Goal: Task Accomplishment & Management: Complete application form

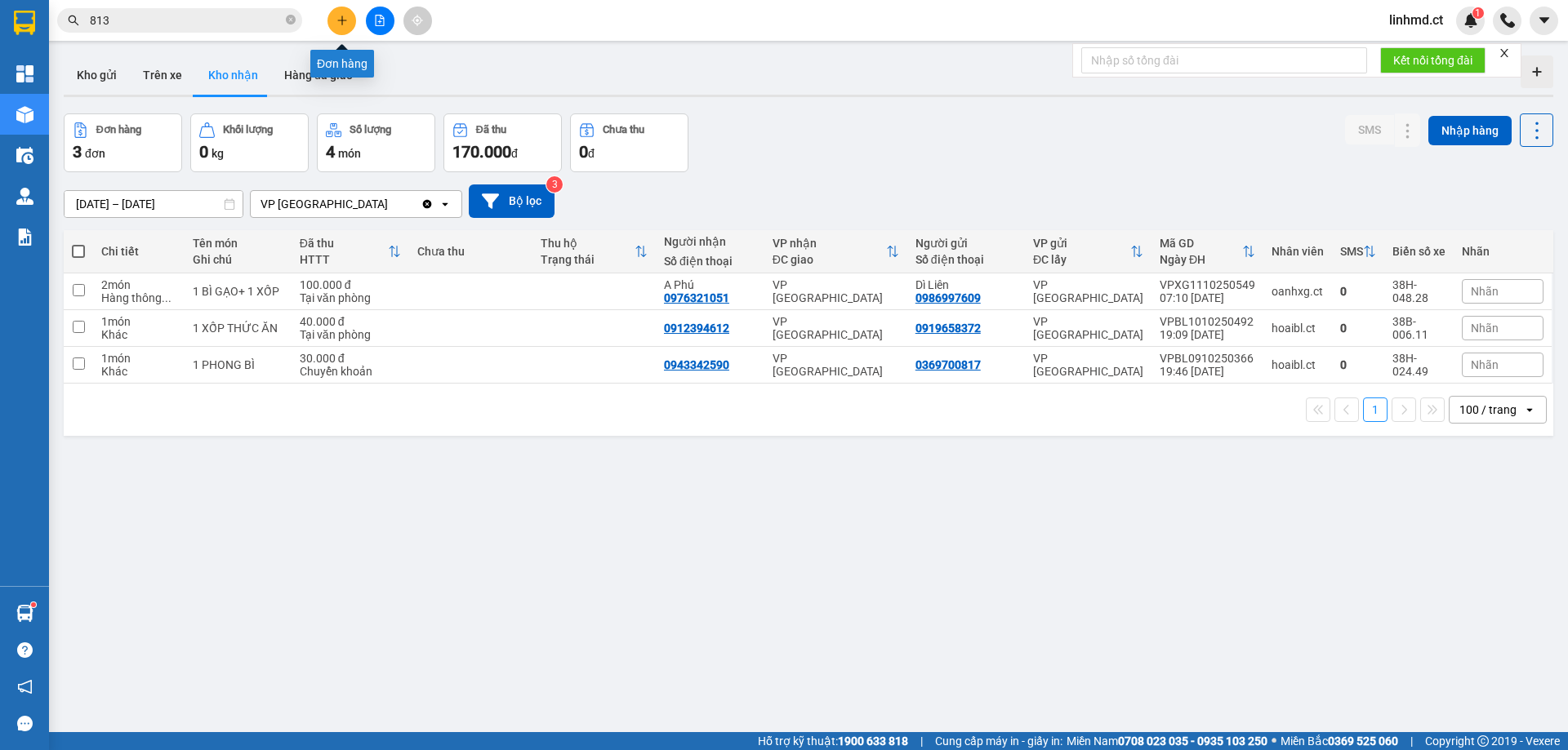
click at [339, 25] on icon "plus" at bounding box center [342, 20] width 11 height 11
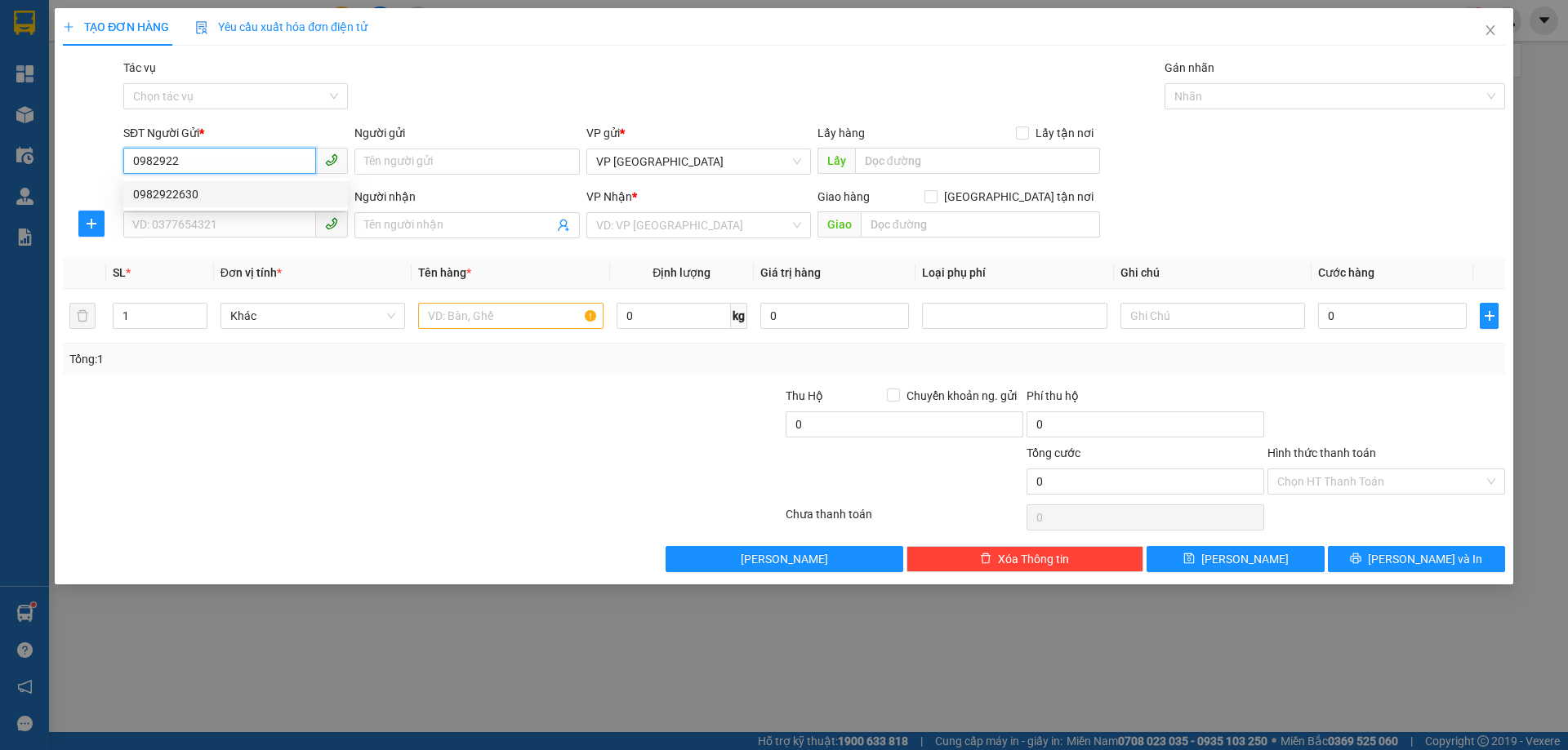
click at [200, 203] on div "0982922630" at bounding box center [235, 194] width 205 height 18
type input "0982922630"
type input "0979936177"
type input "A TRUNG"
type input "HẬU LỘC"
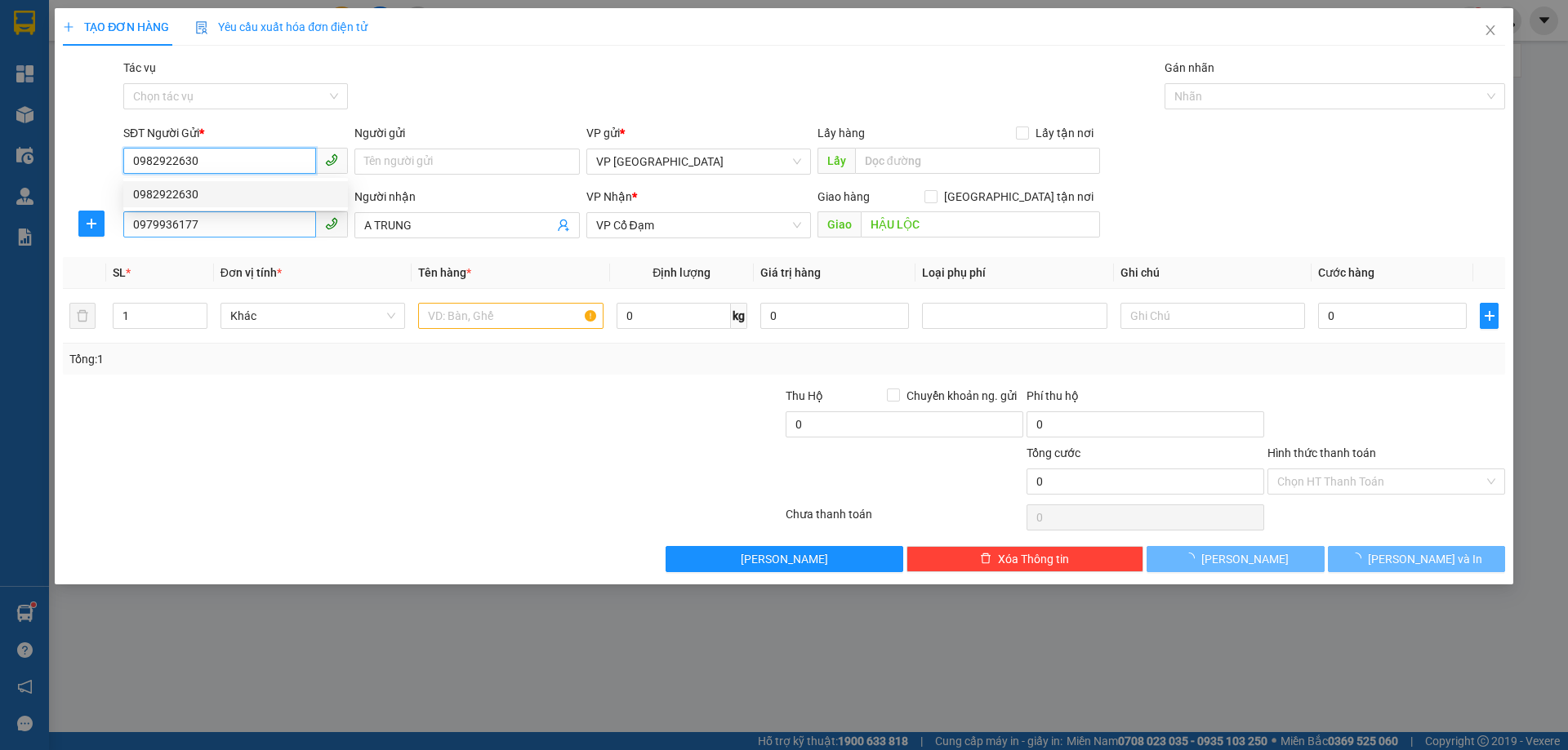
type input "40.000"
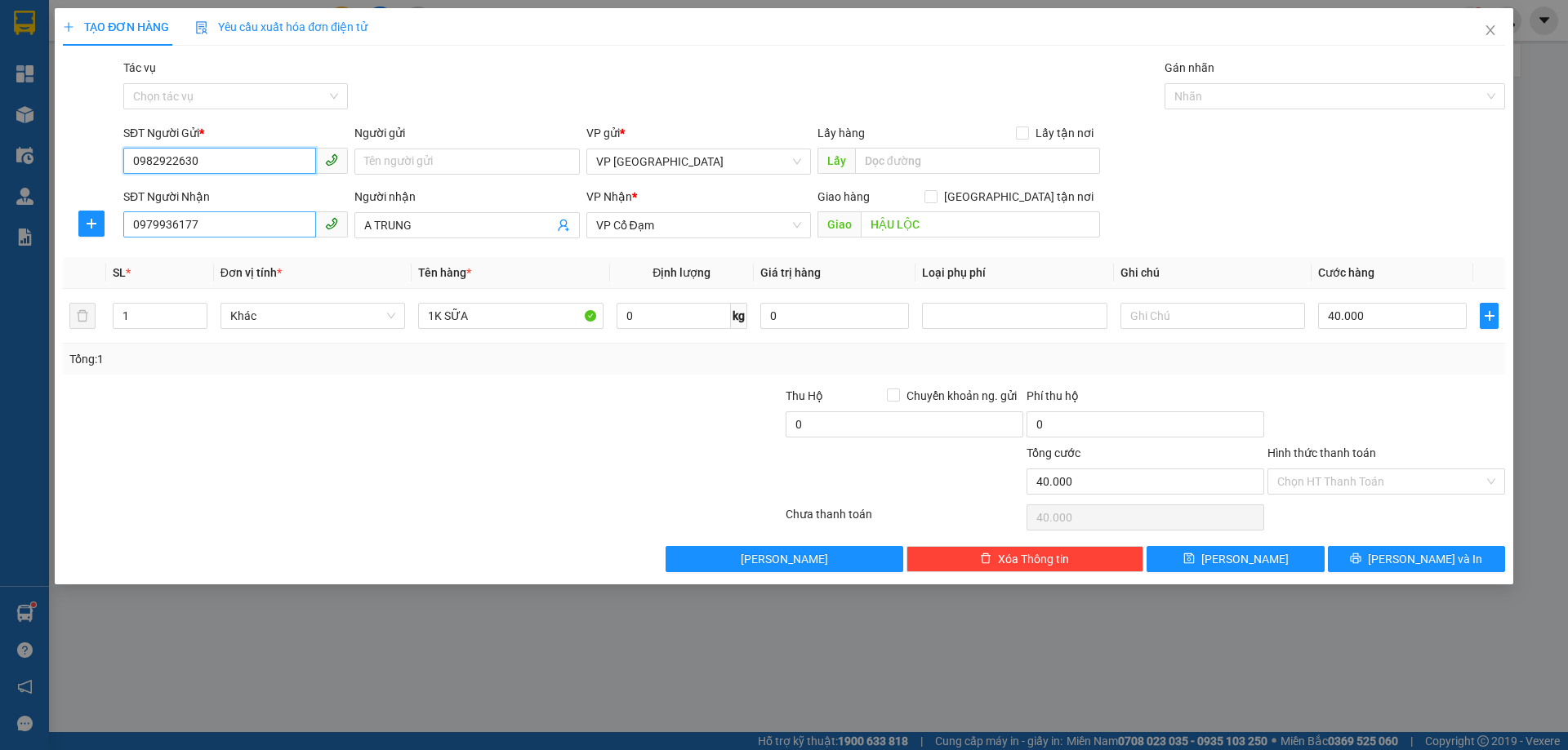
type input "0982922630"
click at [207, 223] on input "0979936177" at bounding box center [219, 224] width 192 height 26
click at [445, 267] on span "Tên hàng *" at bounding box center [445, 272] width 53 height 13
click at [1404, 316] on input "40.000" at bounding box center [1392, 316] width 148 height 26
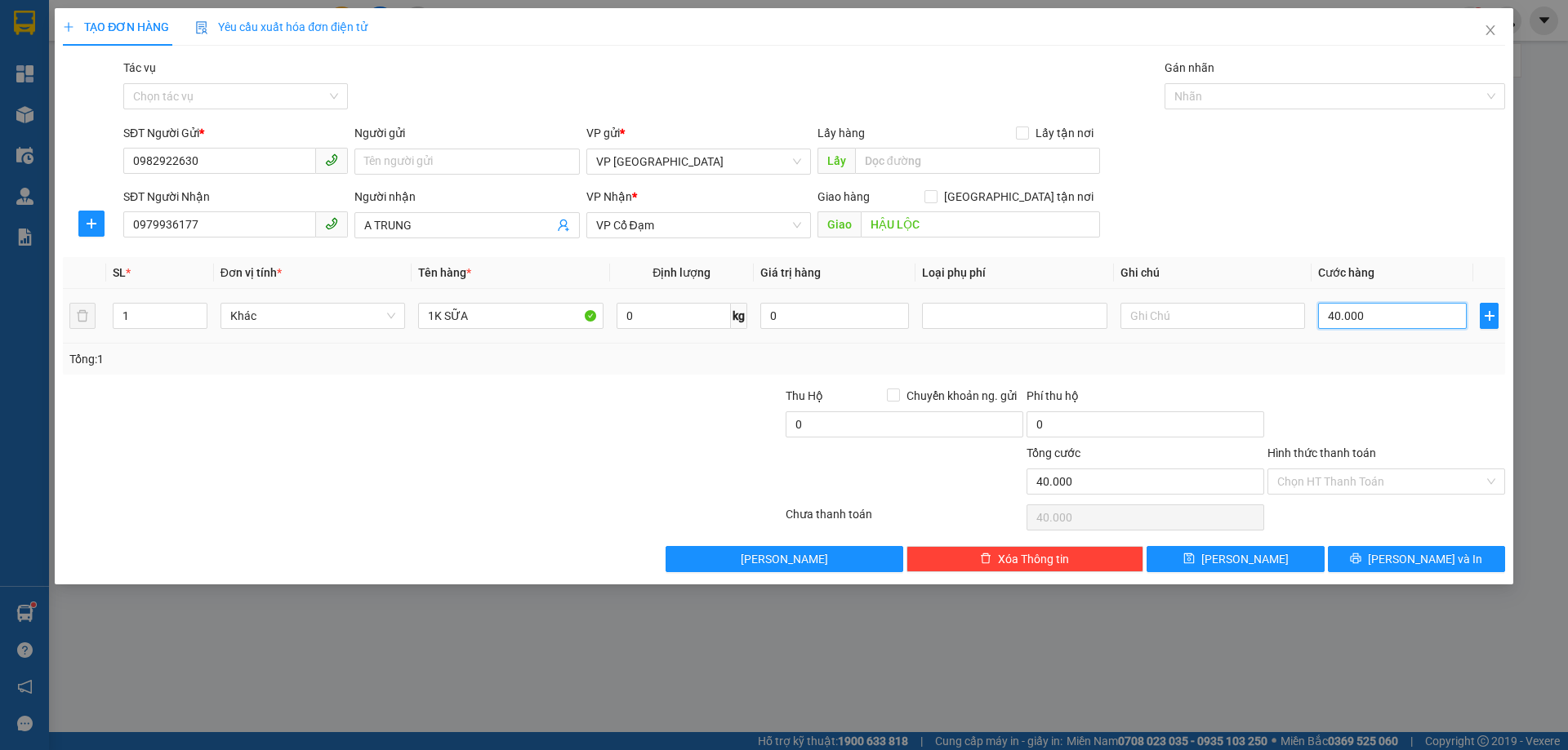
type input "0"
click at [1452, 555] on button "[PERSON_NAME] và In" at bounding box center [1415, 559] width 177 height 26
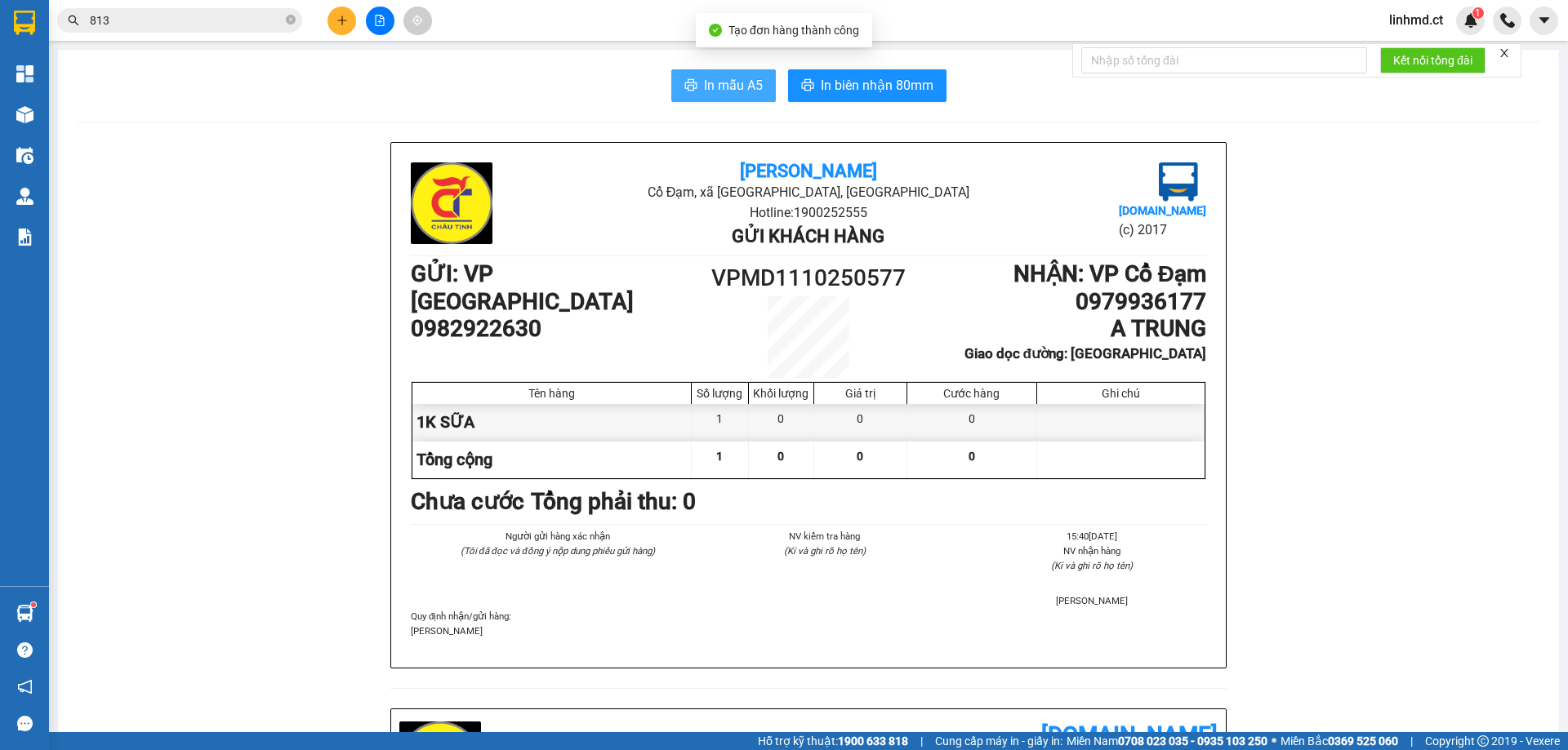
click at [723, 90] on span "In mẫu A5" at bounding box center [733, 85] width 59 height 21
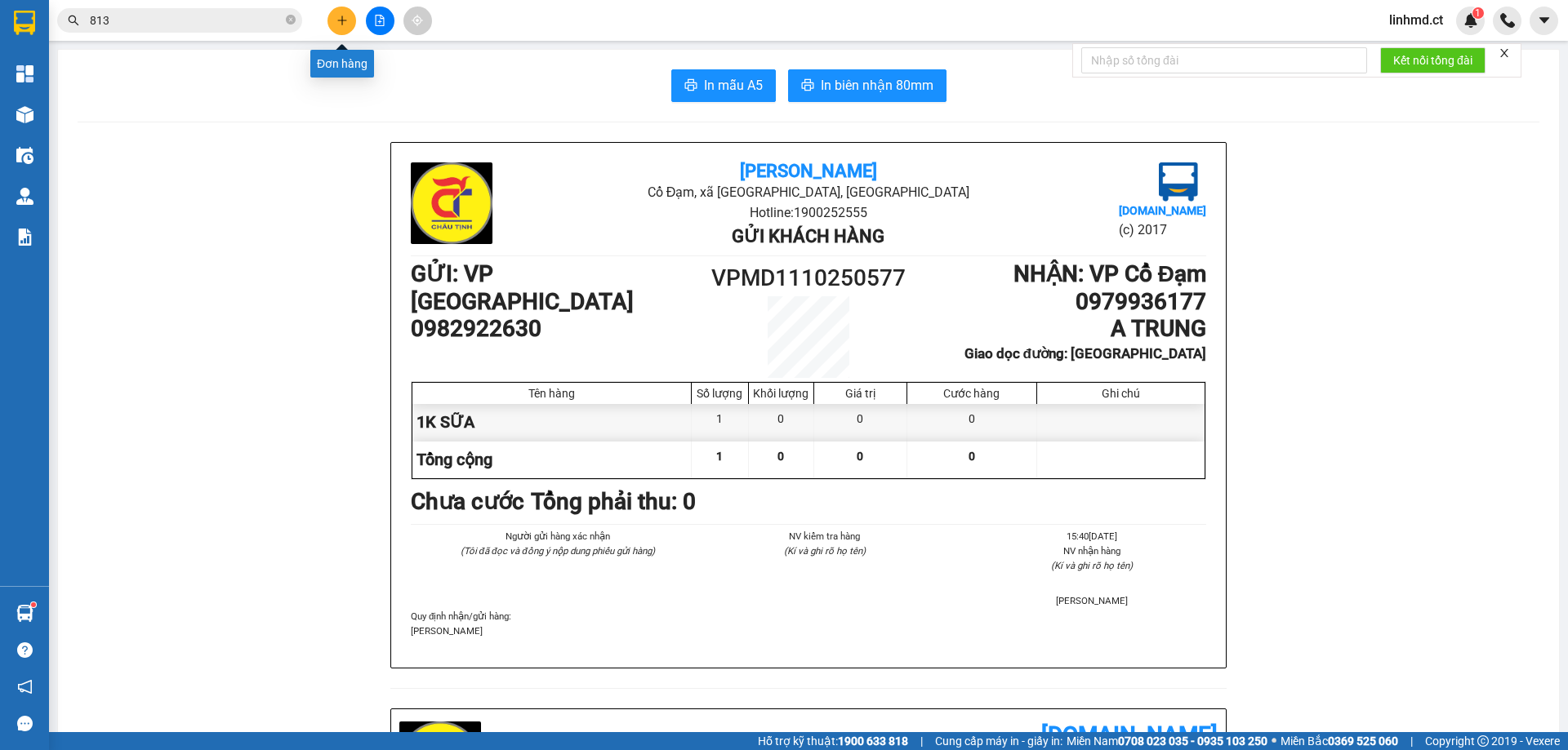
click at [342, 23] on icon "plus" at bounding box center [342, 20] width 11 height 11
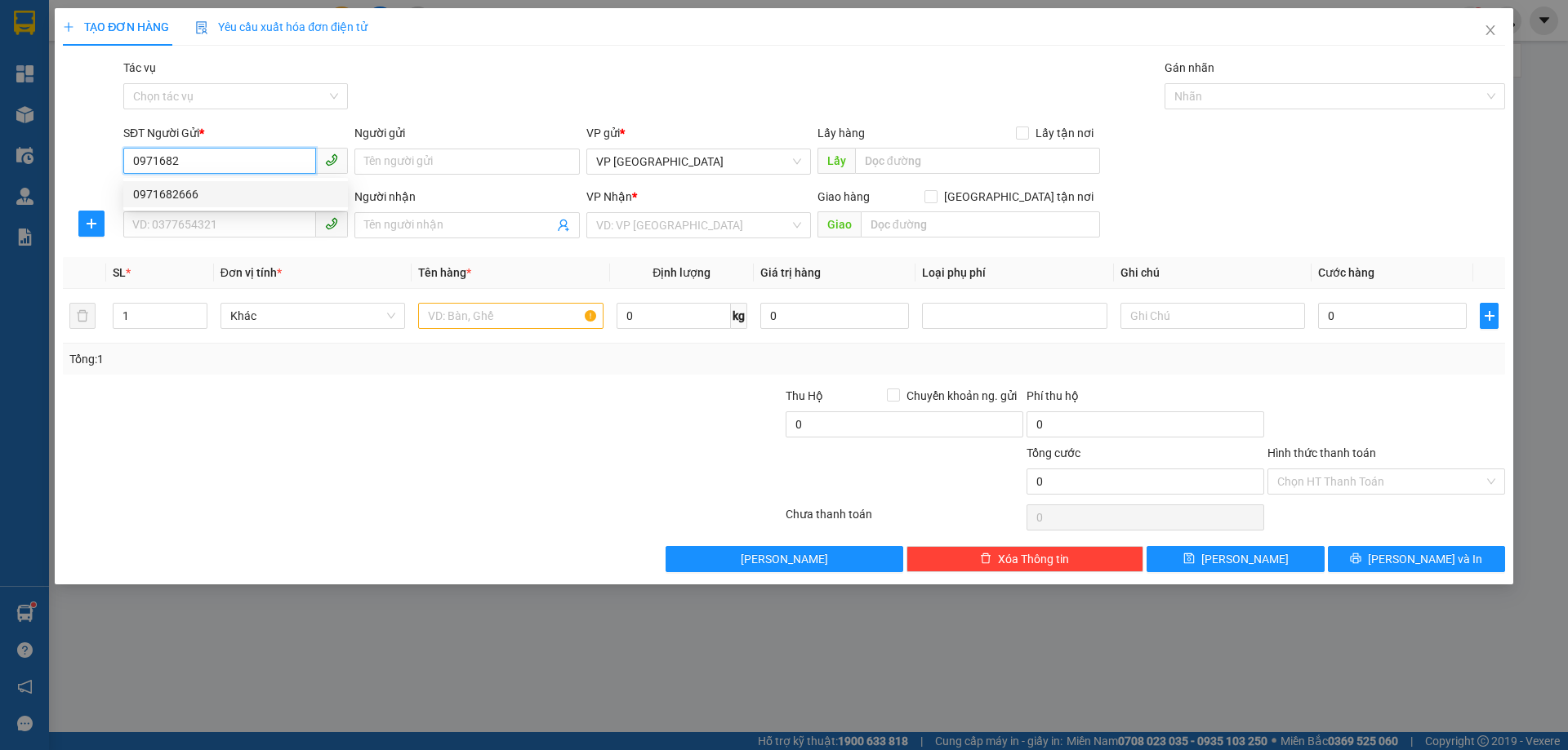
click at [248, 193] on div "0971682666" at bounding box center [235, 194] width 205 height 18
type input "0971682666"
type input "0975800777"
type input "TIEN DIEN"
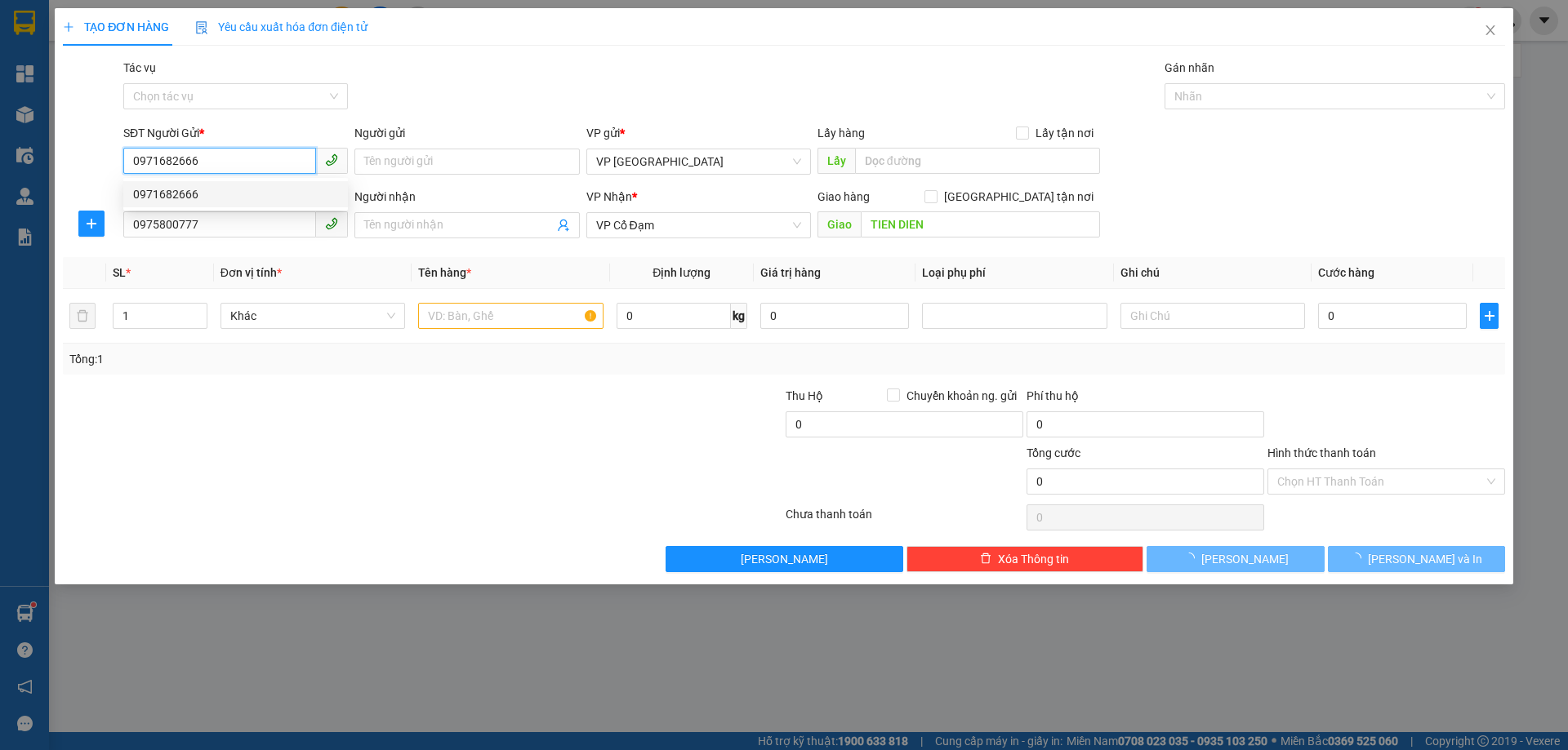
type input "250.000"
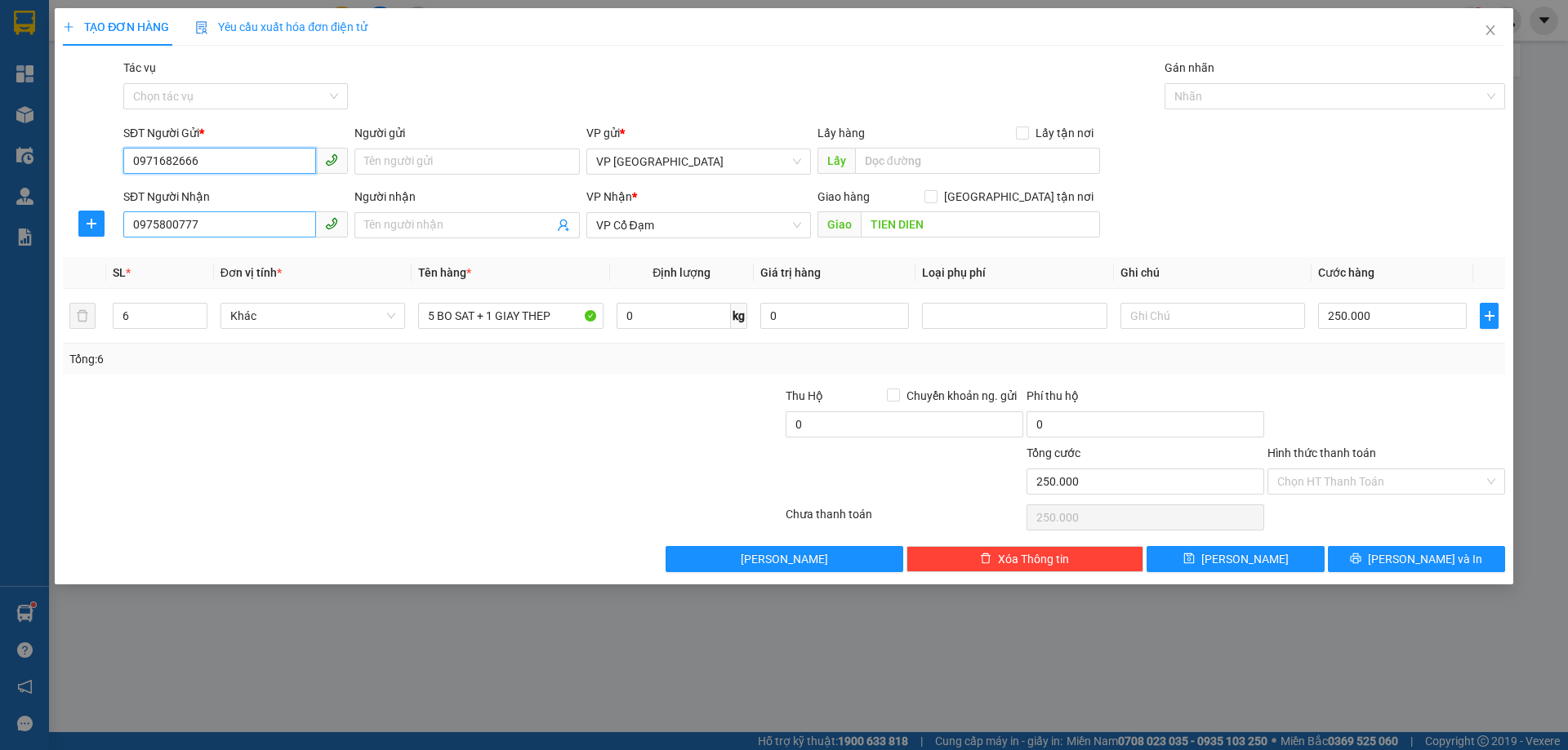
type input "0971682666"
click at [253, 228] on input "0975800777" at bounding box center [219, 224] width 192 height 26
type input "0985701441"
click at [891, 227] on input "TIEN DIEN" at bounding box center [980, 224] width 239 height 26
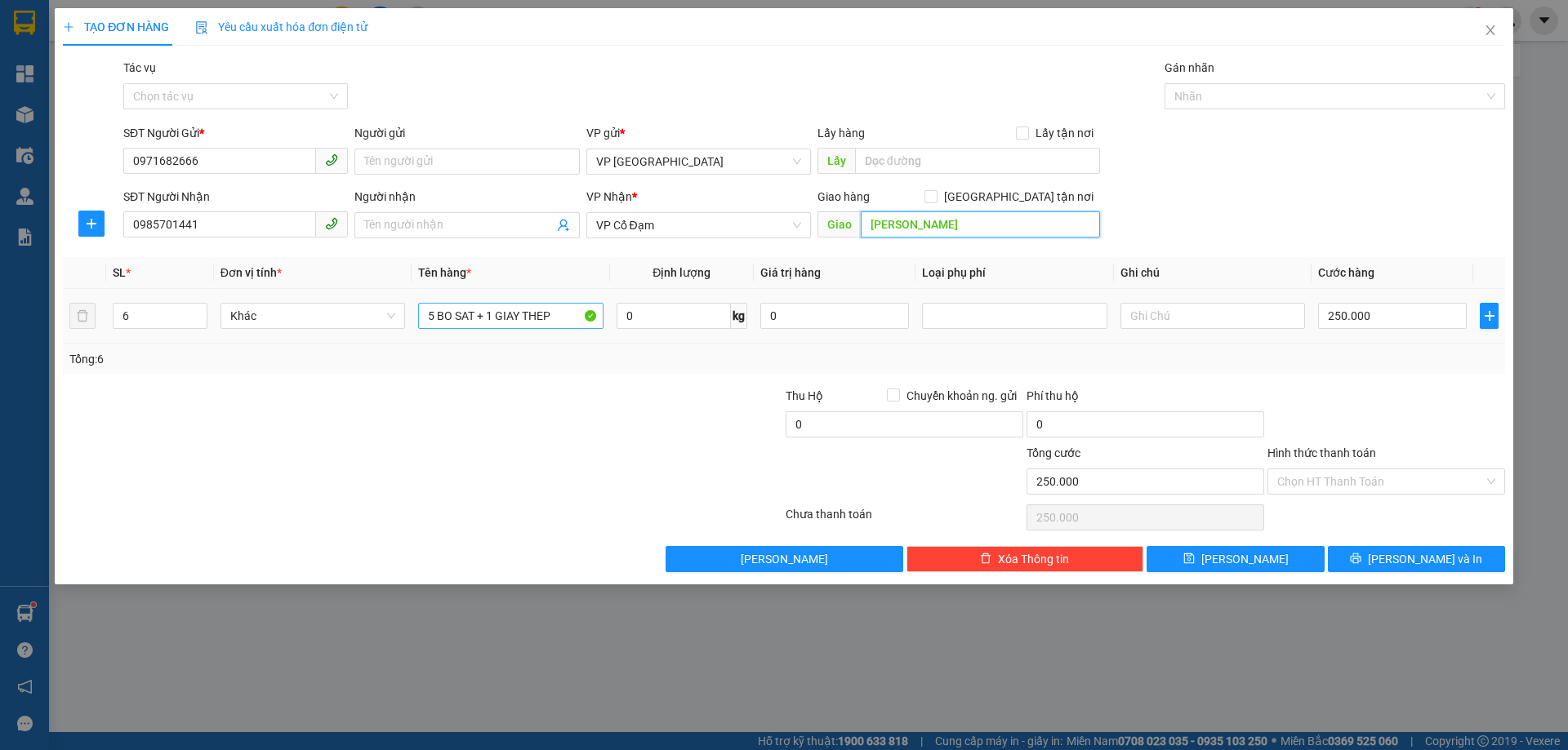
type input "[PERSON_NAME]"
click at [543, 308] on input "5 BO SAT + 1 GIAY THEP" at bounding box center [511, 316] width 185 height 26
drag, startPoint x: 556, startPoint y: 314, endPoint x: 183, endPoint y: 309, distance: 373.0
click at [183, 309] on tr "6 Khác 5 BO SAT + 1 GIAY THEP 0 kg 0 250.000" at bounding box center [784, 316] width 1442 height 54
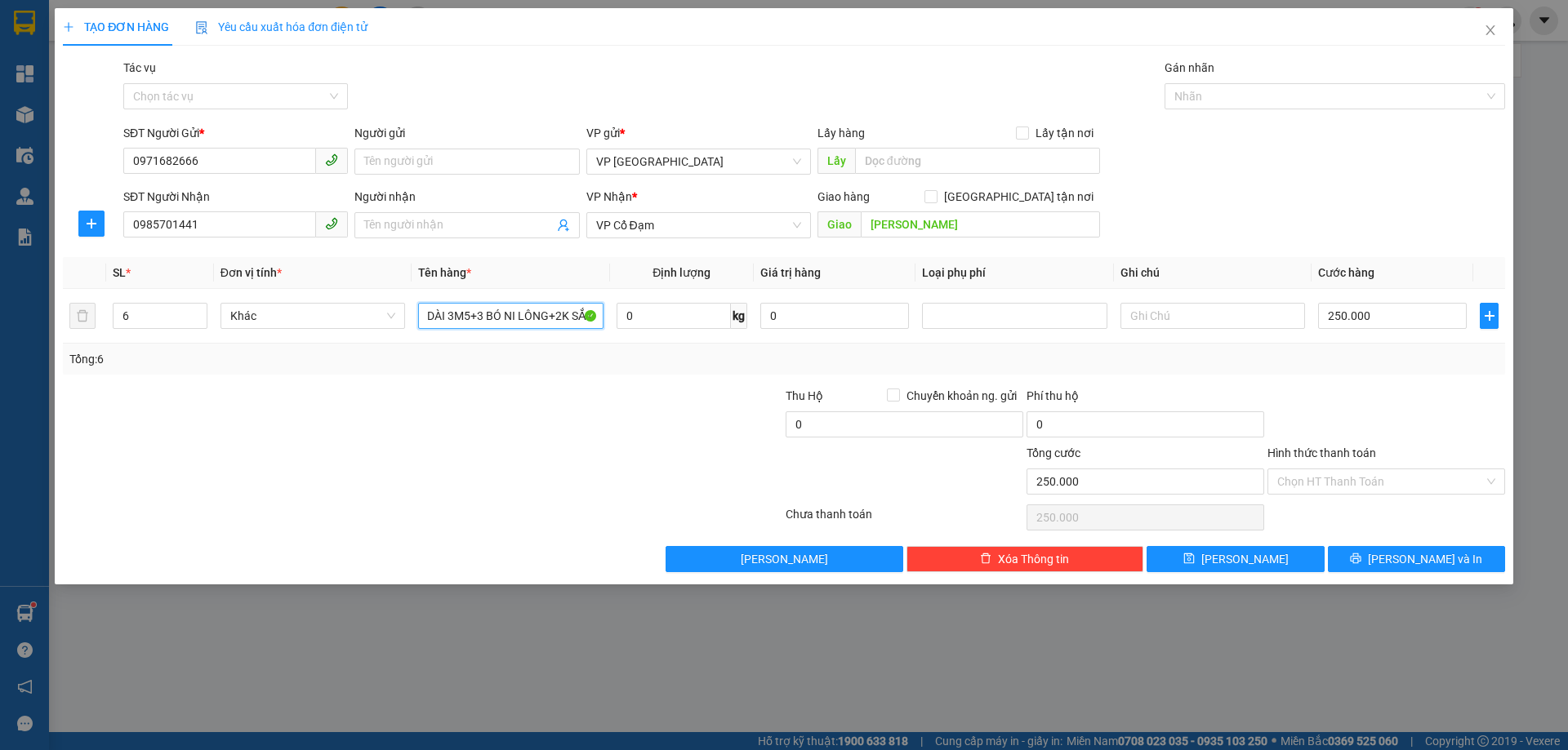
type input "3 KIỆN DÀI 3M5+3 BÓ NI LÔNG+2K SẮT"
click at [559, 424] on div at bounding box center [663, 416] width 241 height 57
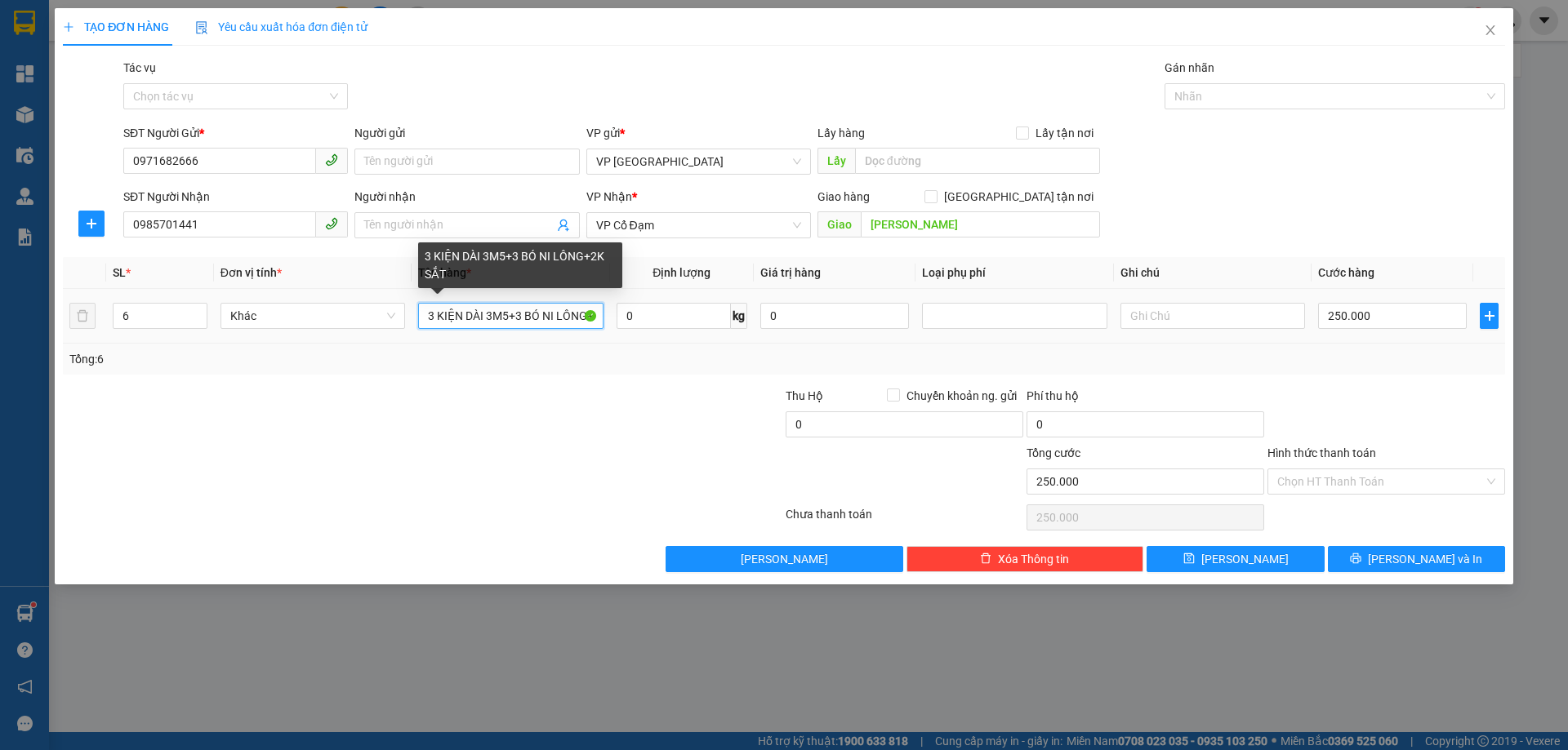
scroll to position [0, 39]
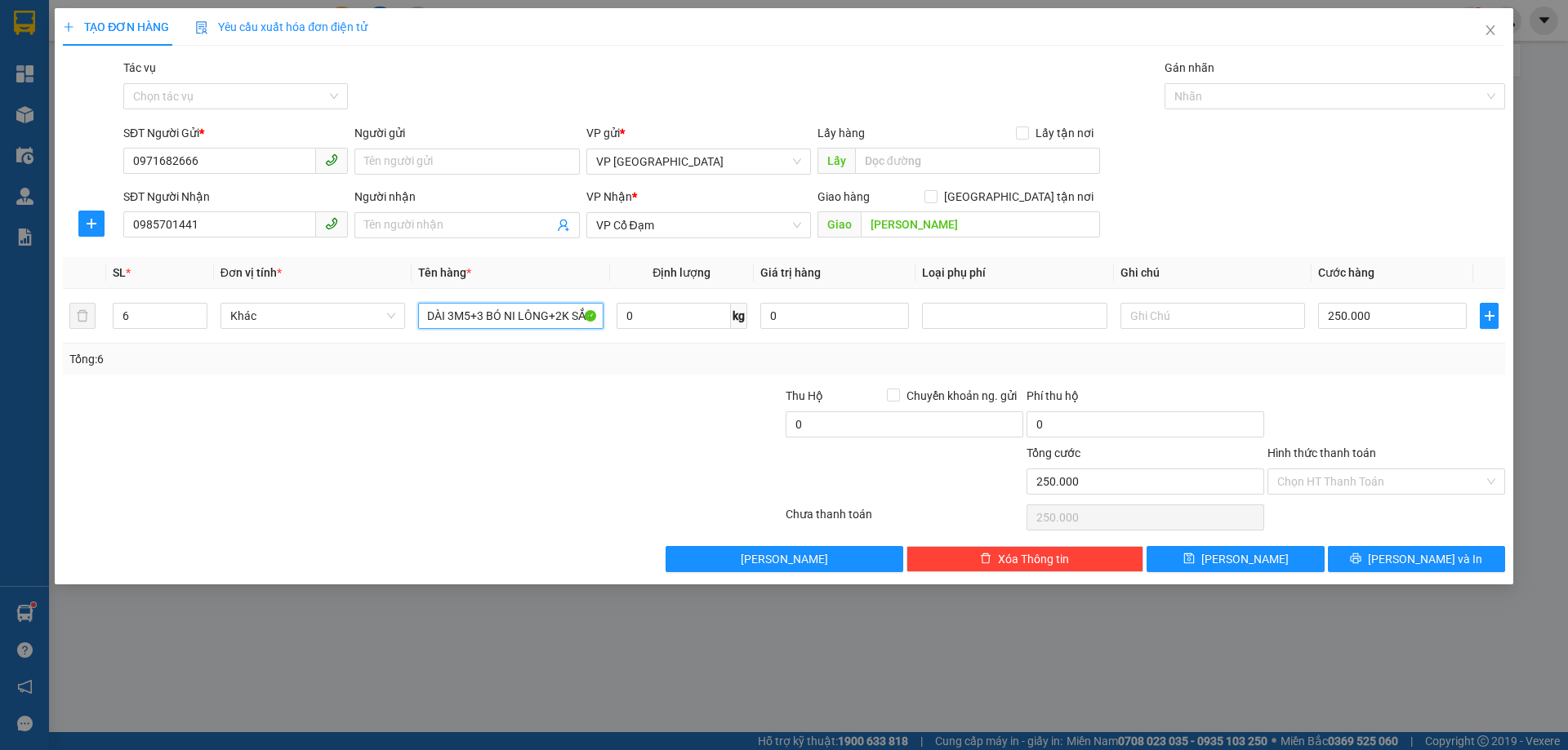
drag, startPoint x: 421, startPoint y: 313, endPoint x: 586, endPoint y: 369, distance: 174.2
click at [585, 369] on div "SL * Đơn vị tính * Tên hàng * Định lượng Giá trị hàng Loại phụ phí Ghi chú Cước…" at bounding box center [784, 316] width 1442 height 117
click at [549, 367] on div "Tổng: 6" at bounding box center [336, 359] width 536 height 18
click at [1364, 330] on div "250.000" at bounding box center [1392, 316] width 148 height 33
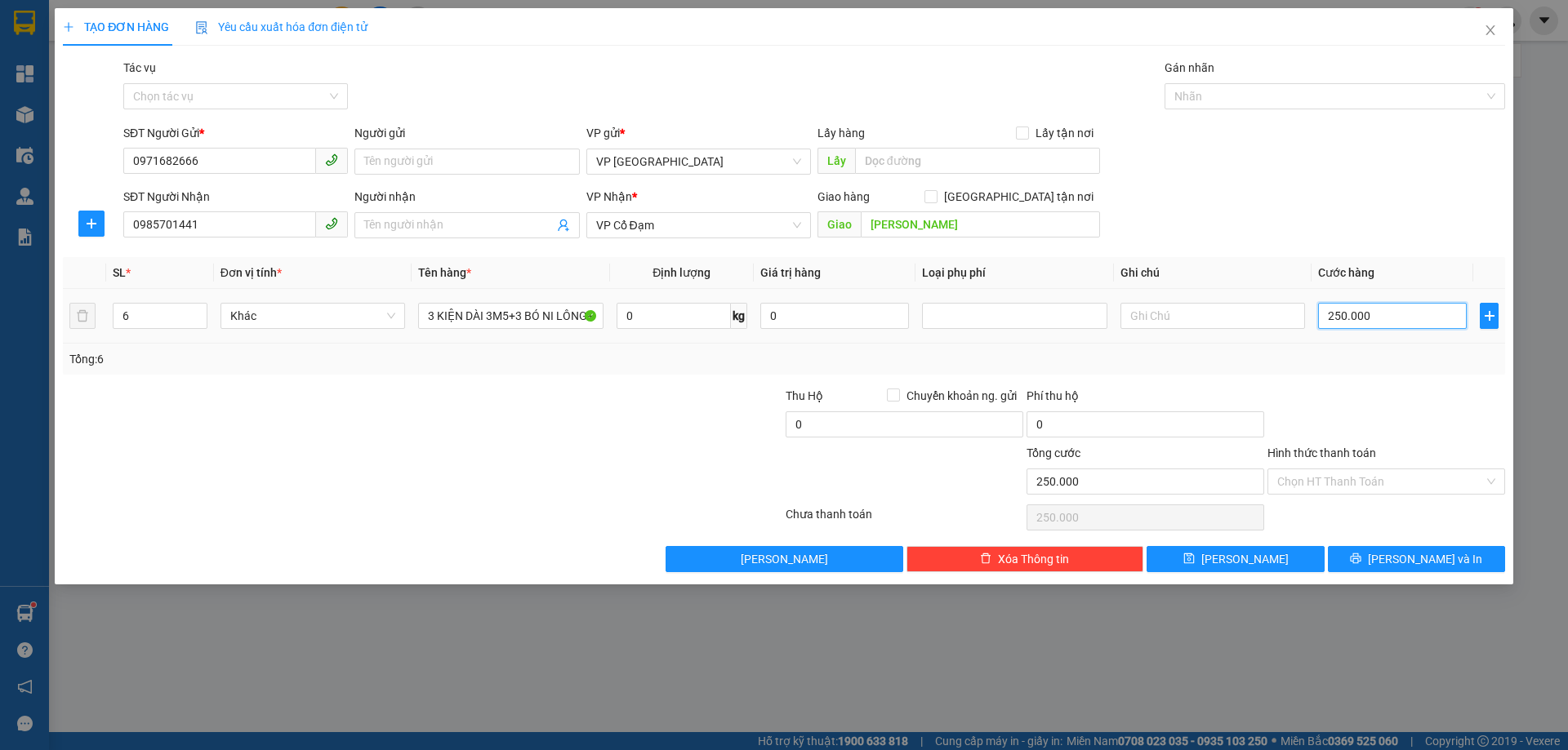
click at [1354, 314] on input "250.000" at bounding box center [1392, 316] width 148 height 26
type input "0"
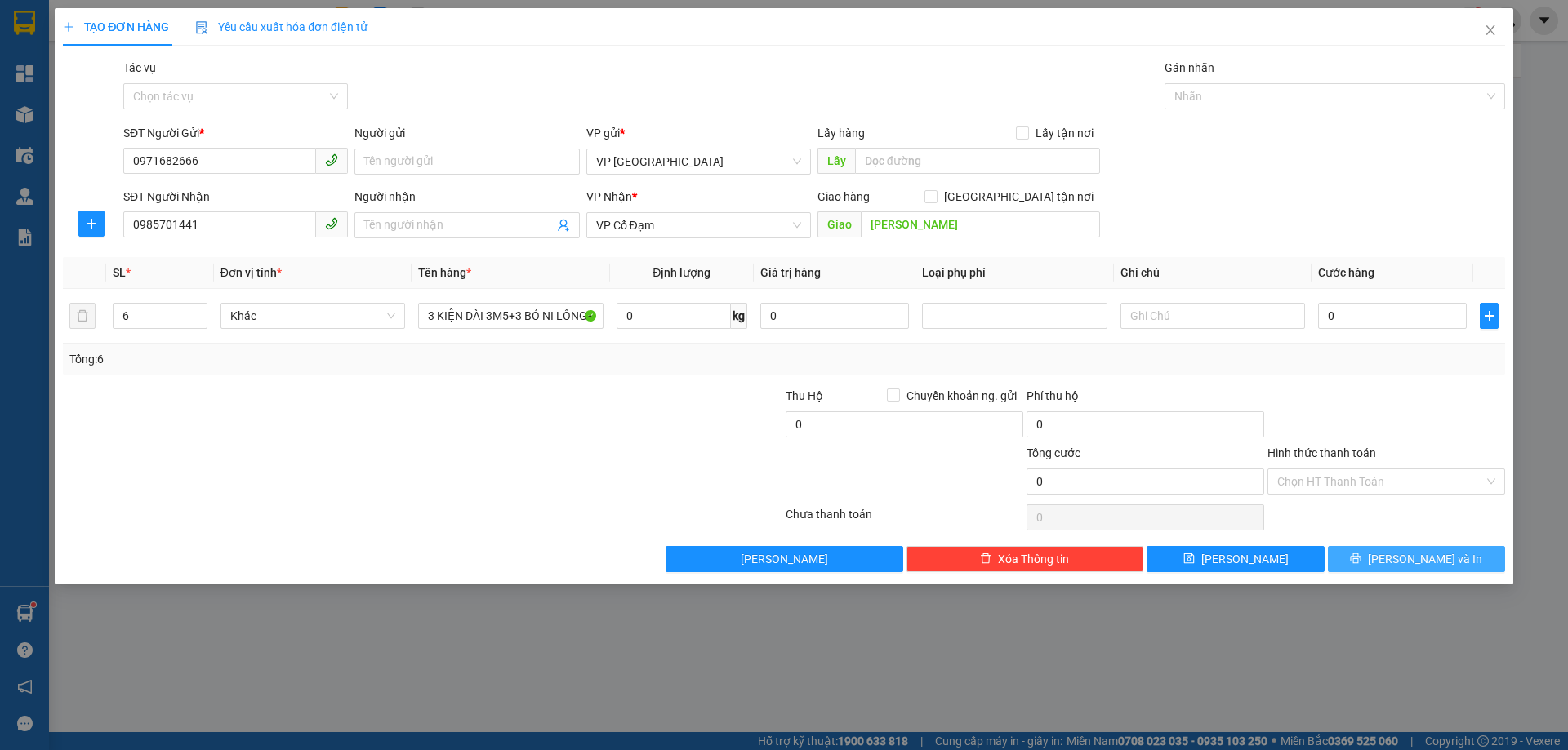
click at [1412, 558] on span "[PERSON_NAME] và In" at bounding box center [1425, 559] width 115 height 18
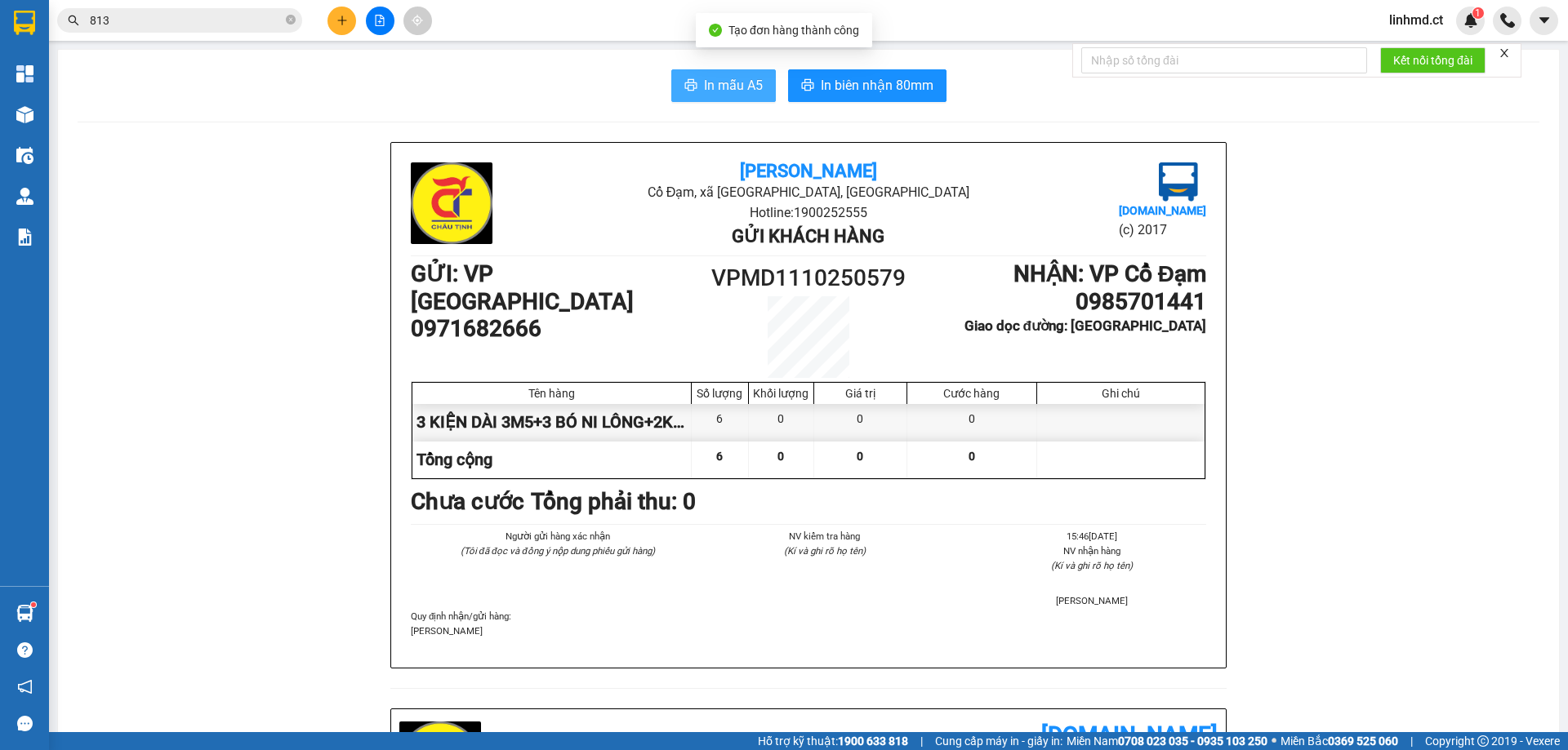
click at [719, 84] on span "In mẫu A5" at bounding box center [733, 85] width 59 height 21
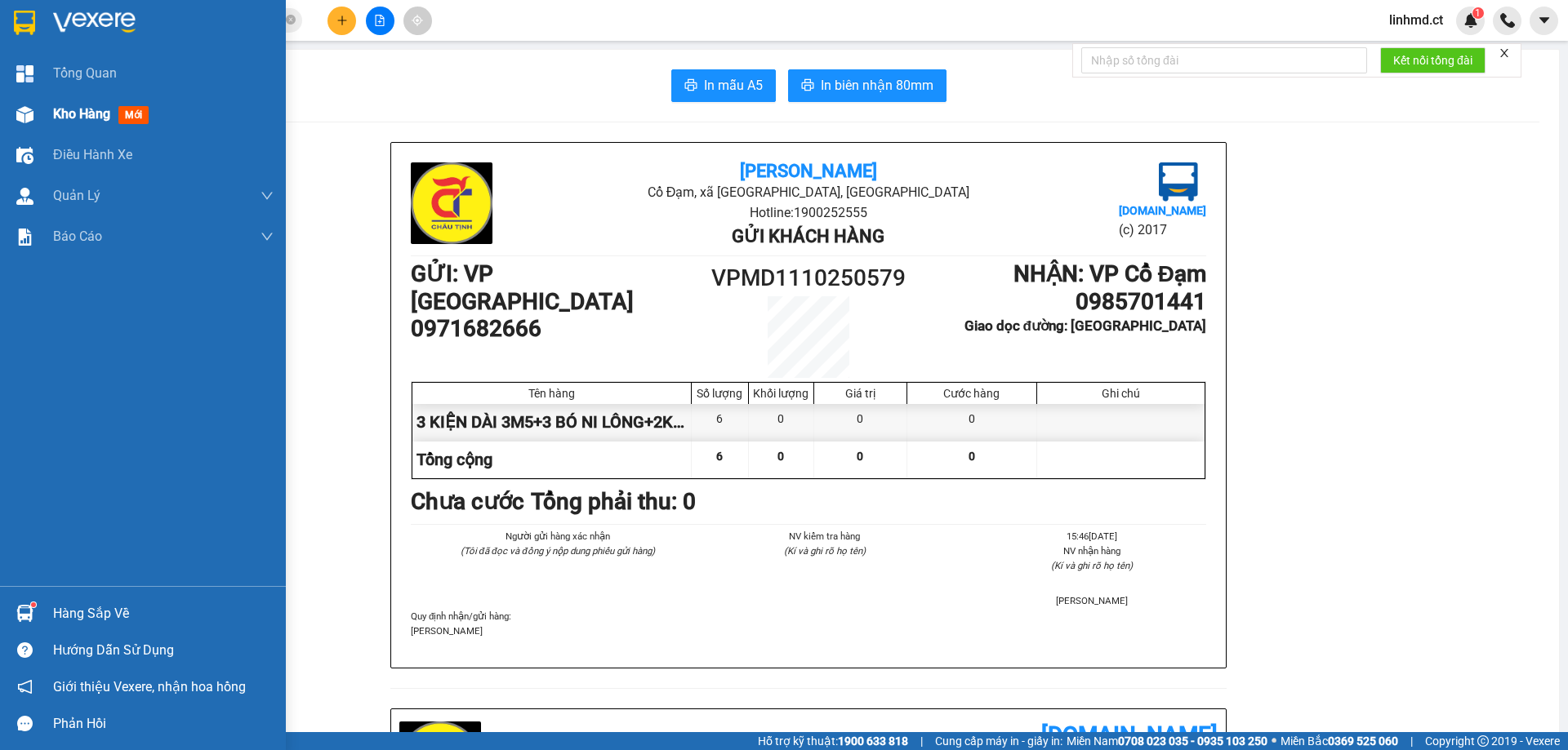
click at [32, 107] on img at bounding box center [25, 115] width 17 height 17
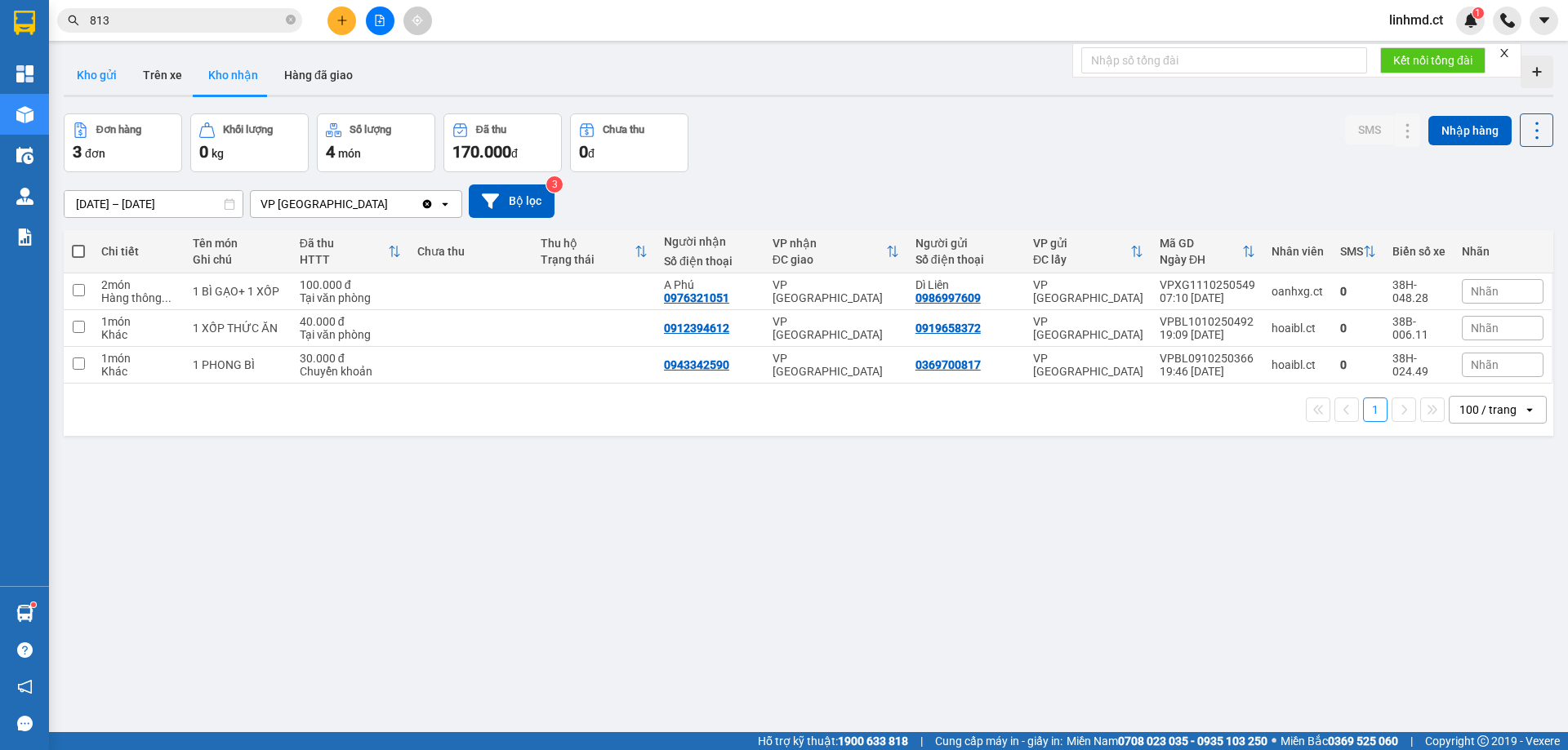
click at [113, 77] on button "Kho gửi" at bounding box center [97, 74] width 66 height 39
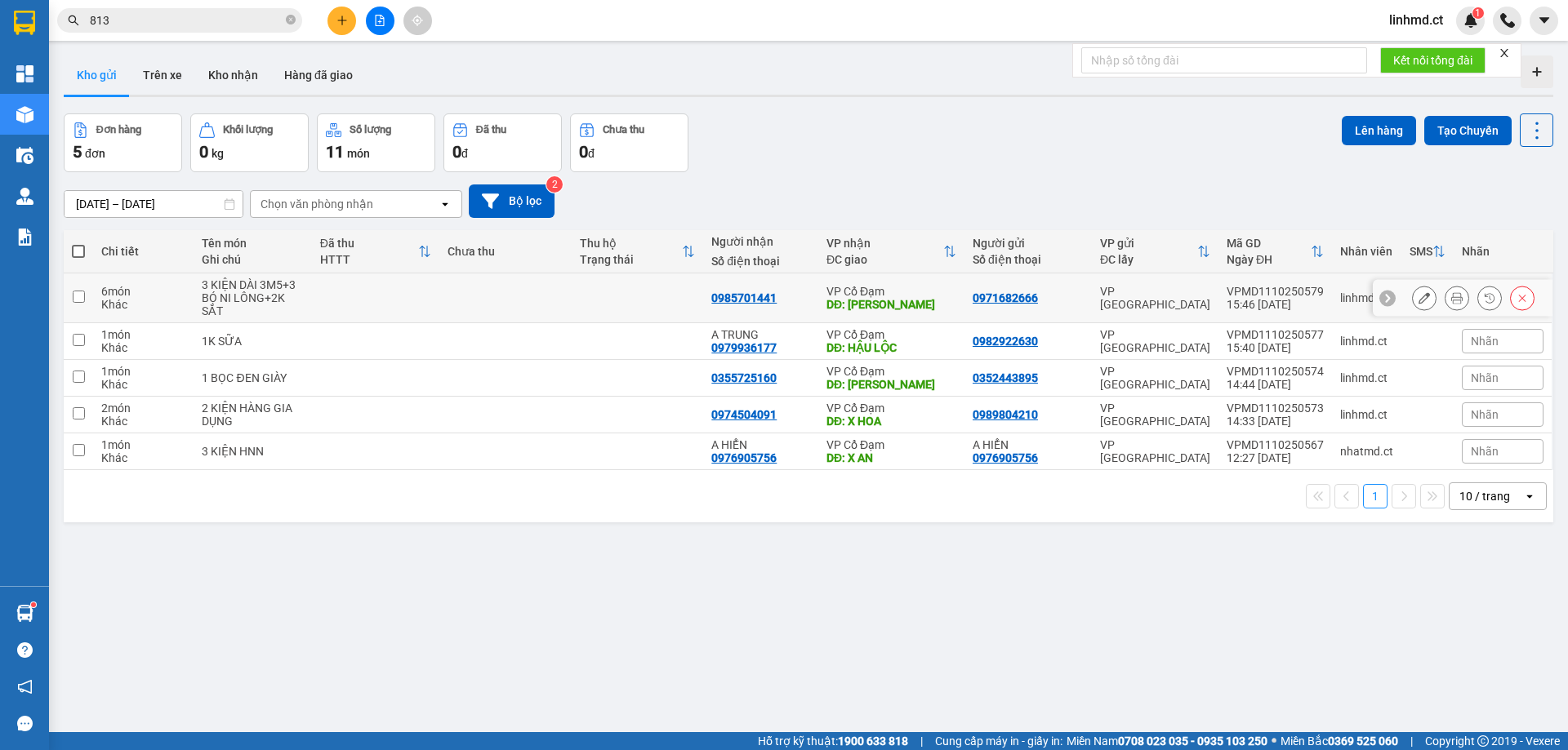
click at [386, 295] on td at bounding box center [376, 298] width 128 height 50
checkbox input "true"
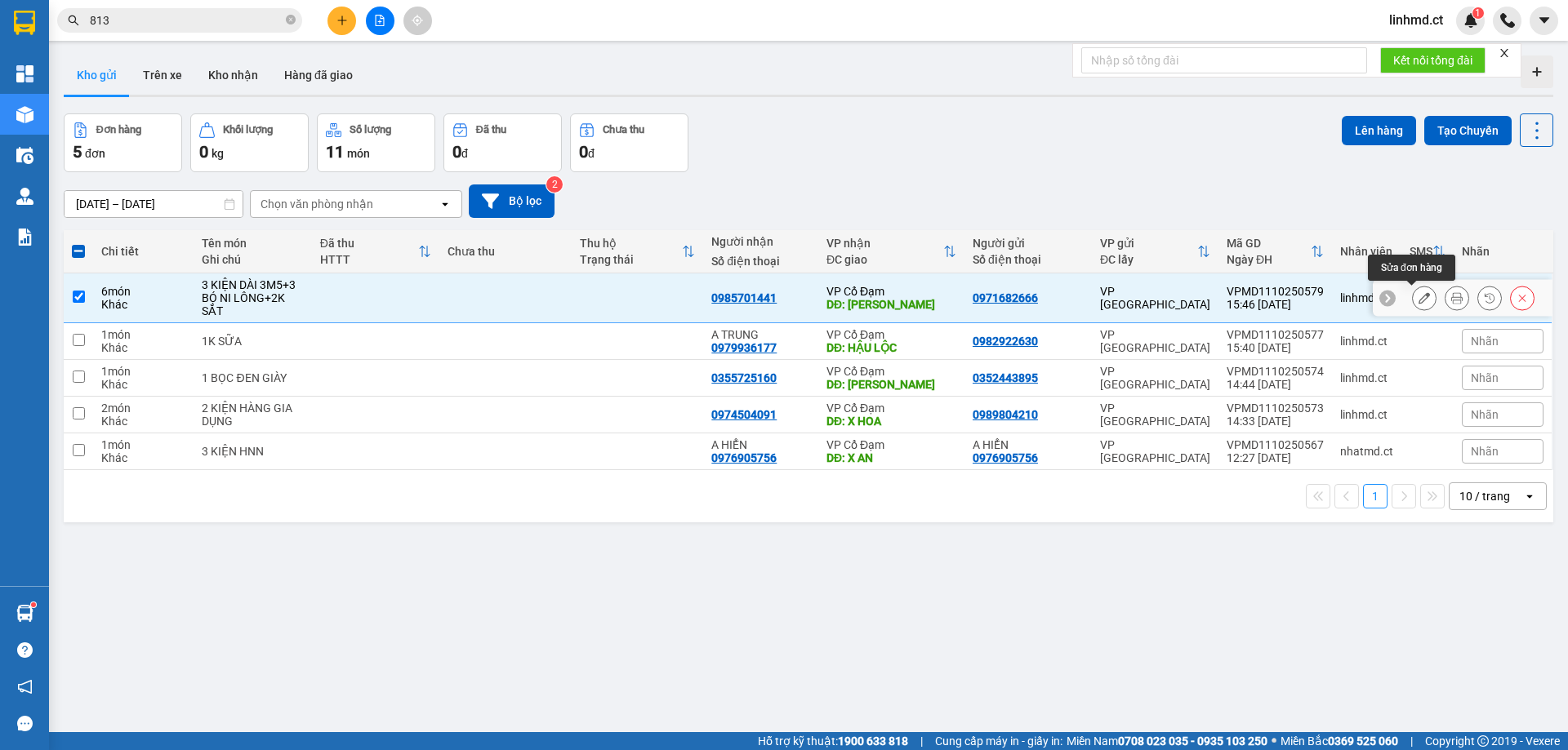
click at [1413, 304] on button at bounding box center [1424, 297] width 23 height 28
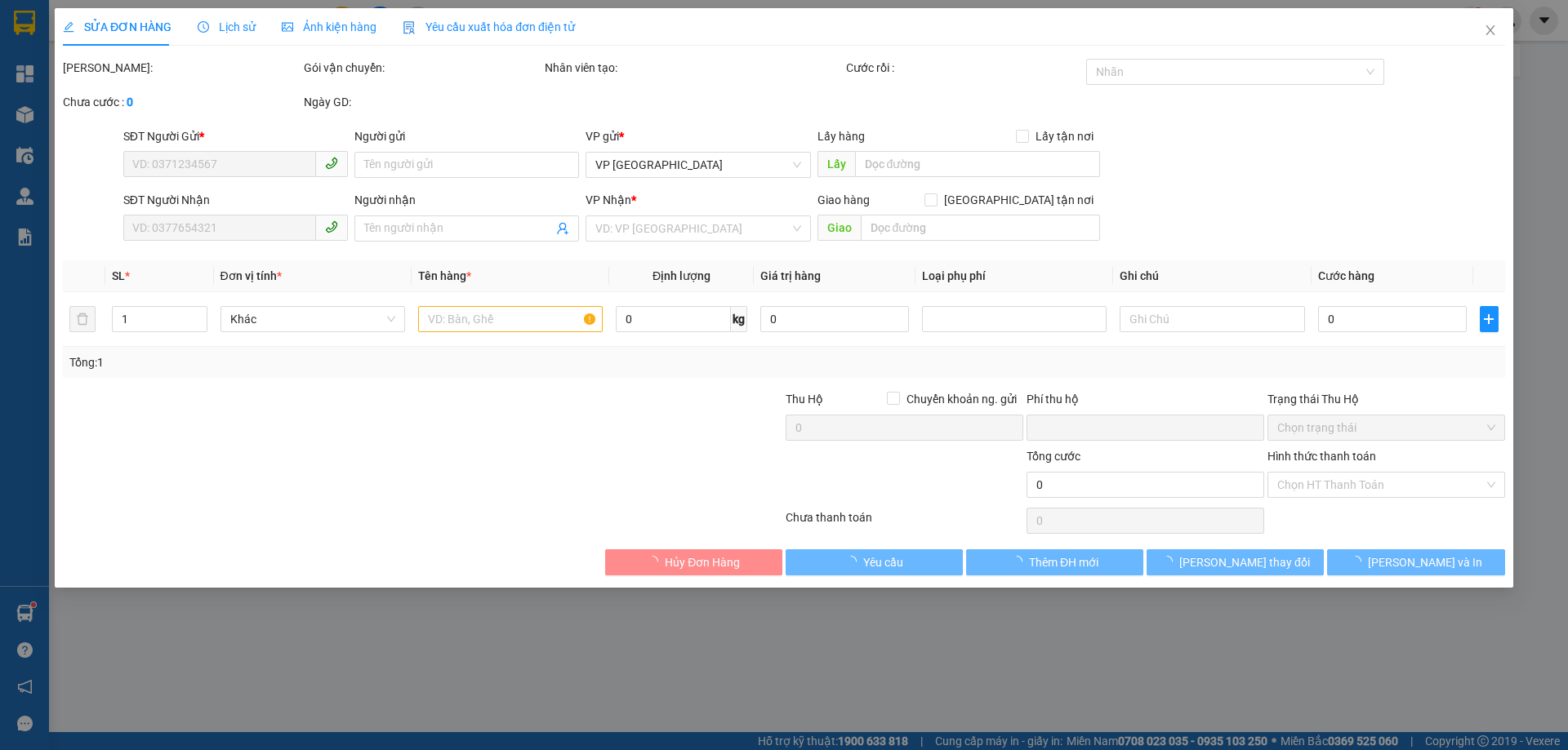
type input "0971682666"
type input "0985701441"
type input "[PERSON_NAME]"
type input "0"
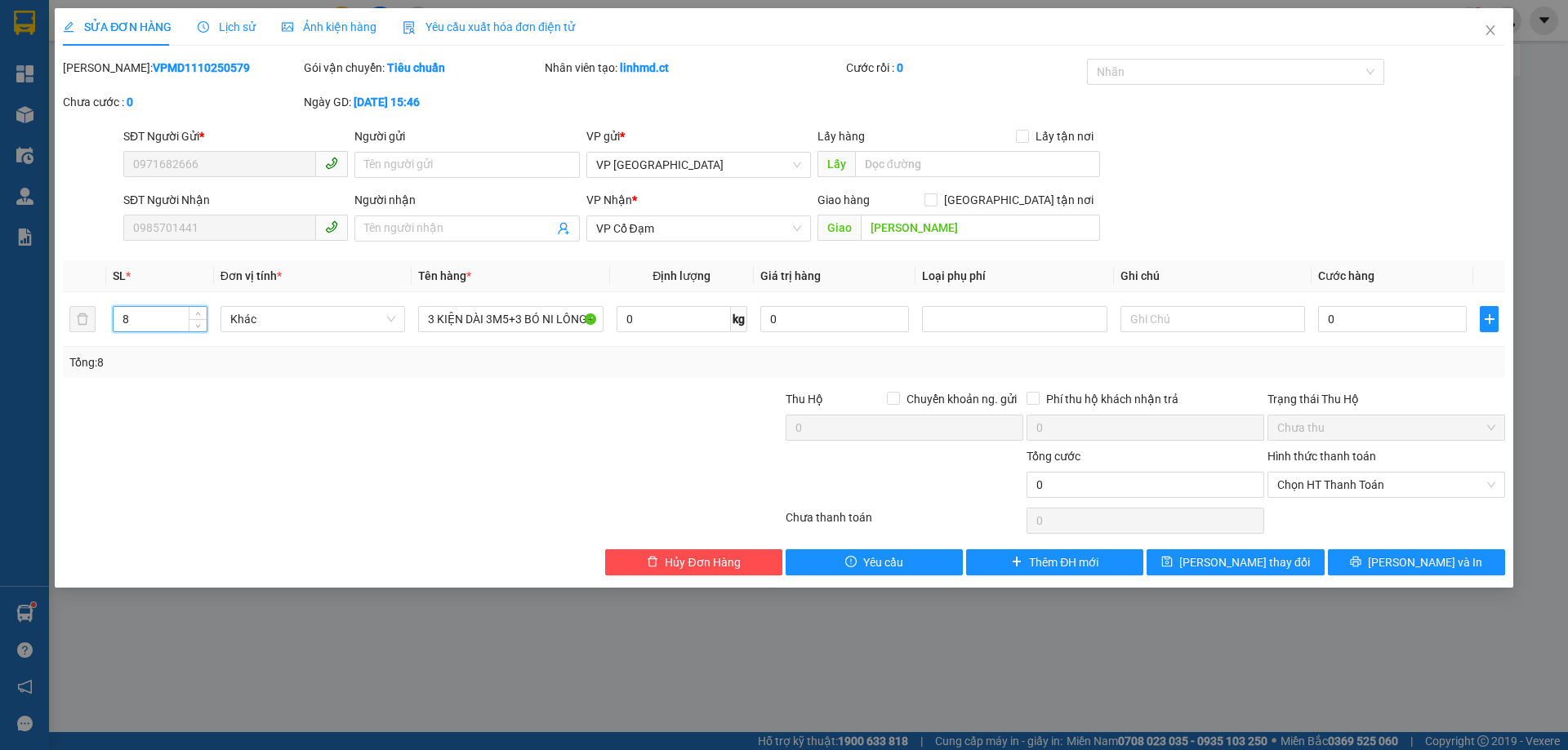
type input "8"
click at [1377, 549] on div "Total Paid Fee 0 Total UnPaid Fee 0 Cash Collection Total Fee Mã ĐH: VPMD111025…" at bounding box center [784, 316] width 1442 height 516
click at [1378, 553] on button "[PERSON_NAME] và In" at bounding box center [1415, 562] width 177 height 26
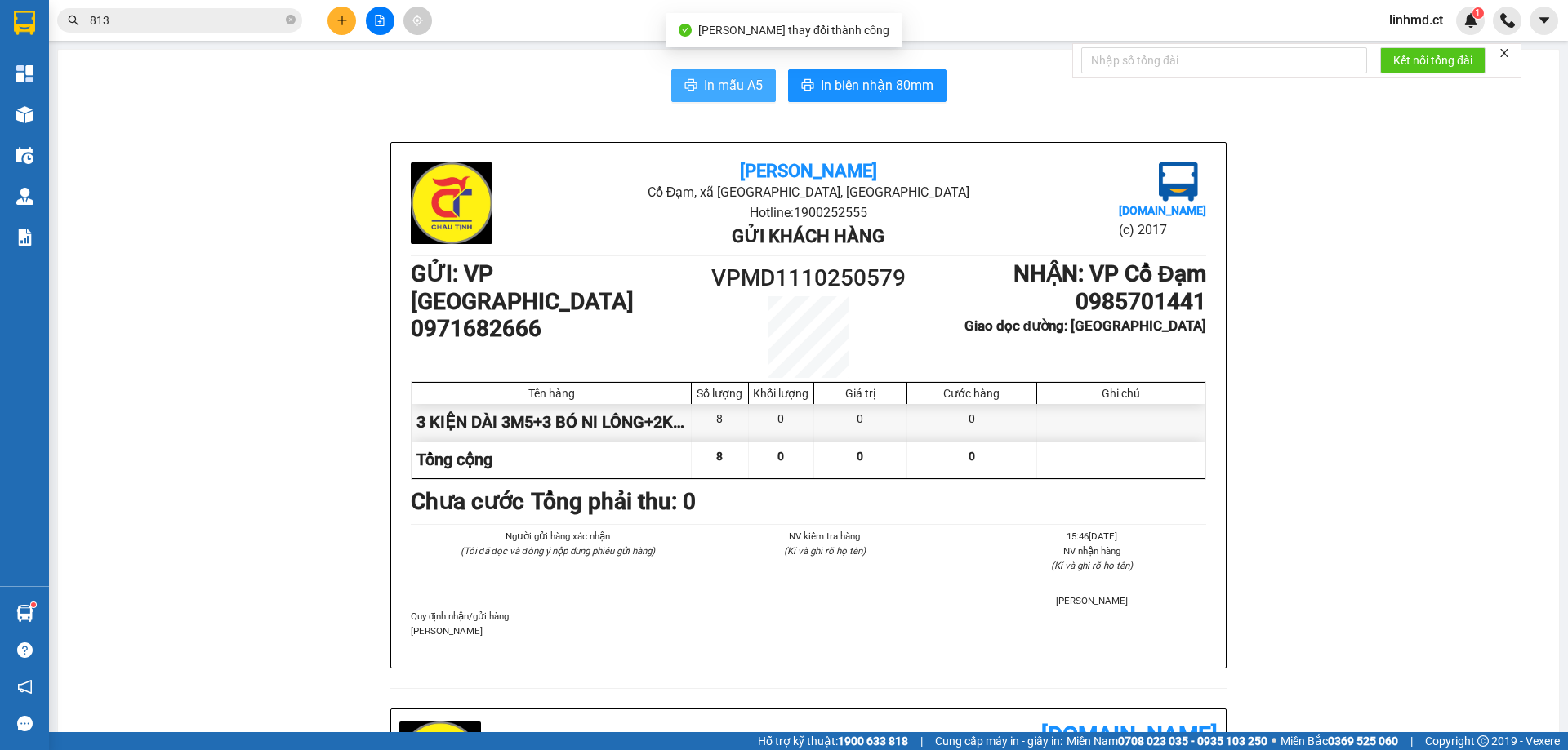
click at [725, 77] on span "In mẫu A5" at bounding box center [733, 85] width 59 height 21
click at [176, 11] on input "813" at bounding box center [185, 20] width 192 height 18
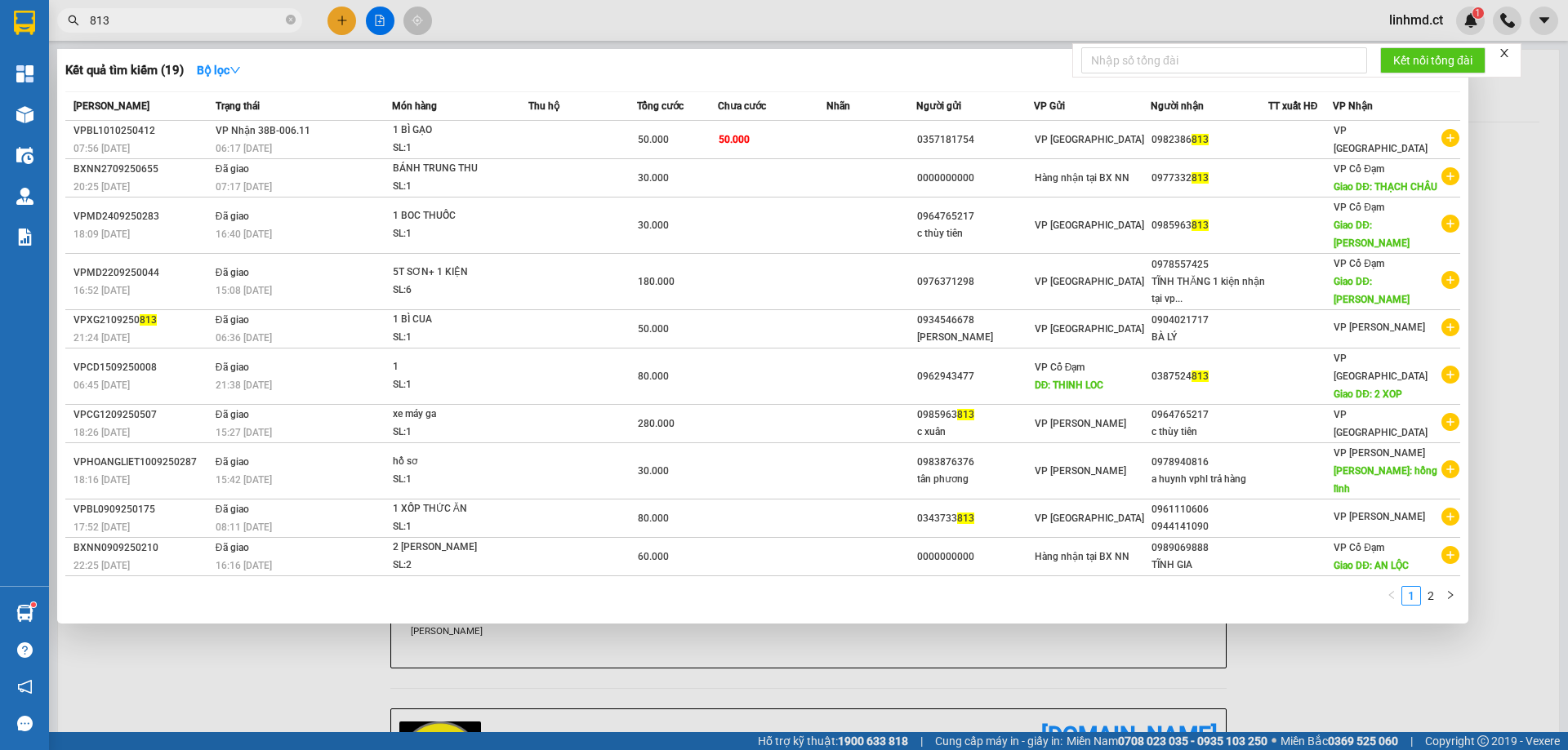
click at [176, 20] on input "813" at bounding box center [185, 20] width 192 height 18
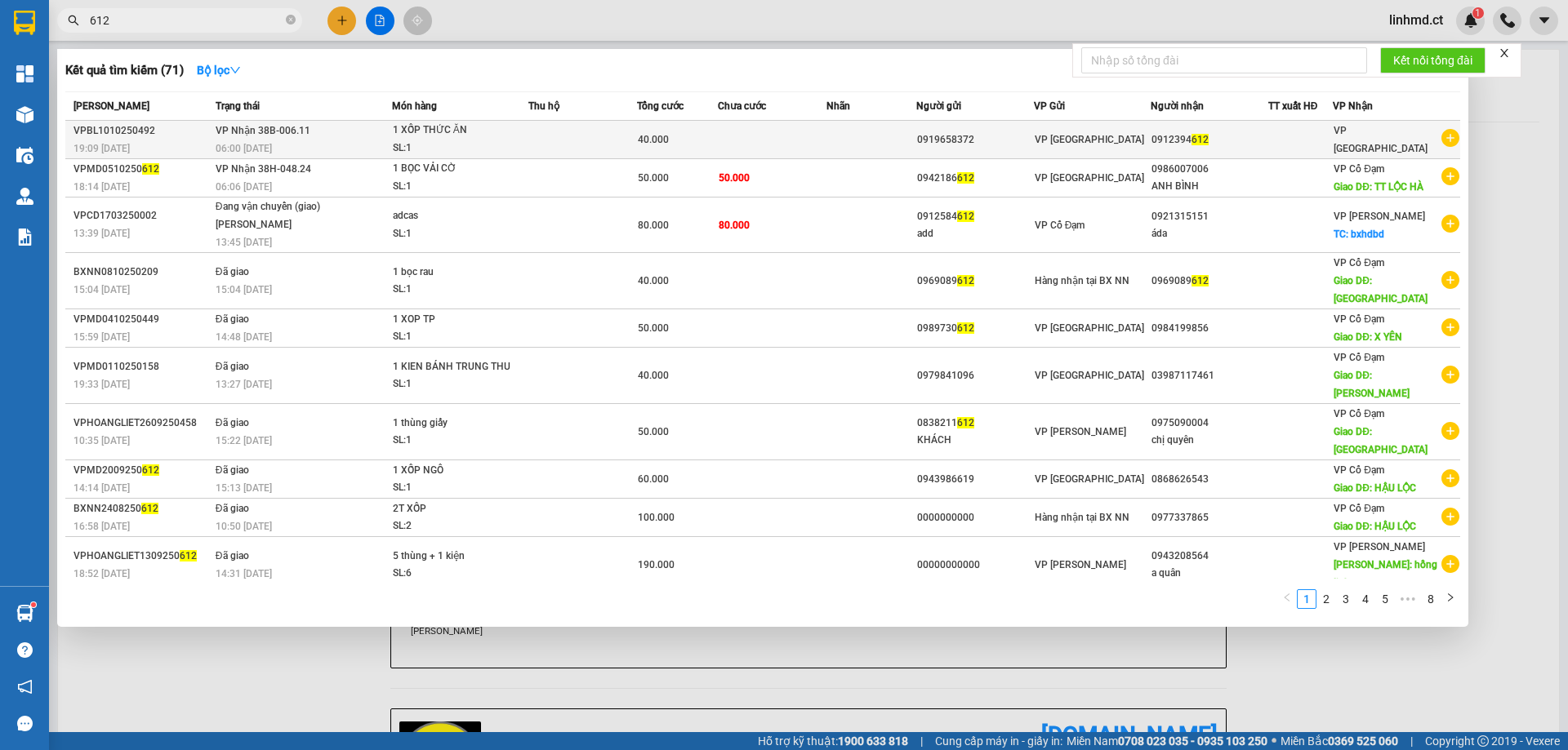
type input "612"
click at [499, 146] on div "SL: 1" at bounding box center [454, 148] width 122 height 18
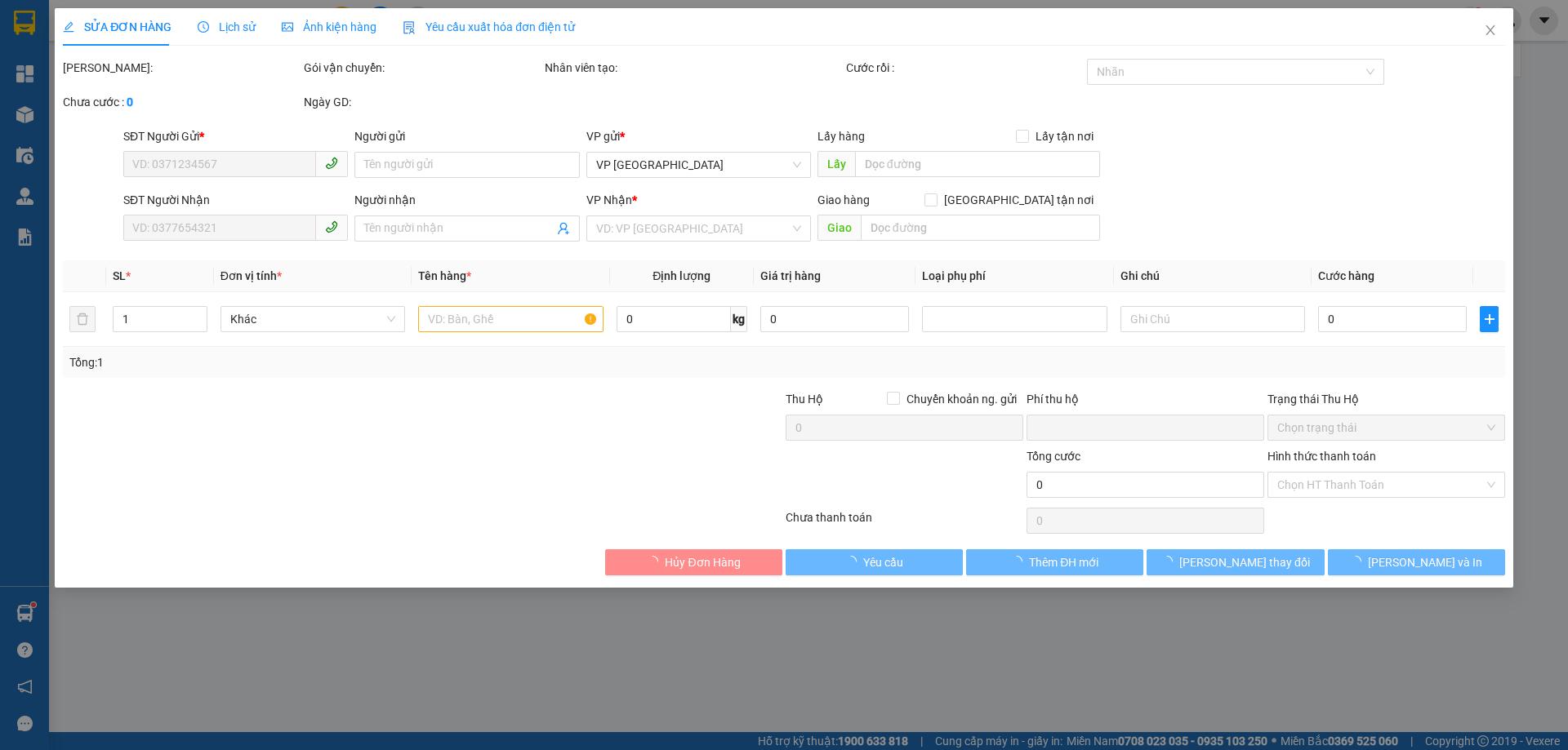
type input "0919658372"
type input "0912394612"
type input "0"
type input "40.000"
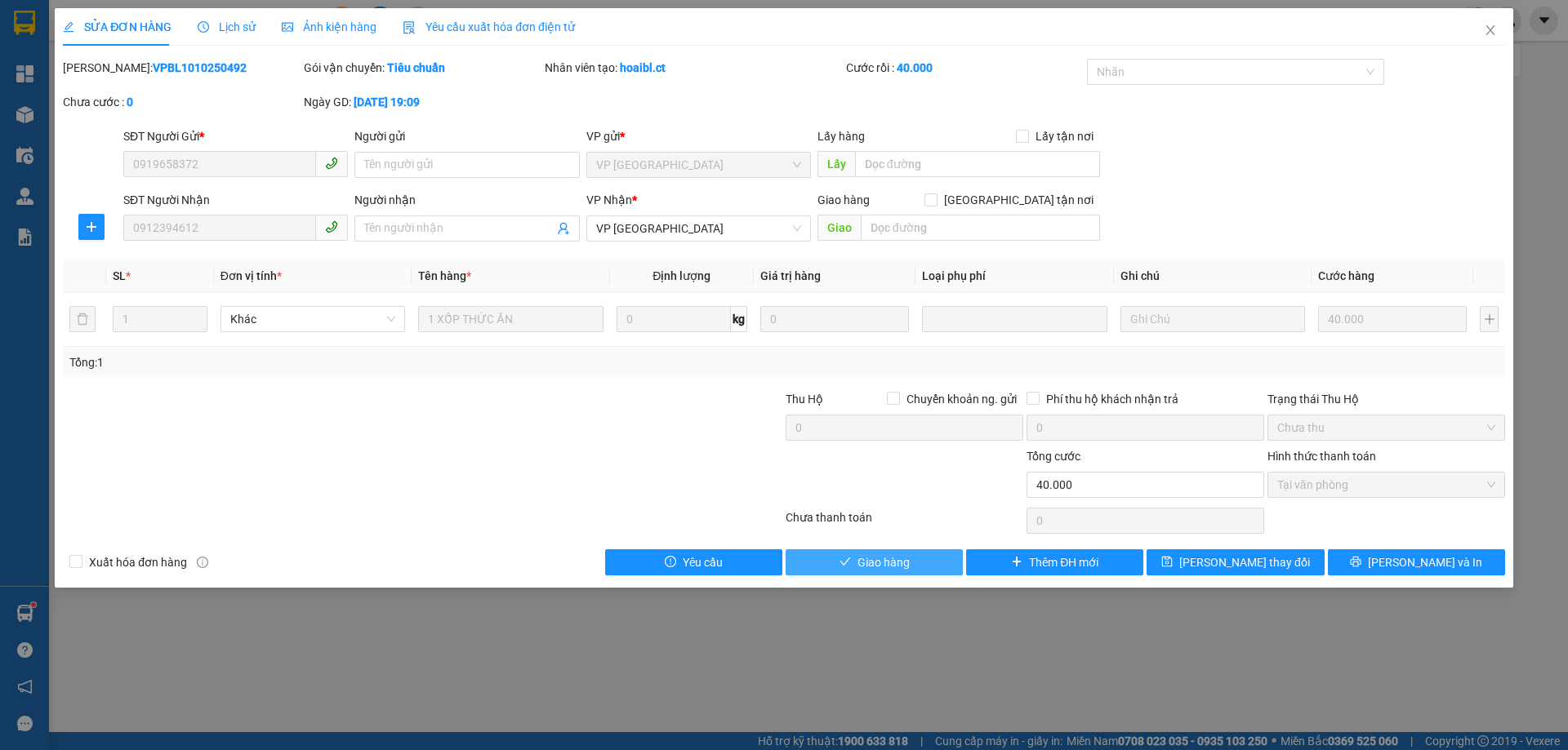
click at [864, 566] on span "Giao hàng" at bounding box center [883, 562] width 53 height 18
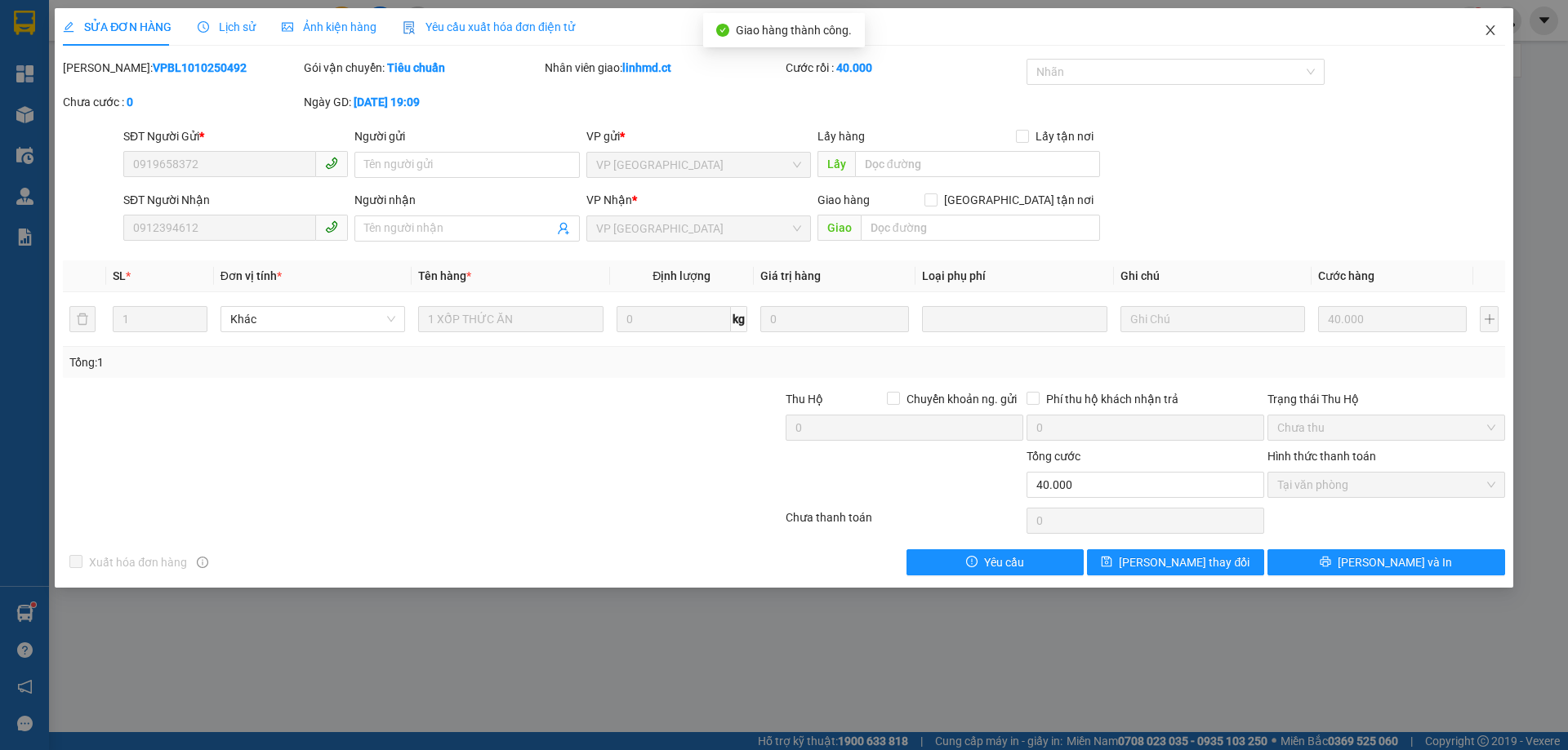
click at [1493, 28] on icon "close" at bounding box center [1490, 29] width 9 height 9
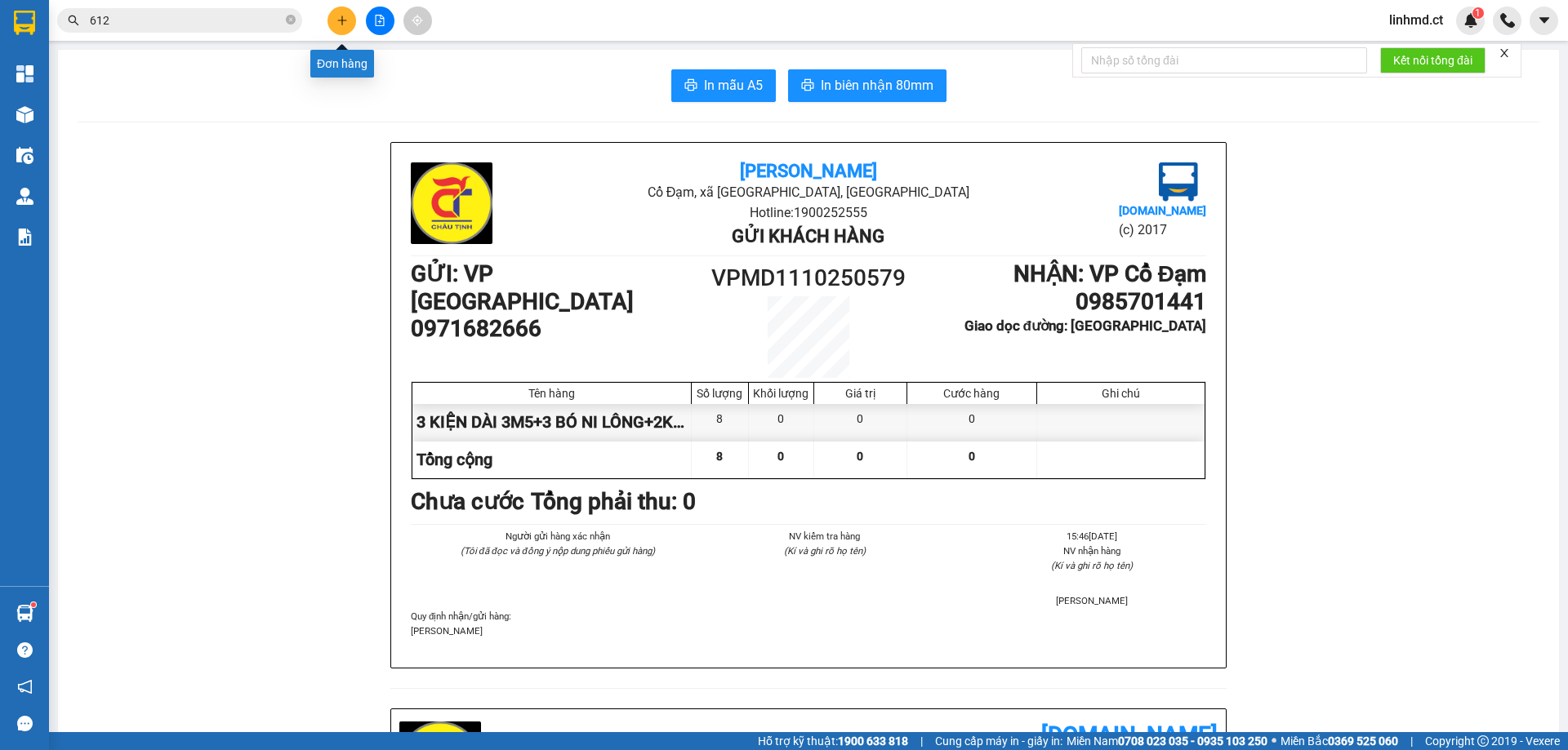
click at [338, 23] on icon "plus" at bounding box center [342, 20] width 11 height 11
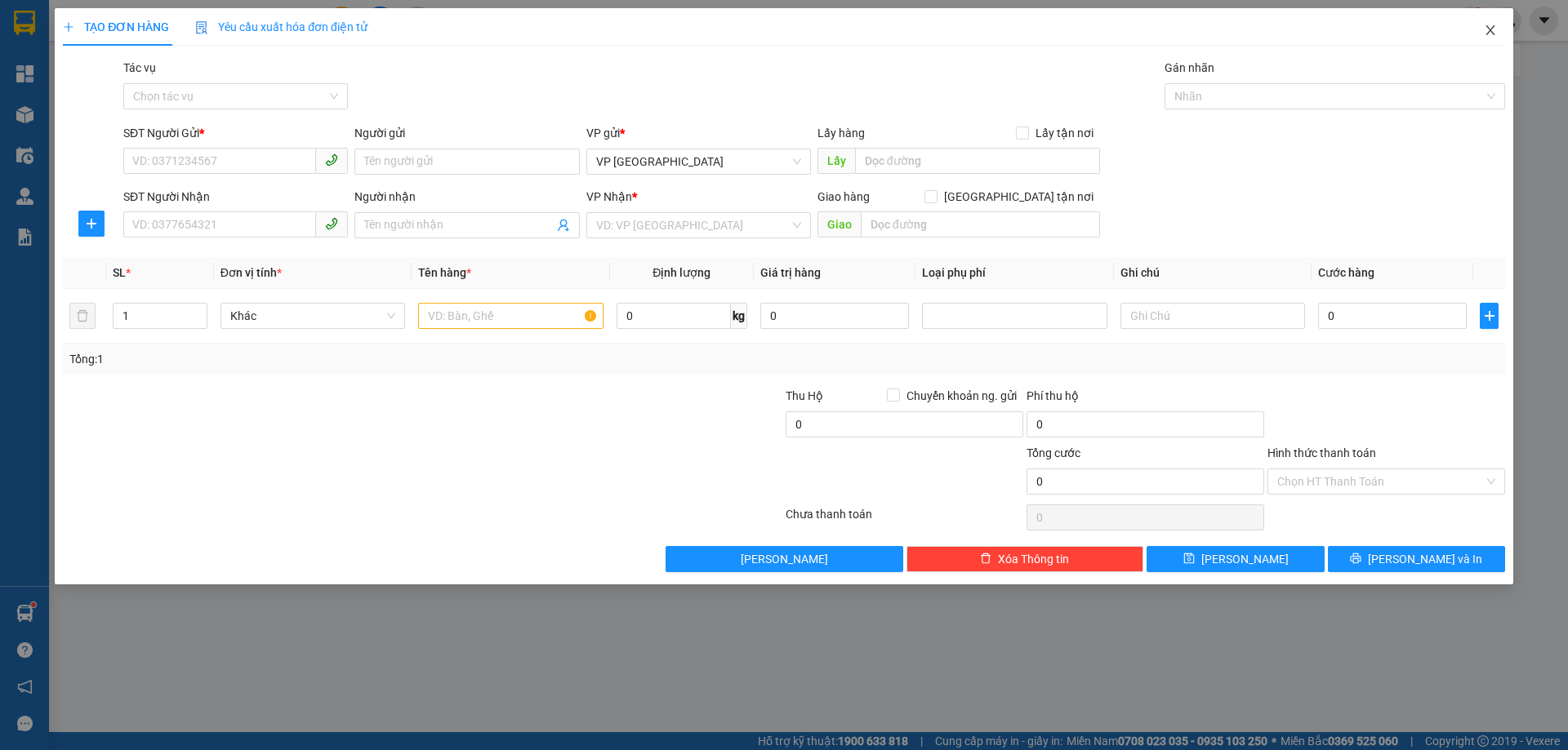
click at [1493, 35] on icon "close" at bounding box center [1490, 29] width 9 height 9
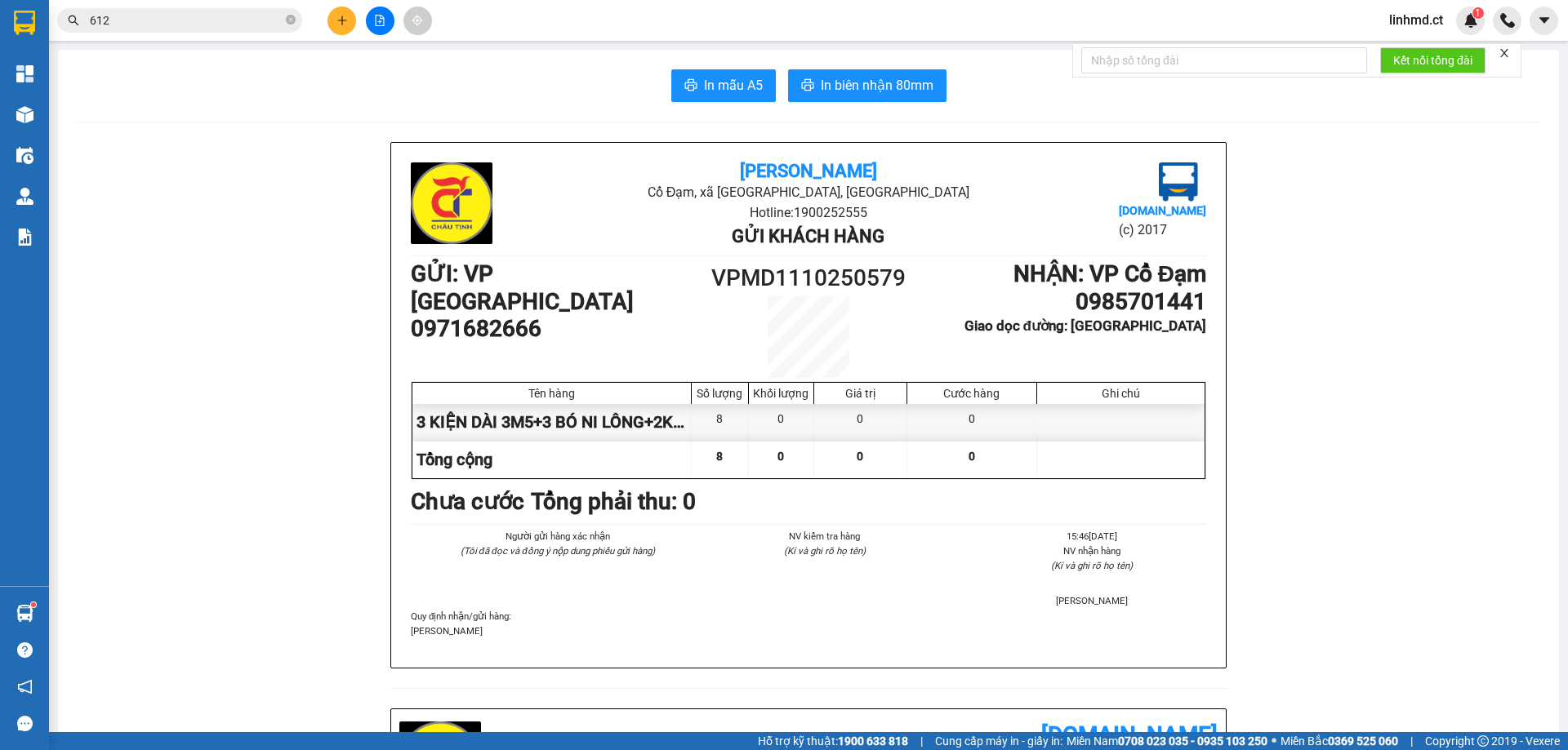
click at [342, 22] on icon "plus" at bounding box center [342, 20] width 1 height 9
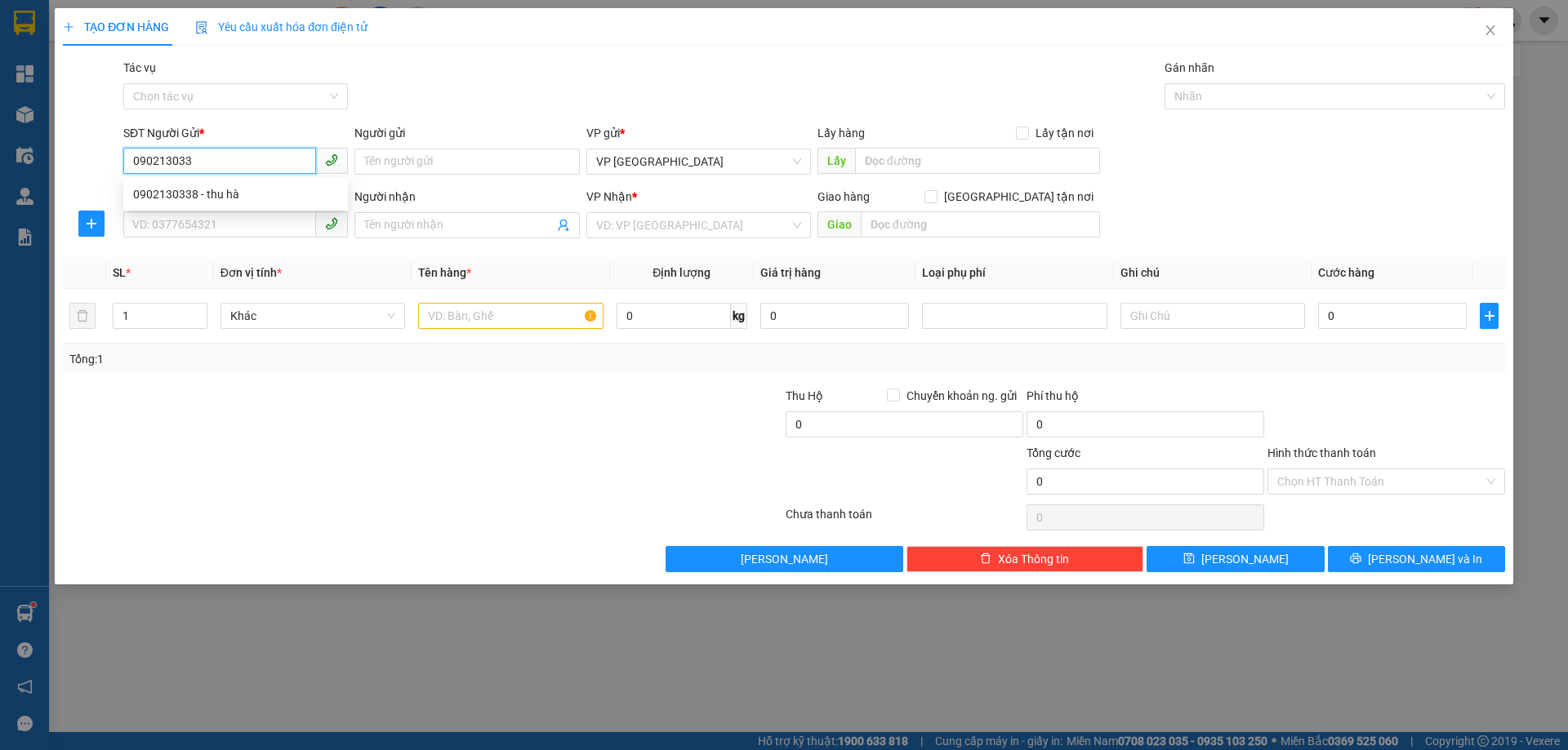
type input "0902130338"
click at [153, 196] on div "0902130338 - thu hà" at bounding box center [235, 194] width 205 height 18
type input "thu hà"
type input "0902130338"
type input "thu hà"
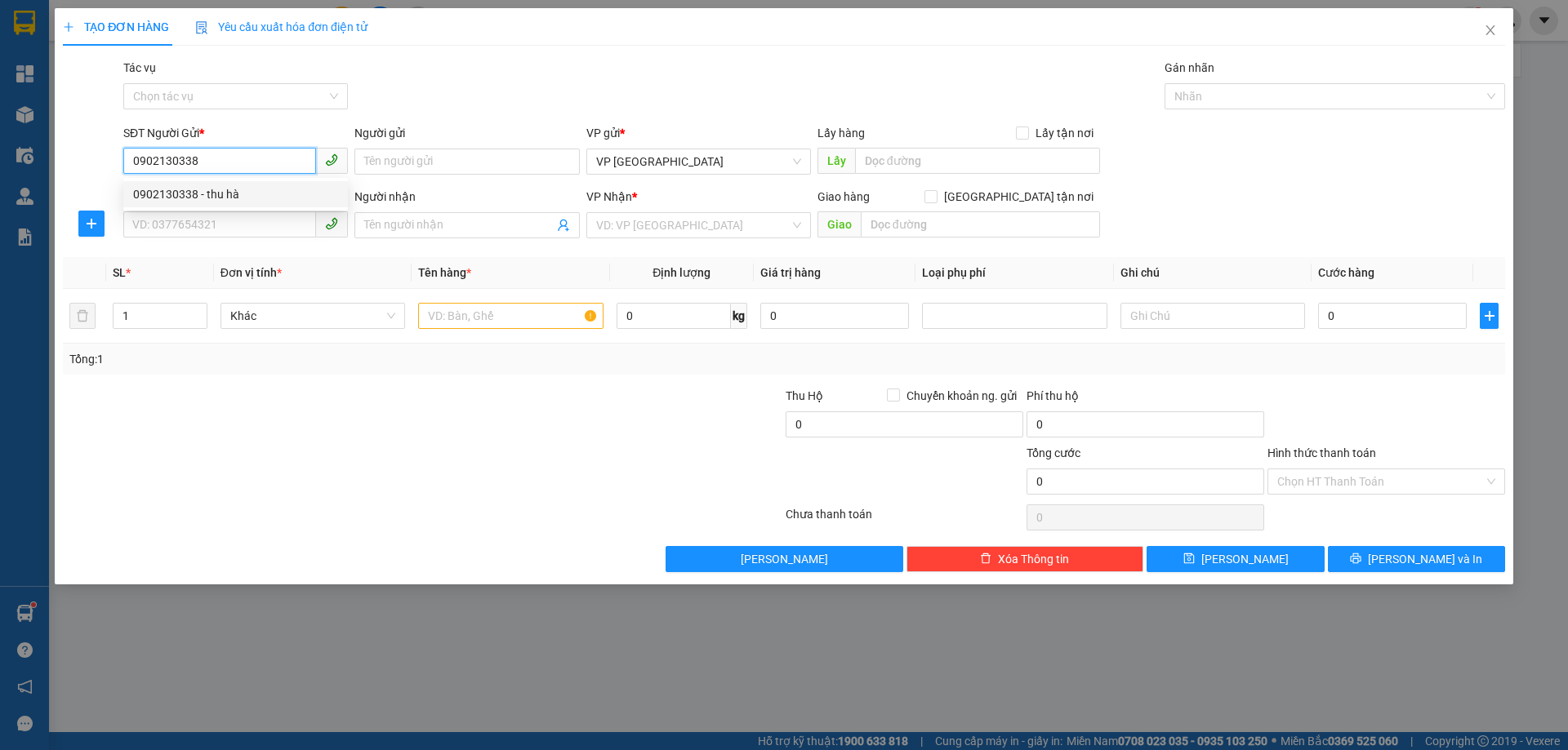
type input "X AN"
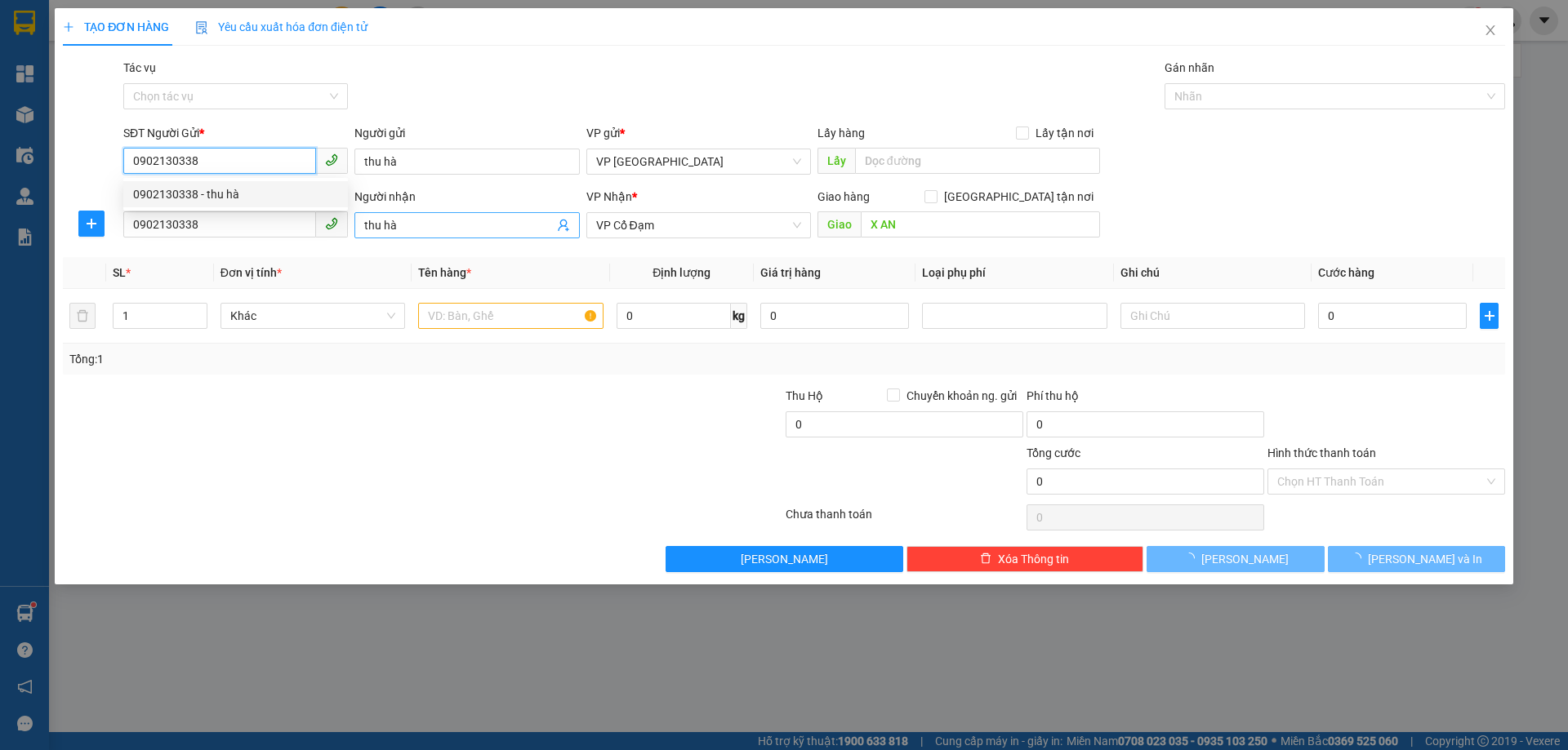
type input "30.000"
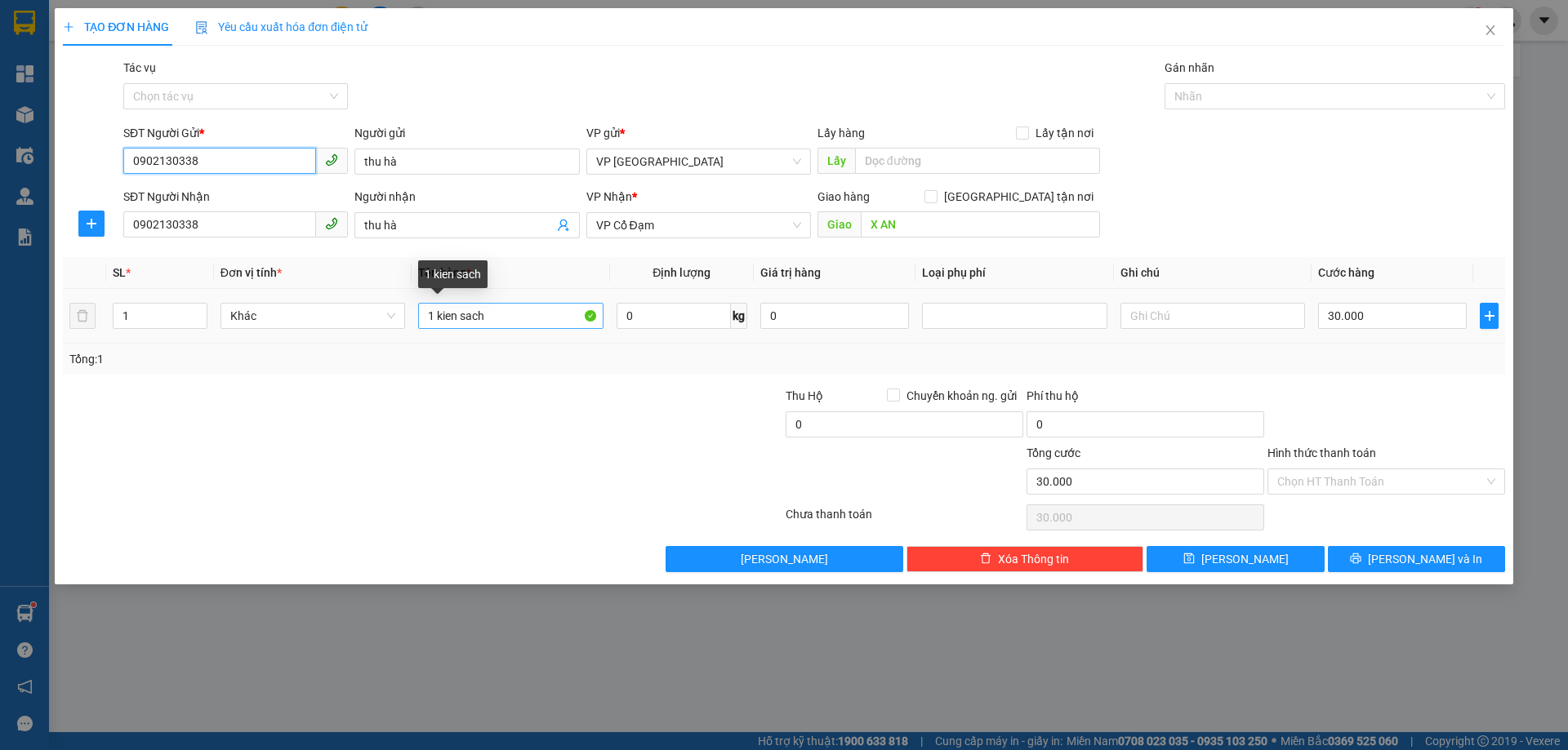
type input "0902130338"
click at [429, 316] on input "1 kien sach" at bounding box center [511, 316] width 185 height 26
drag, startPoint x: 433, startPoint y: 315, endPoint x: 417, endPoint y: 312, distance: 16.3
click at [418, 312] on input "1 kien sach" at bounding box center [511, 316] width 185 height 26
type input "2 kien sach"
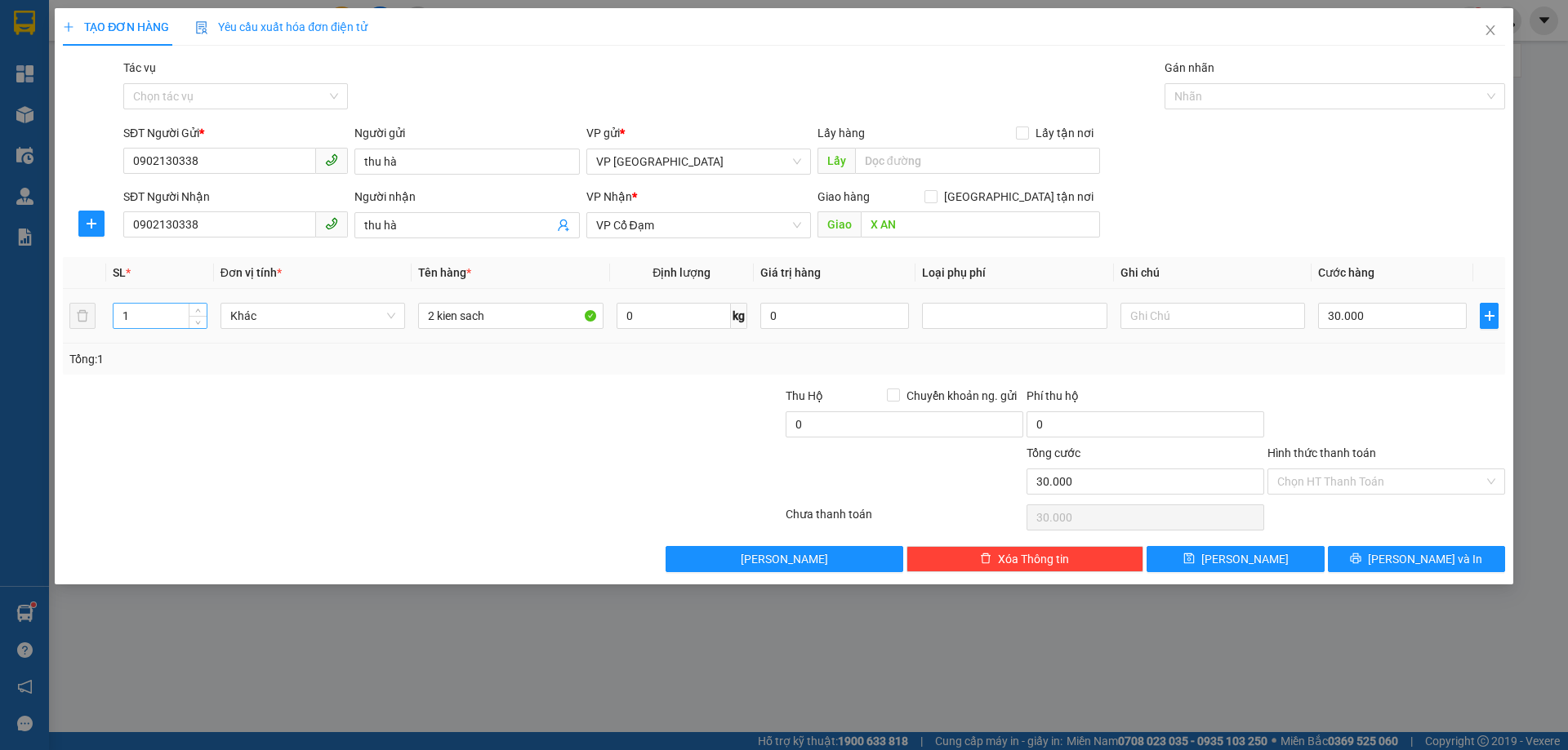
click at [118, 316] on input "1" at bounding box center [160, 316] width 93 height 24
drag, startPoint x: 125, startPoint y: 316, endPoint x: 109, endPoint y: 316, distance: 16.0
click at [109, 316] on td "1" at bounding box center [160, 316] width 108 height 54
drag, startPoint x: 133, startPoint y: 320, endPoint x: 98, endPoint y: 311, distance: 36.1
click at [99, 312] on tr "1 Khác 2 kien sach 0 kg 0 30.000" at bounding box center [784, 316] width 1442 height 54
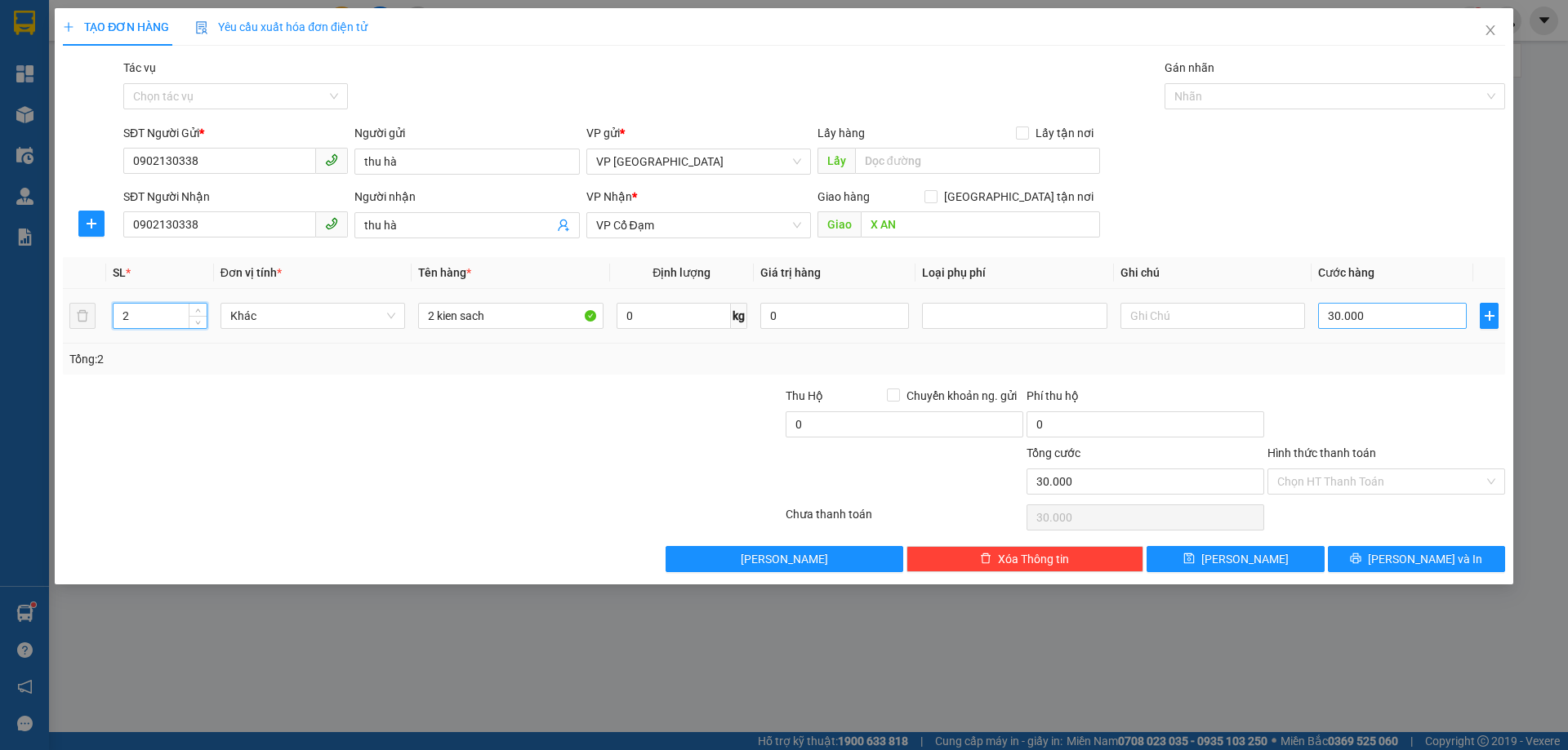
type input "2"
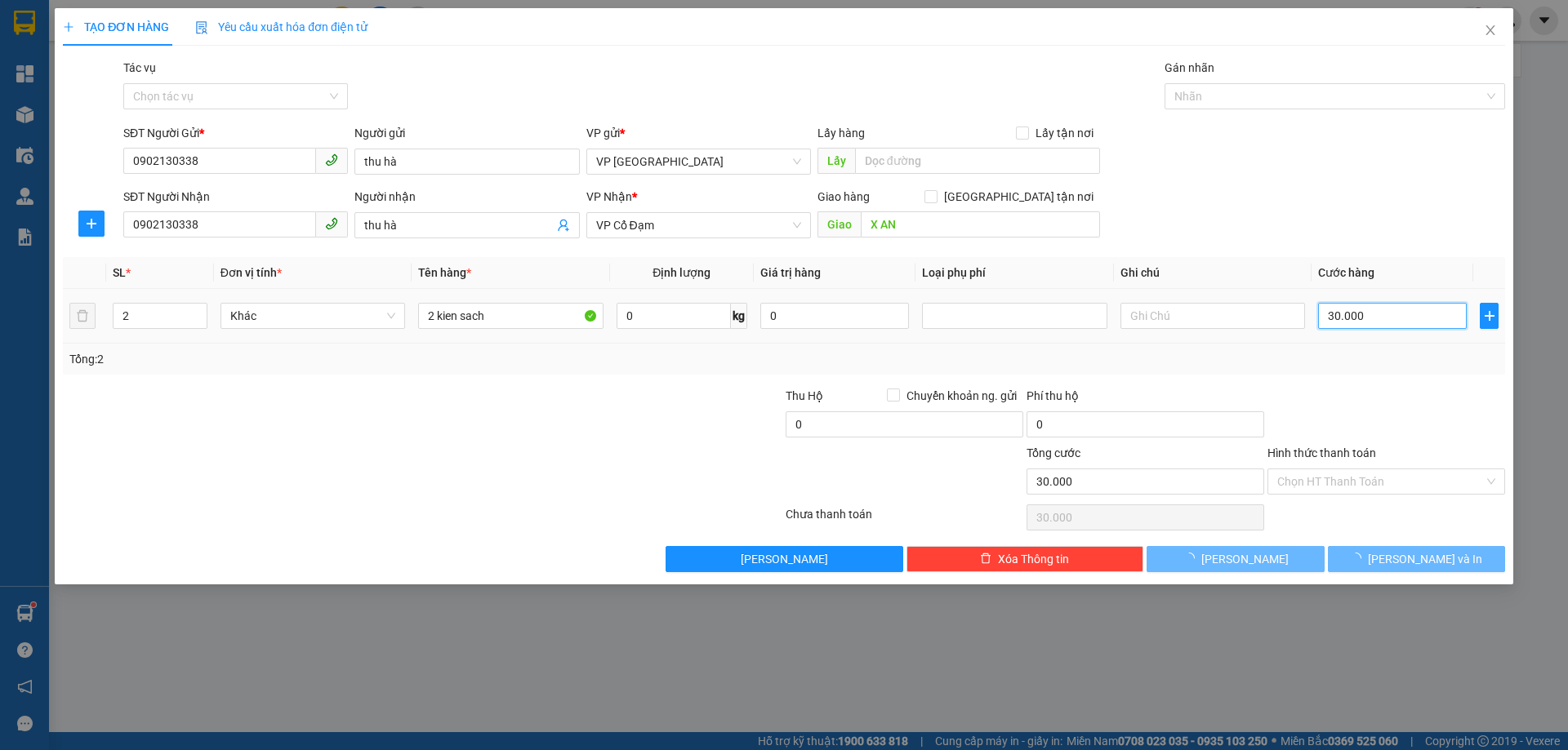
click at [1339, 317] on input "30.000" at bounding box center [1392, 316] width 148 height 26
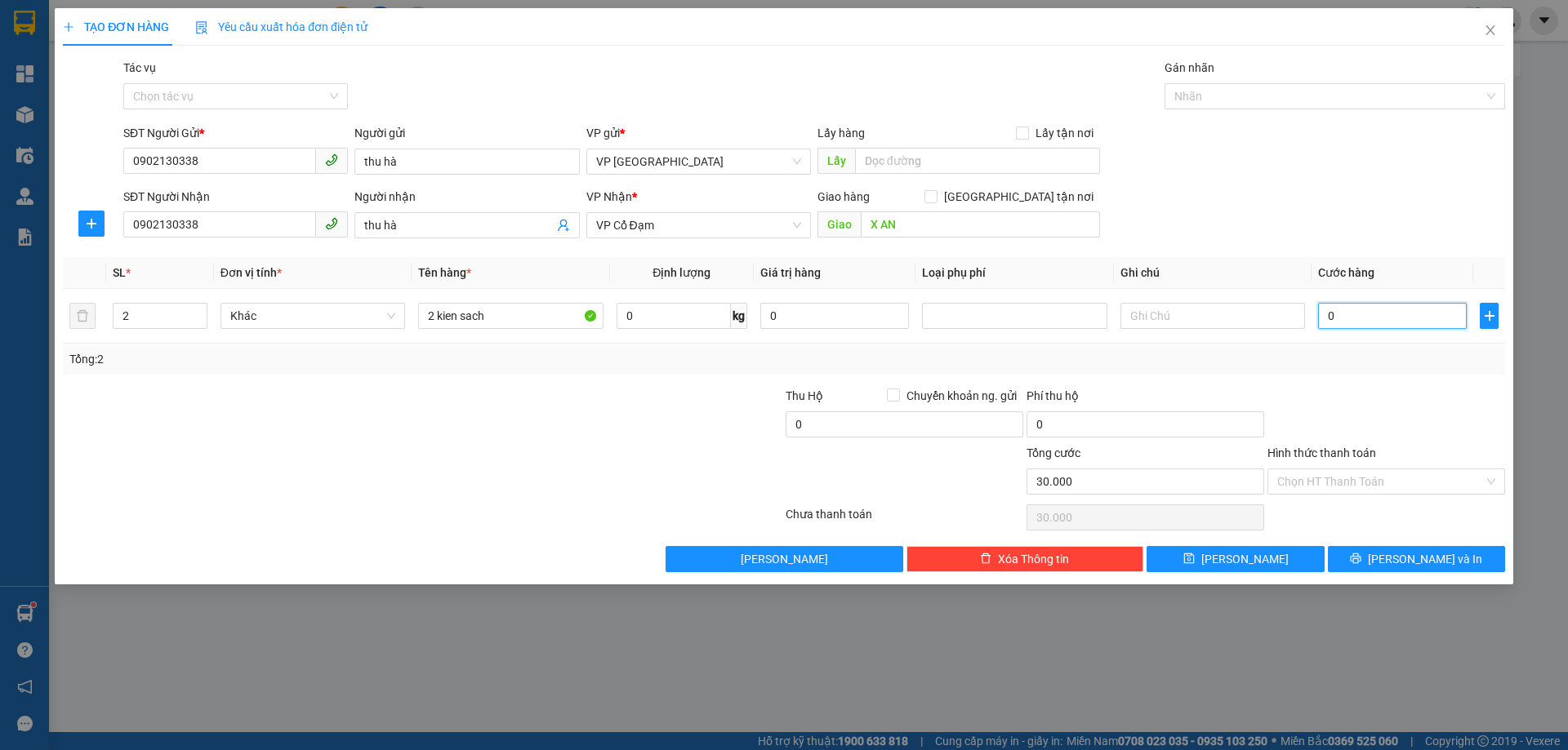
type input "0"
click at [1377, 565] on button "[PERSON_NAME] và In" at bounding box center [1415, 559] width 177 height 26
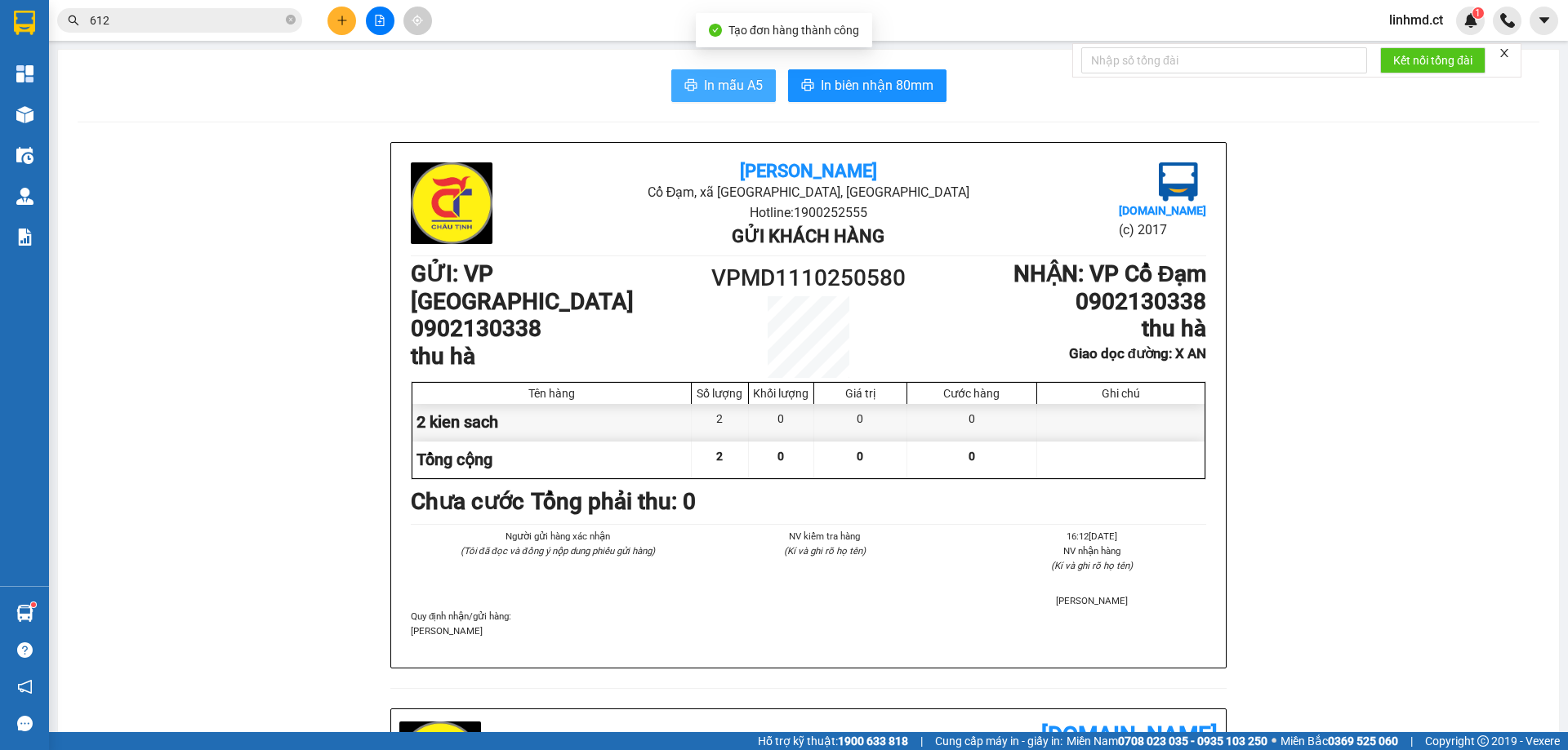
click at [727, 73] on button "In mẫu A5" at bounding box center [723, 85] width 104 height 33
click at [161, 23] on input "612" at bounding box center [185, 20] width 192 height 18
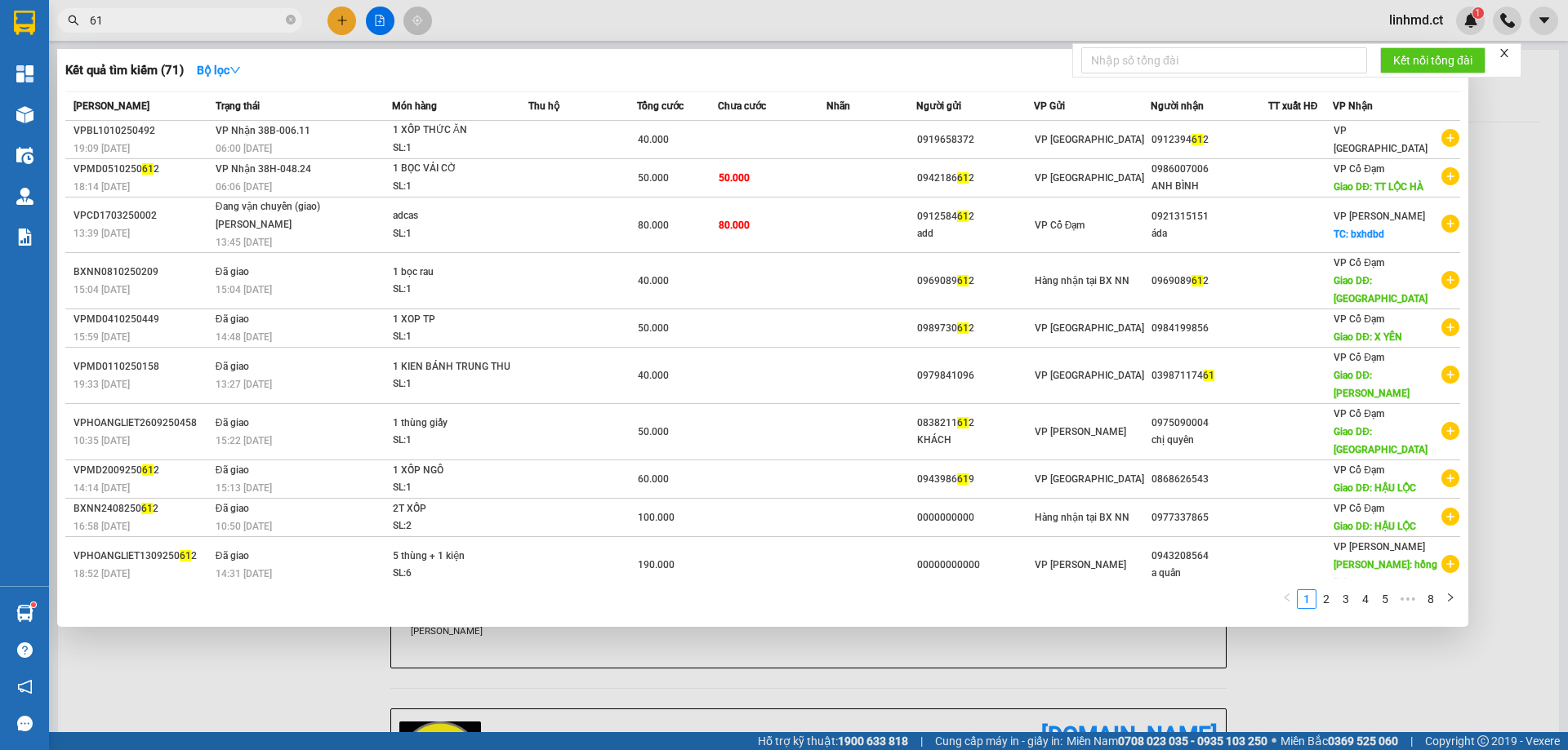
type input "6"
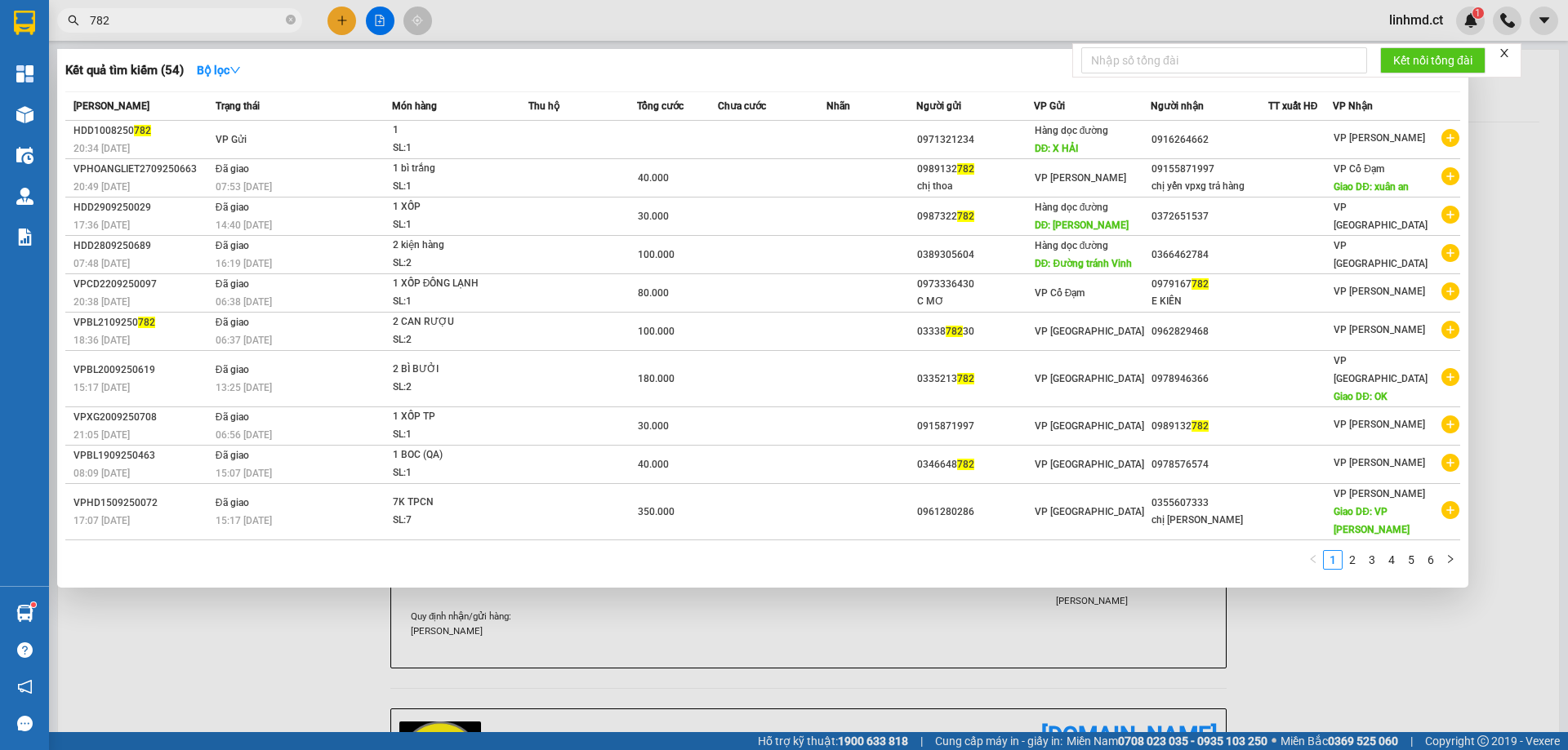
type input "782"
click at [338, 22] on div at bounding box center [784, 375] width 1568 height 750
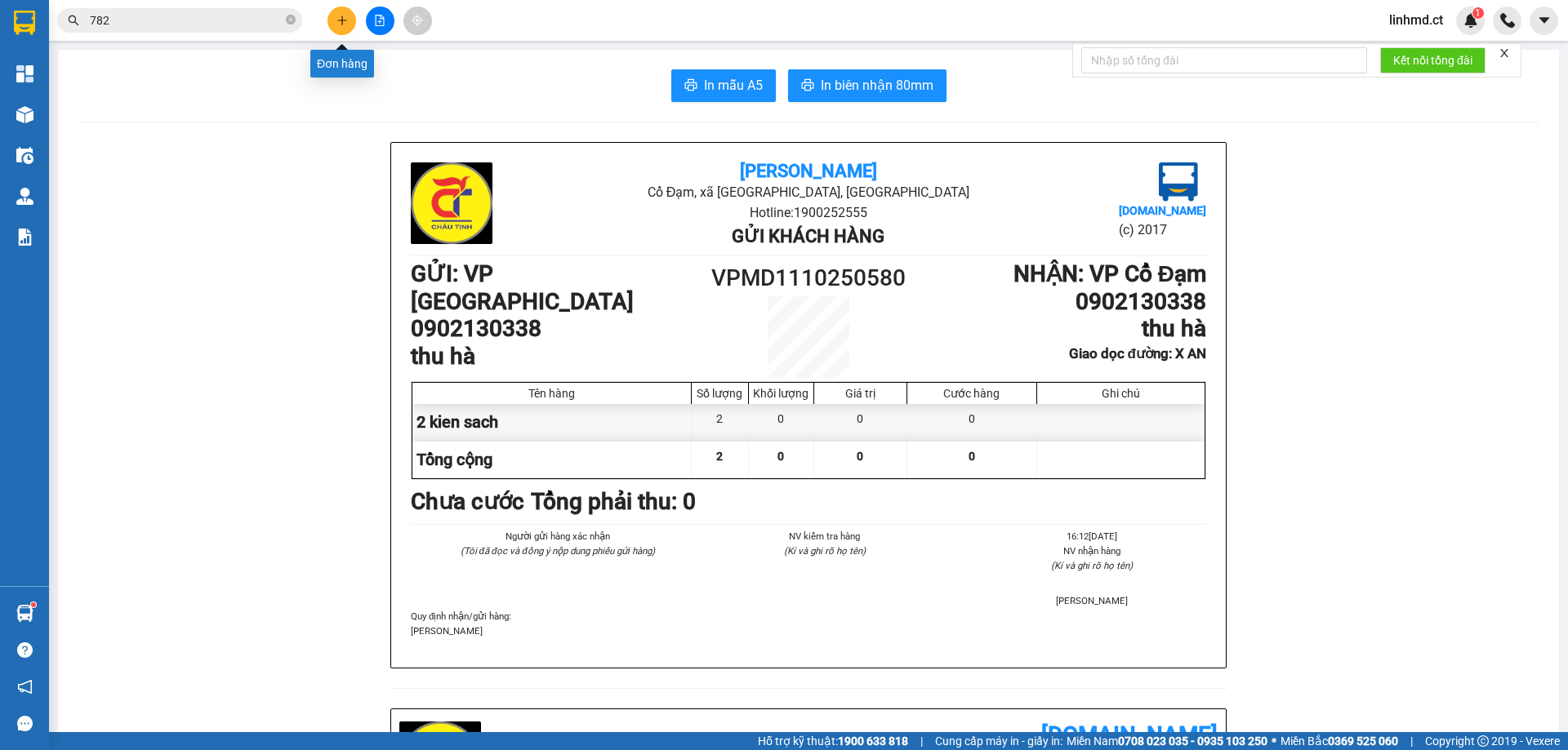
click at [338, 22] on icon "plus" at bounding box center [342, 20] width 11 height 11
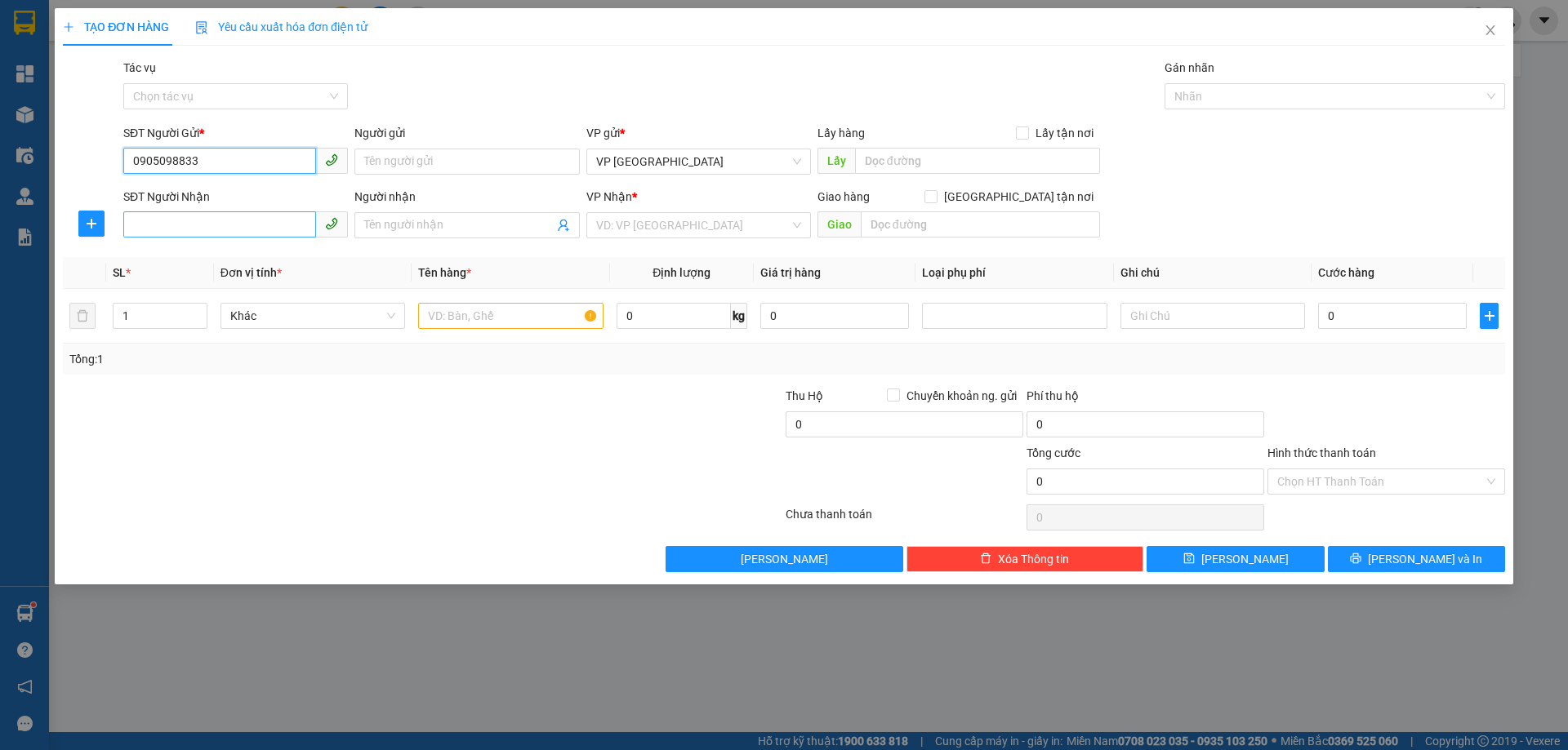
type input "0905098833"
click at [160, 220] on input "SĐT Người Nhận" at bounding box center [219, 224] width 192 height 26
type input "0355301105"
click at [612, 233] on input "search" at bounding box center [693, 225] width 193 height 24
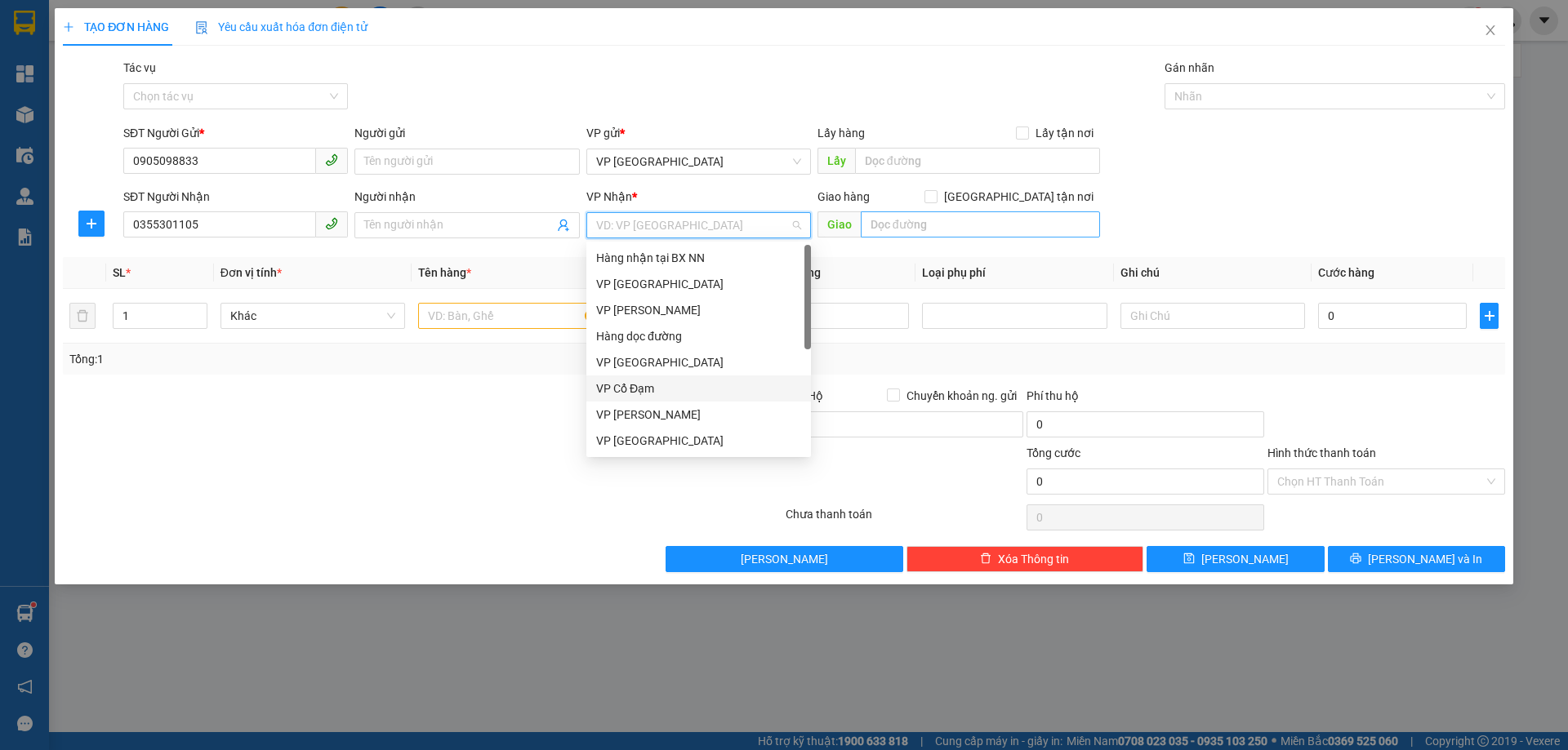
drag, startPoint x: 668, startPoint y: 388, endPoint x: 902, endPoint y: 213, distance: 292.2
click at [668, 389] on div "VP Cổ Đạm" at bounding box center [699, 388] width 205 height 18
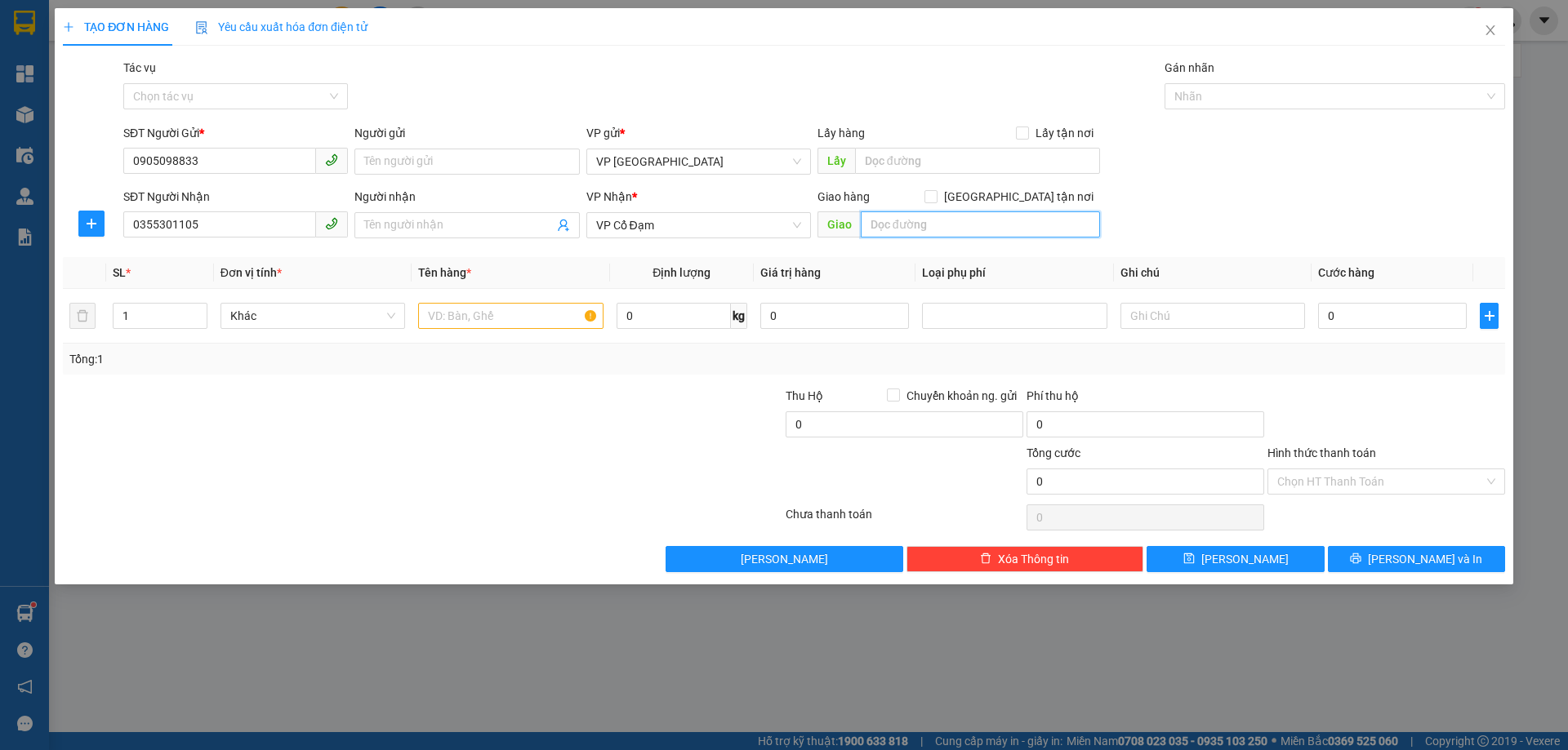
click at [911, 222] on input "text" at bounding box center [980, 224] width 239 height 26
type input "[PERSON_NAME]"
click at [484, 316] on input "text" at bounding box center [511, 316] width 185 height 26
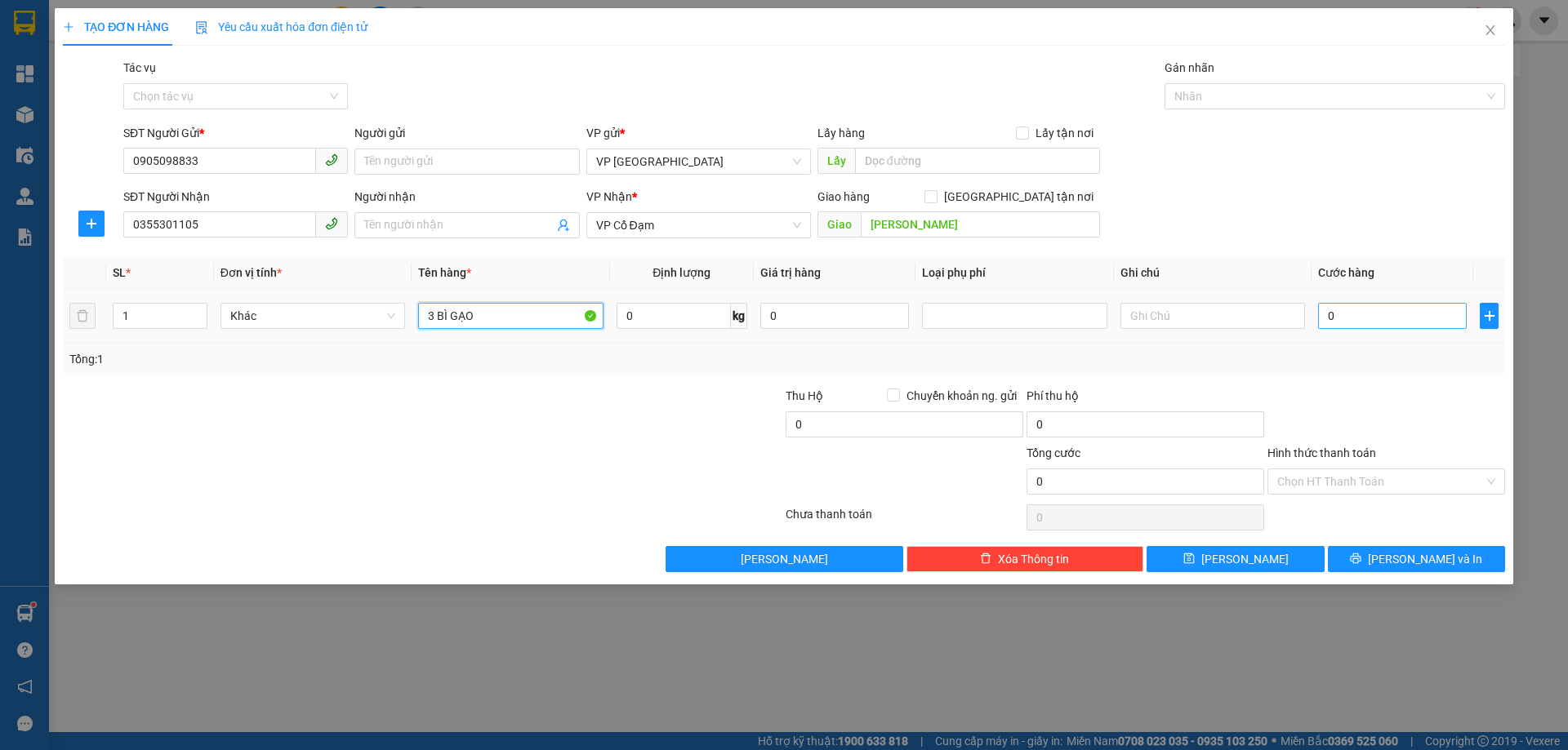
type input "3 BÌ GẠO"
click at [1389, 324] on input "0" at bounding box center [1392, 316] width 148 height 26
type input "1"
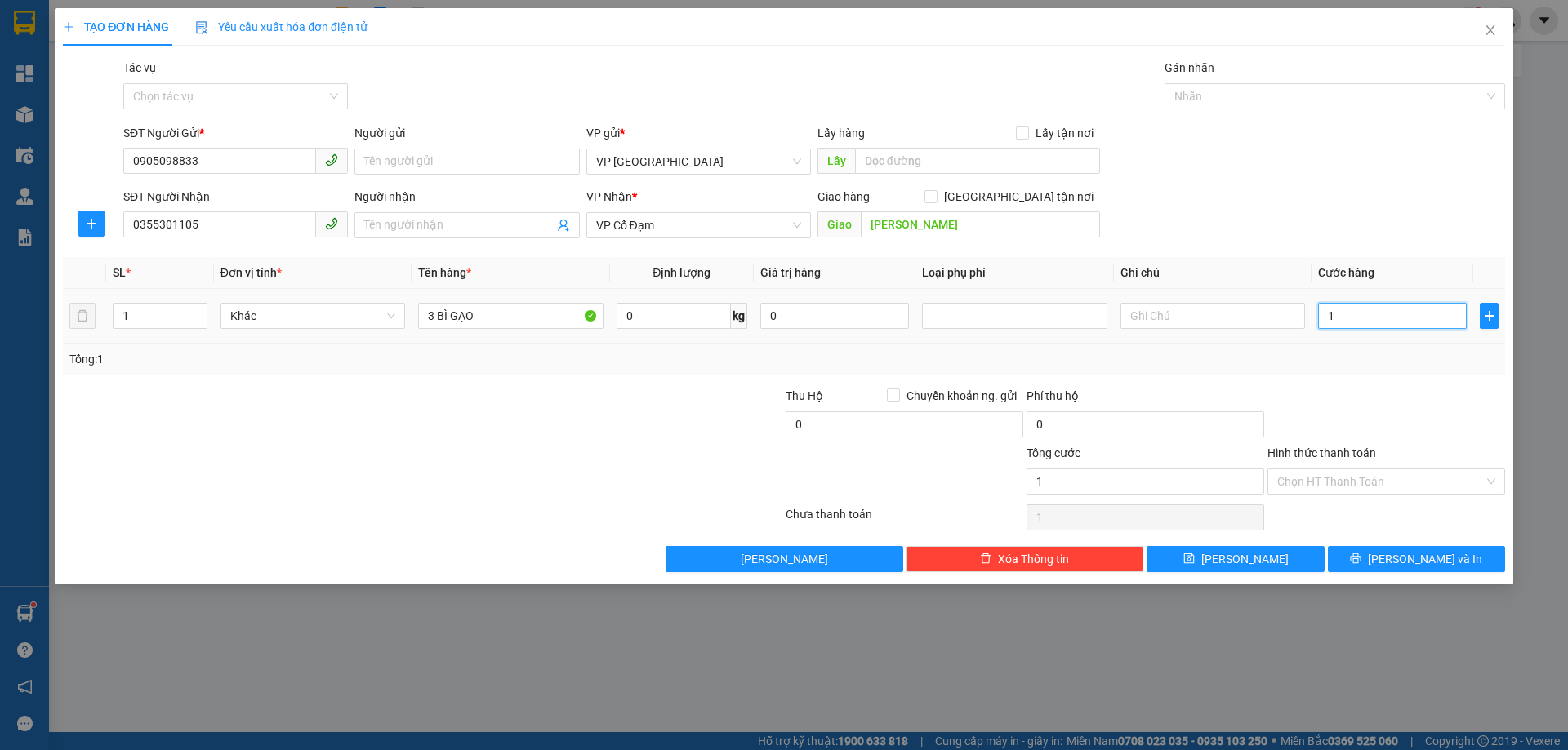
type input "12"
type input "120"
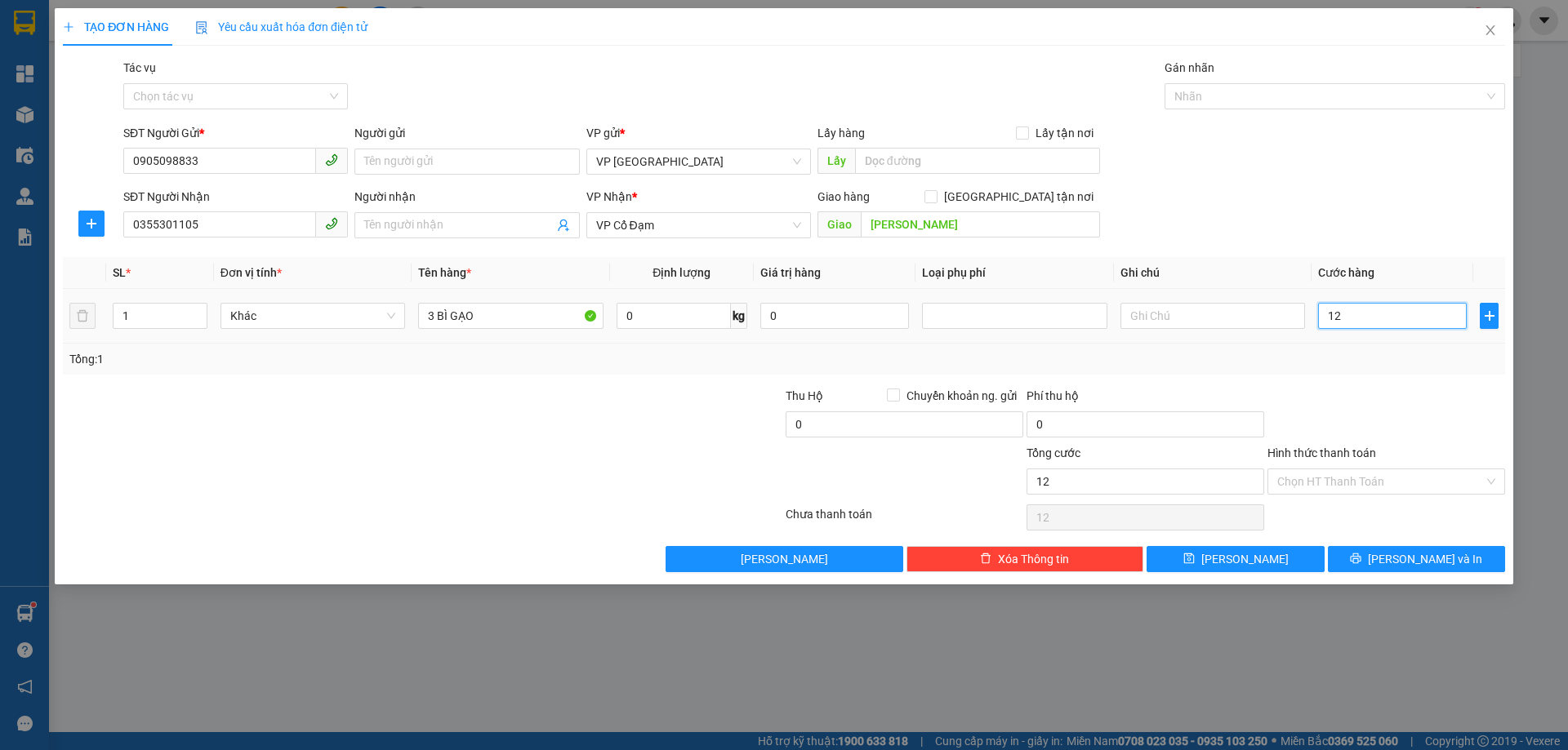
type input "120"
click at [1400, 347] on div "Tổng: 1" at bounding box center [784, 359] width 1442 height 31
type input "120.000"
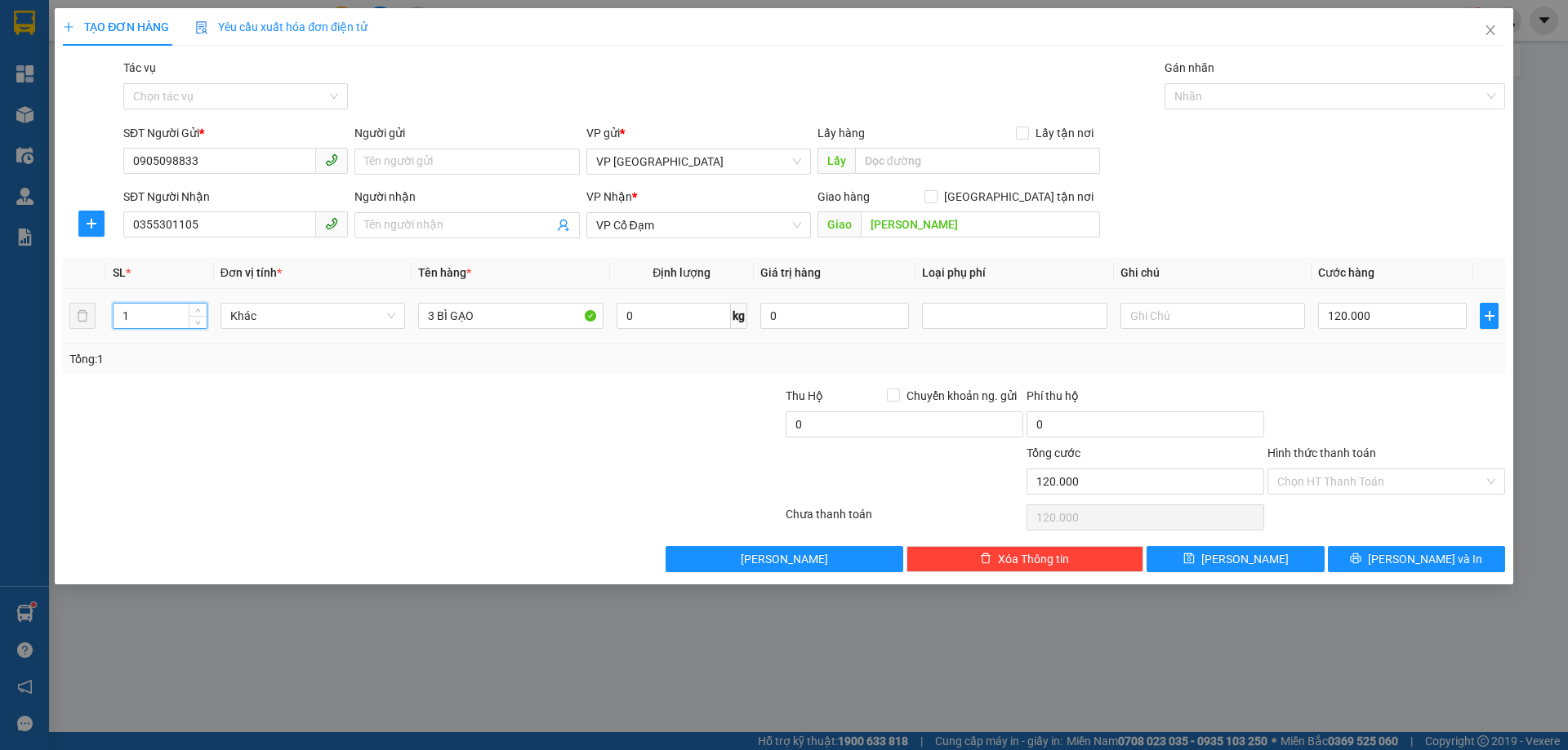
drag, startPoint x: 133, startPoint y: 319, endPoint x: 88, endPoint y: 329, distance: 46.1
click at [116, 319] on input "1" at bounding box center [160, 316] width 93 height 24
type input "3"
click at [661, 405] on div at bounding box center [663, 416] width 241 height 57
type input "0"
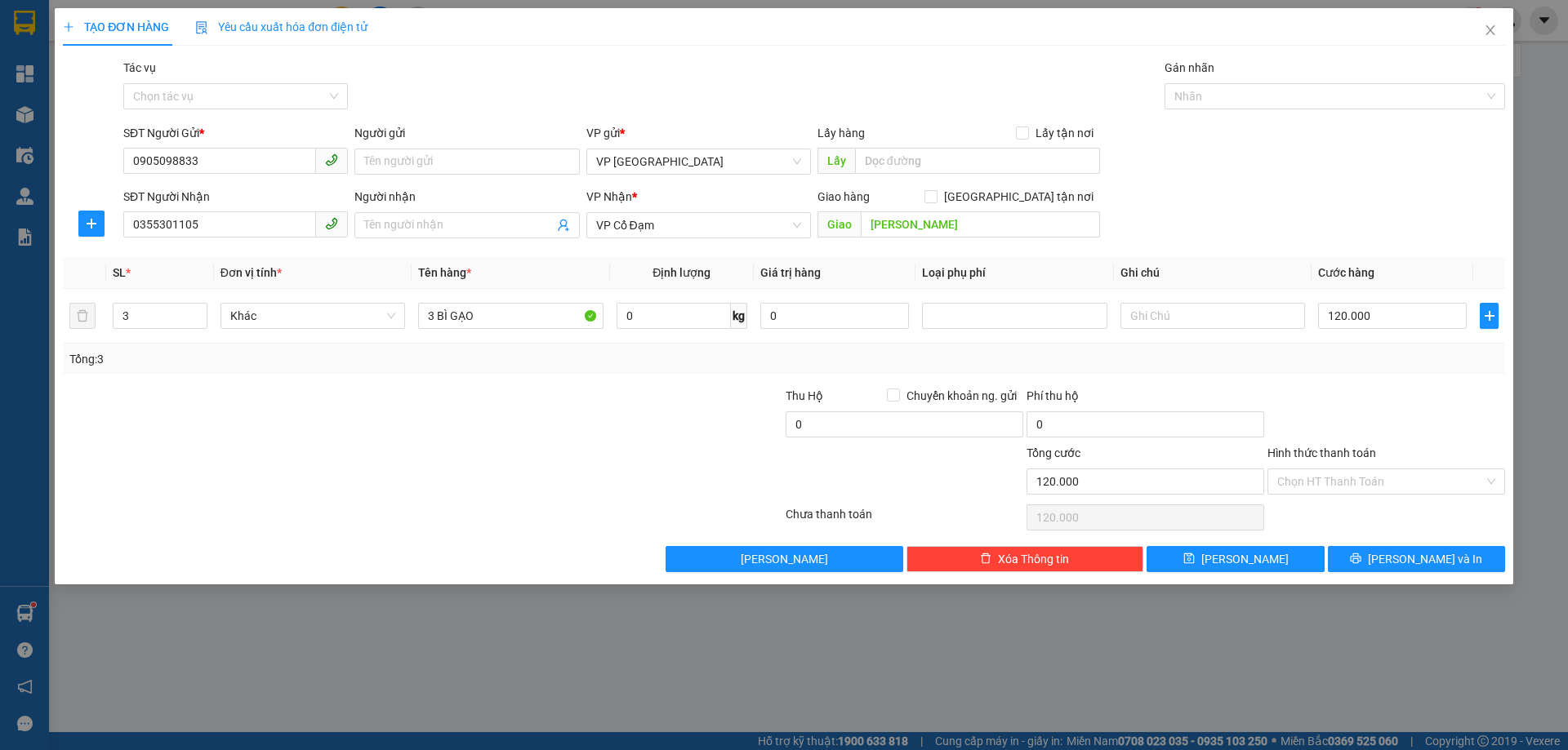
type input "0"
click at [1347, 313] on input "0" at bounding box center [1392, 316] width 148 height 26
type input "1"
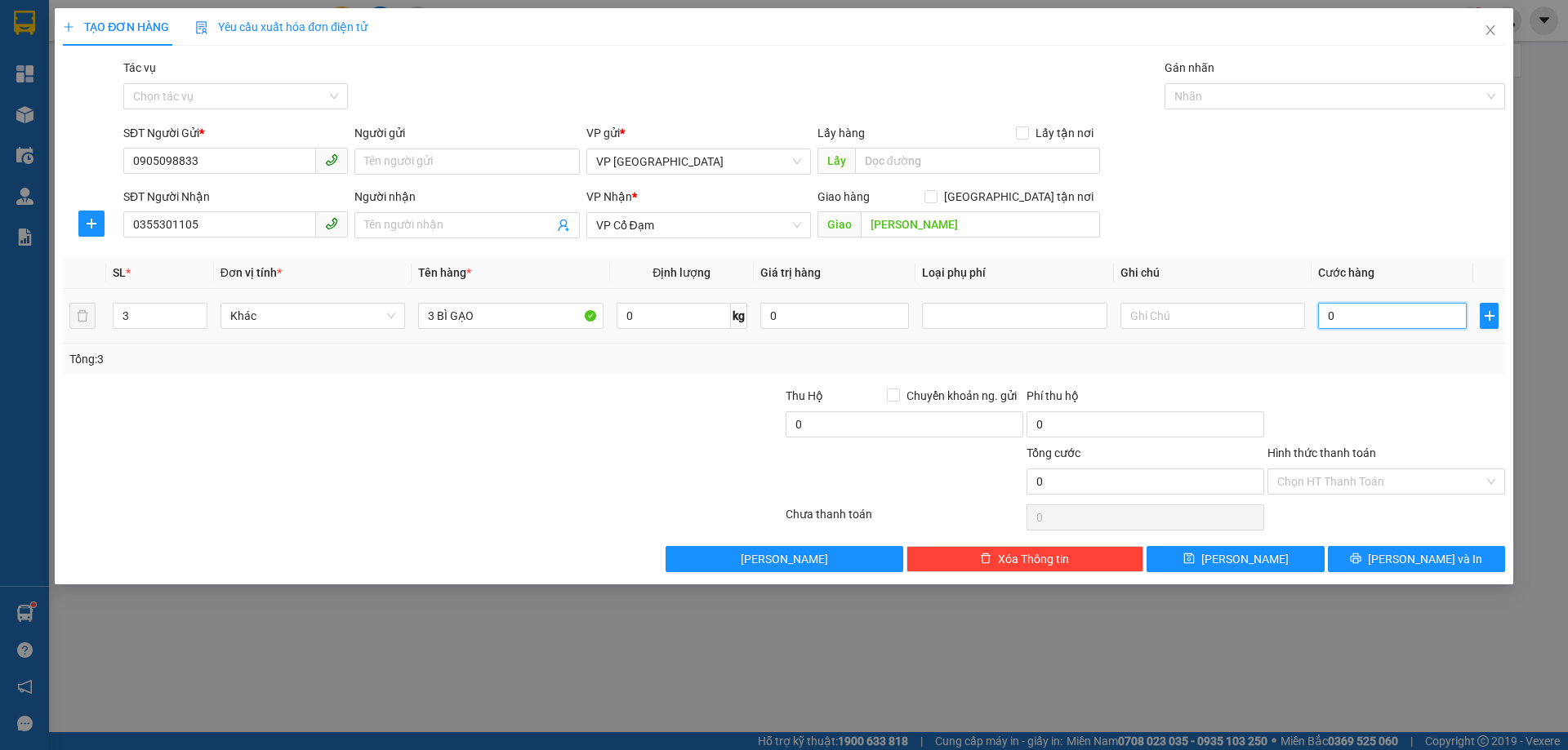
type input "1"
type input "12"
type input "120"
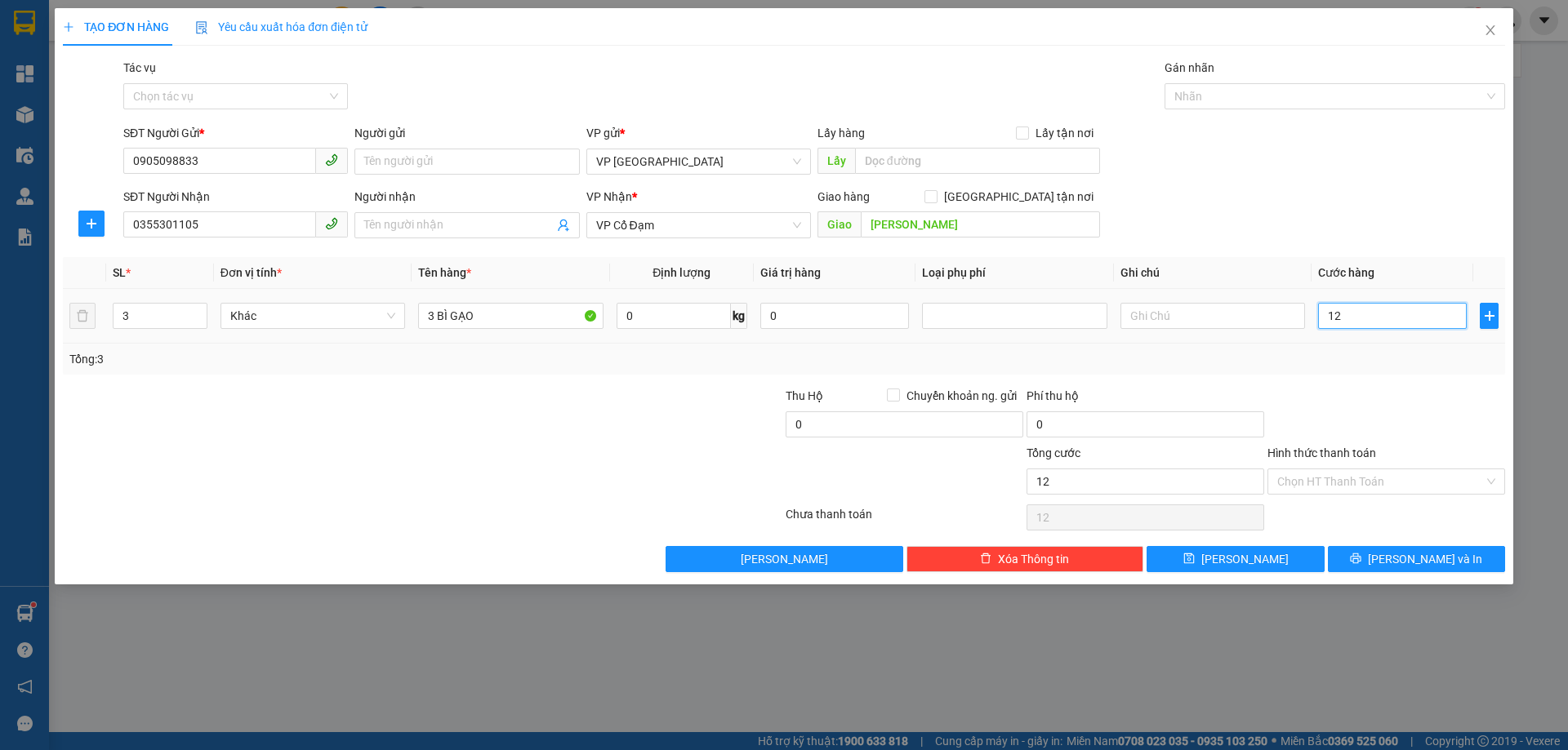
type input "120"
click at [1382, 372] on div "Tổng: 3" at bounding box center [784, 359] width 1442 height 31
type input "120.000"
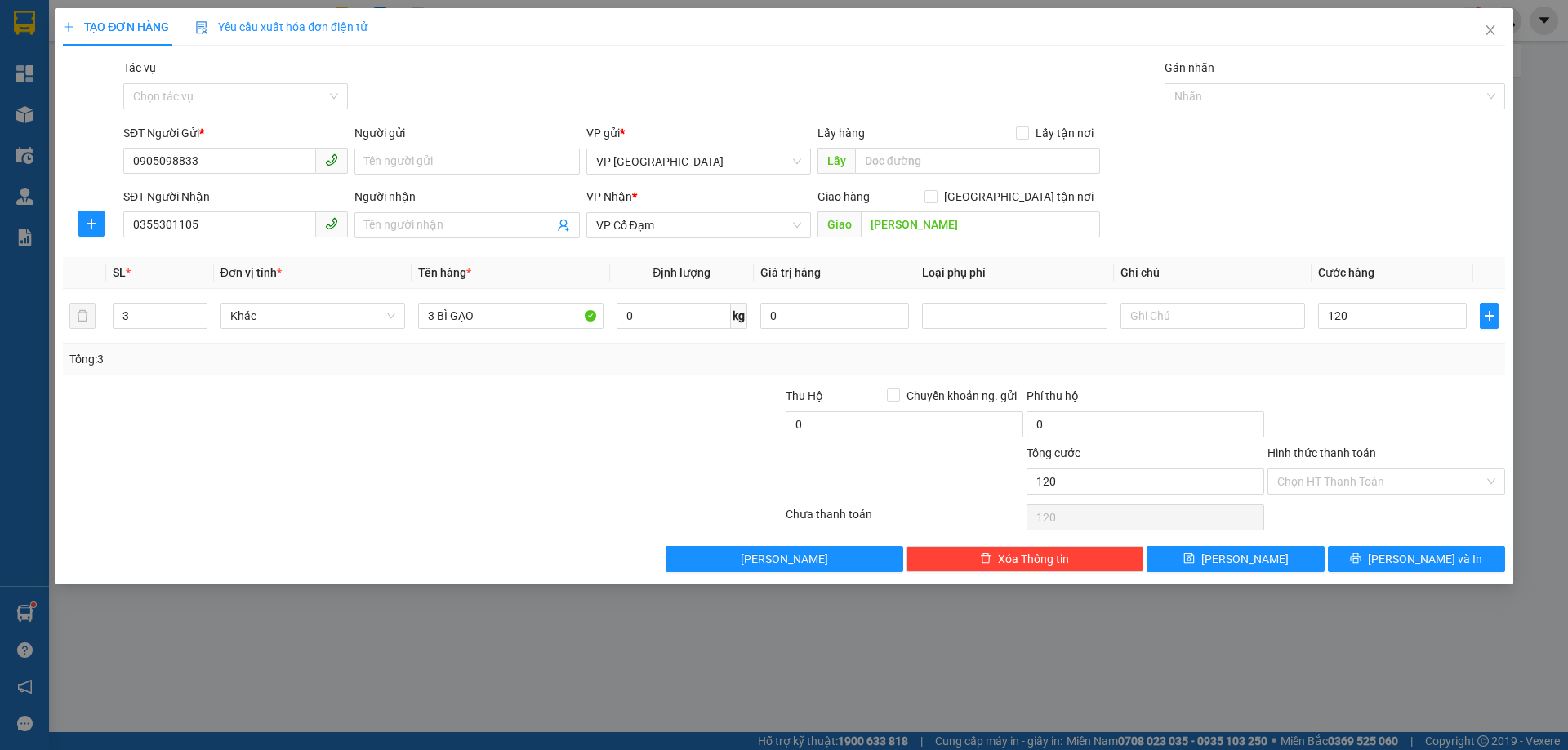
type input "120.000"
click at [1420, 555] on span "[PERSON_NAME] và In" at bounding box center [1425, 559] width 115 height 18
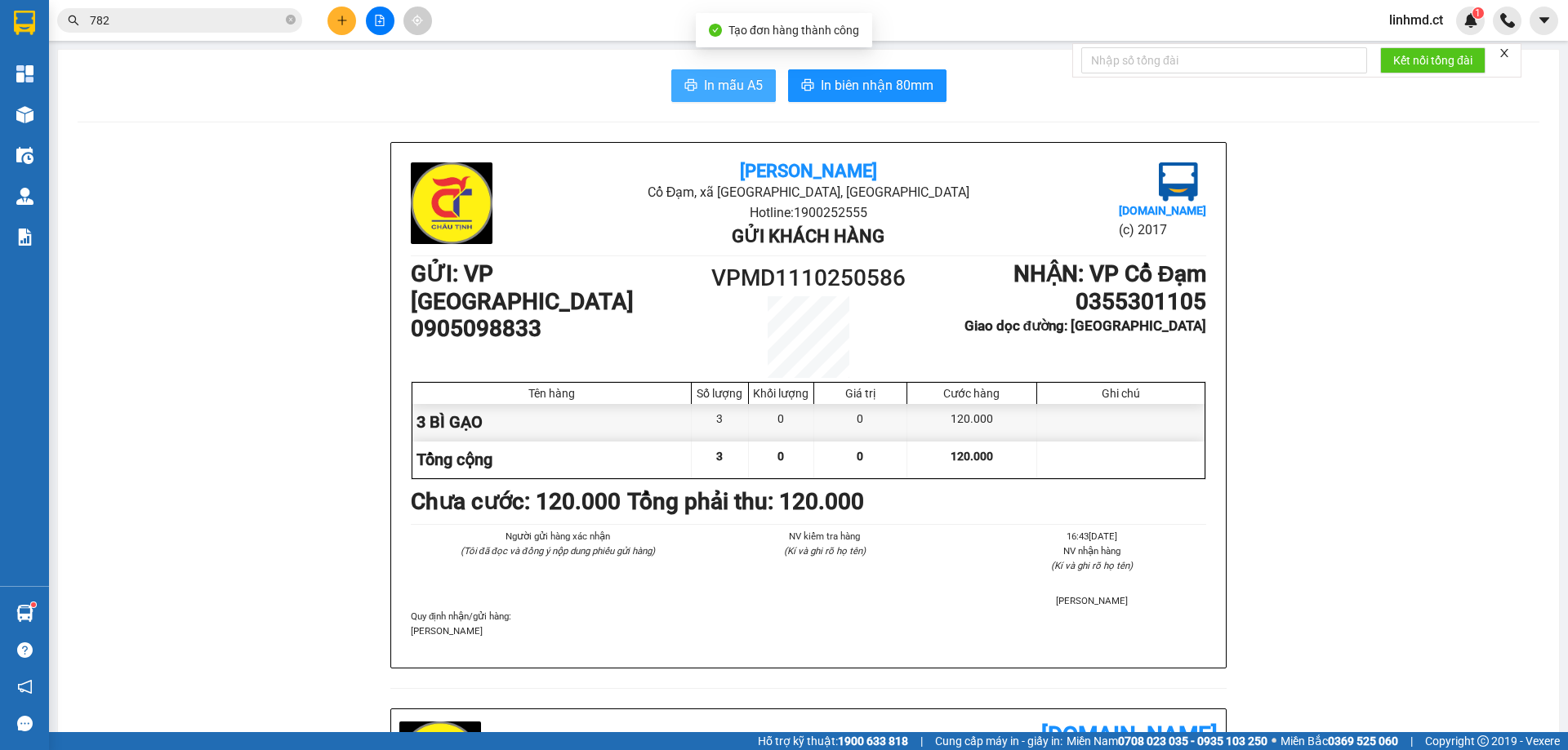
click at [724, 85] on span "In mẫu A5" at bounding box center [733, 85] width 59 height 21
click at [341, 20] on icon "plus" at bounding box center [342, 20] width 11 height 11
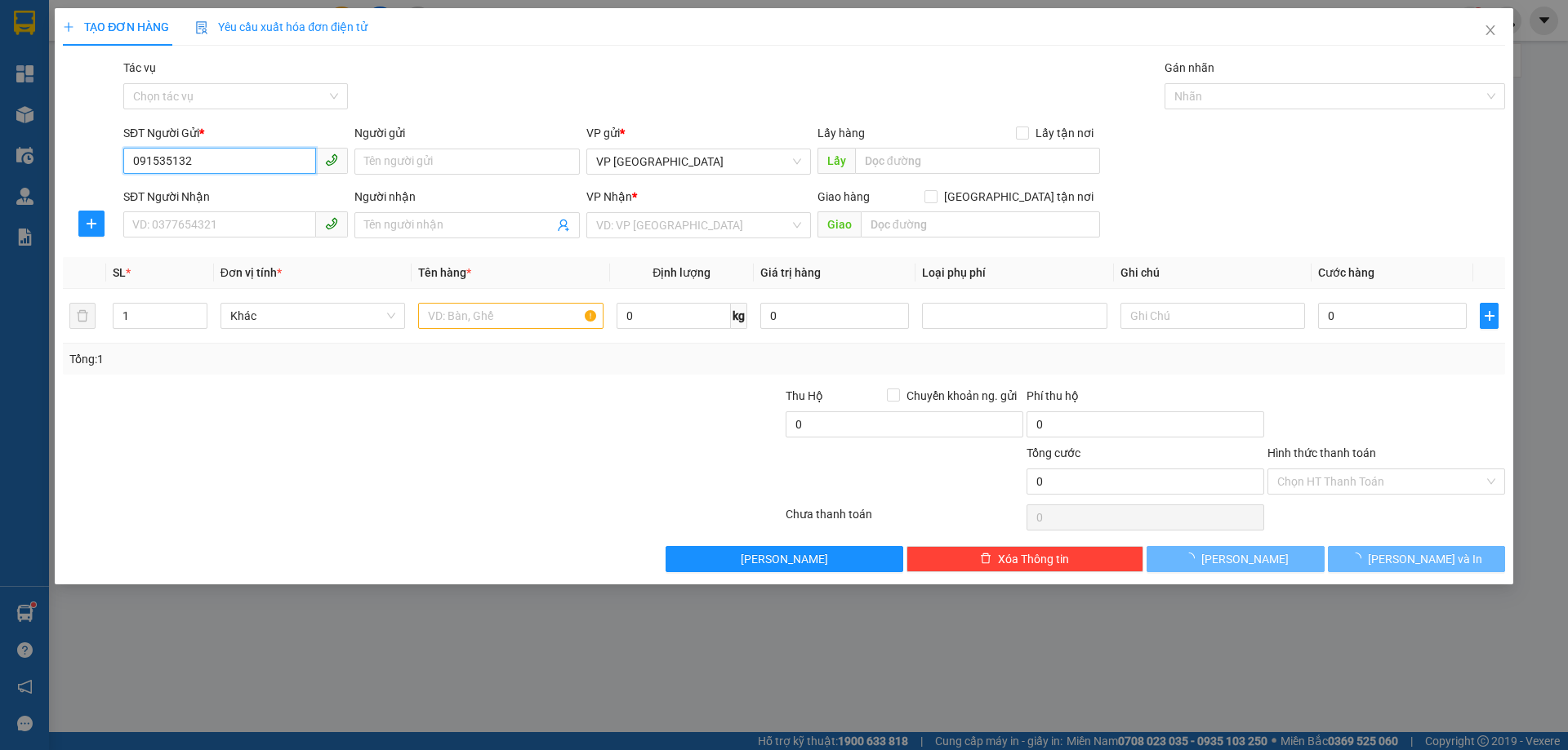
type input "0915351323"
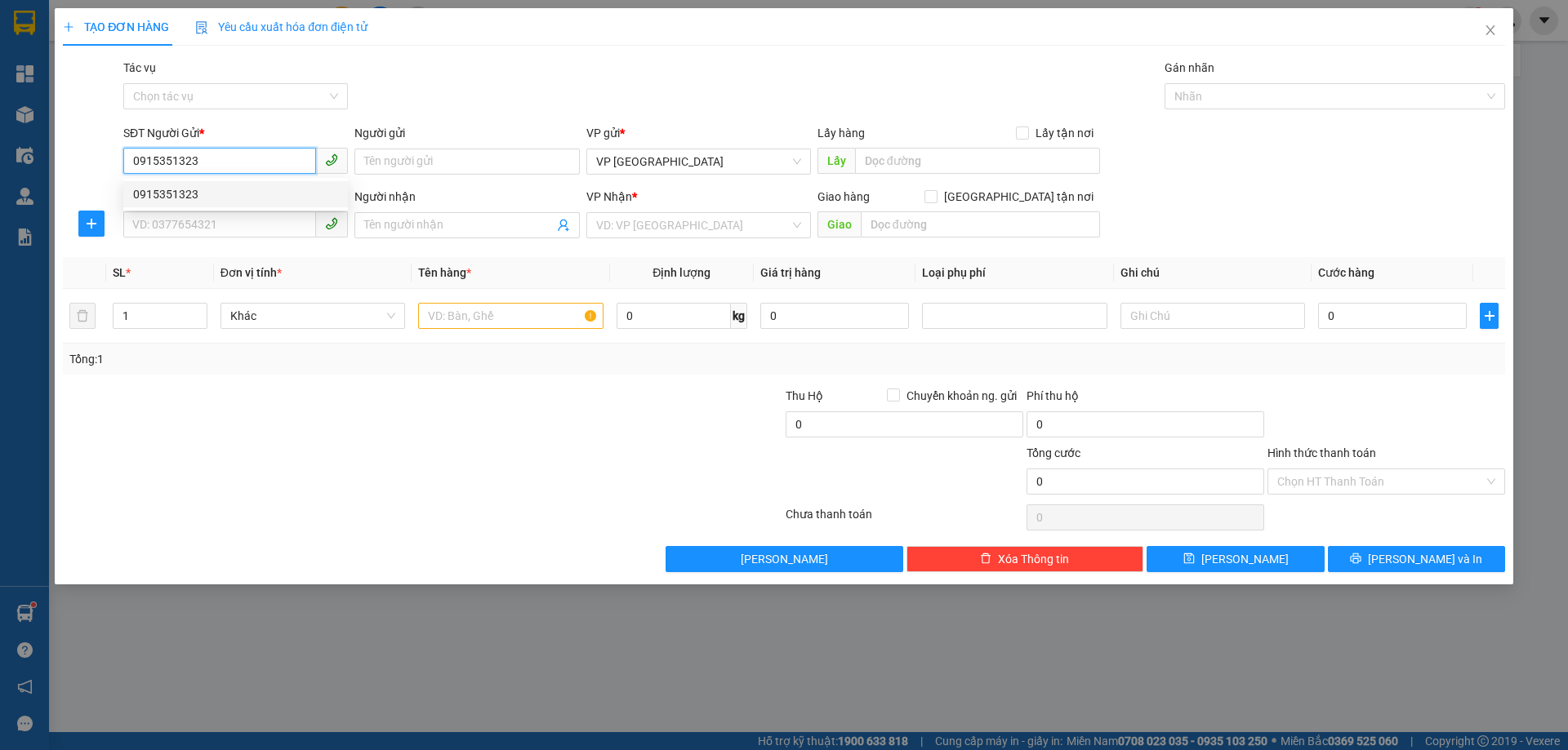
click at [271, 191] on div "0915351323" at bounding box center [235, 194] width 205 height 18
type input "0987728669"
type input "A VỸ"
type input "[PERSON_NAME]"
type input "300.000"
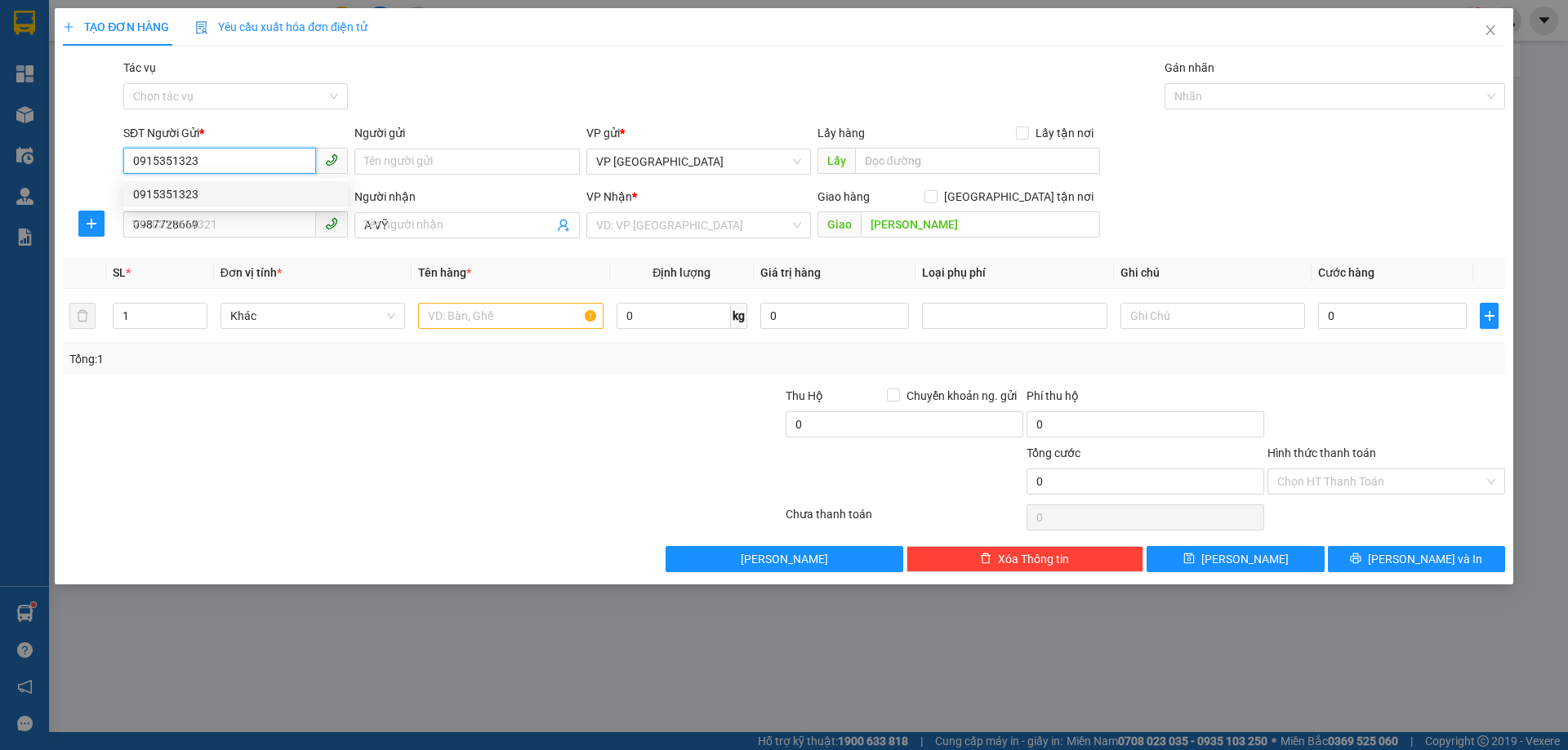
type input "300.000"
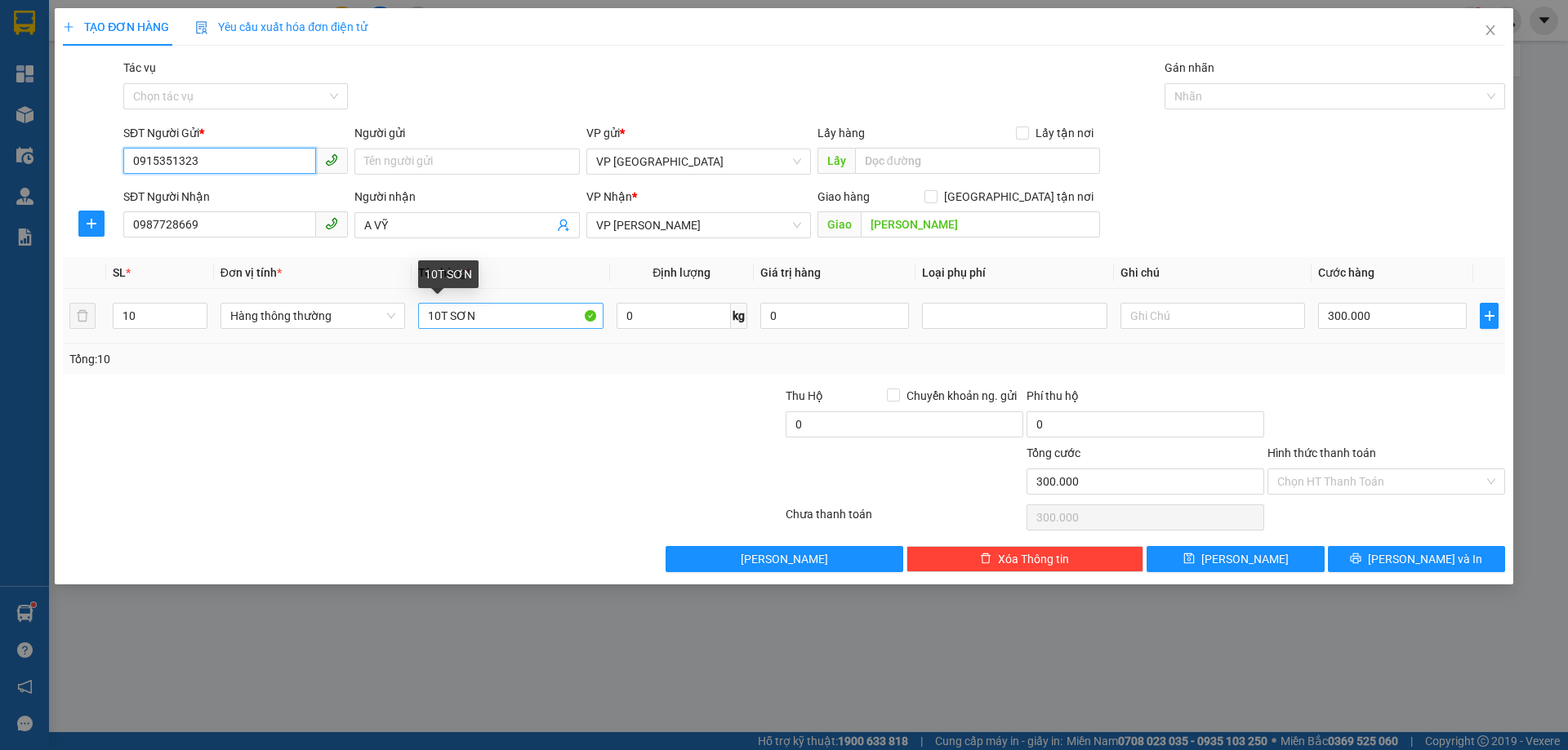
type input "0915351323"
click at [441, 316] on input "10T SƠN" at bounding box center [511, 316] width 185 height 26
type input "14T SƠN"
click at [148, 314] on input "10" at bounding box center [160, 316] width 93 height 24
type input "14"
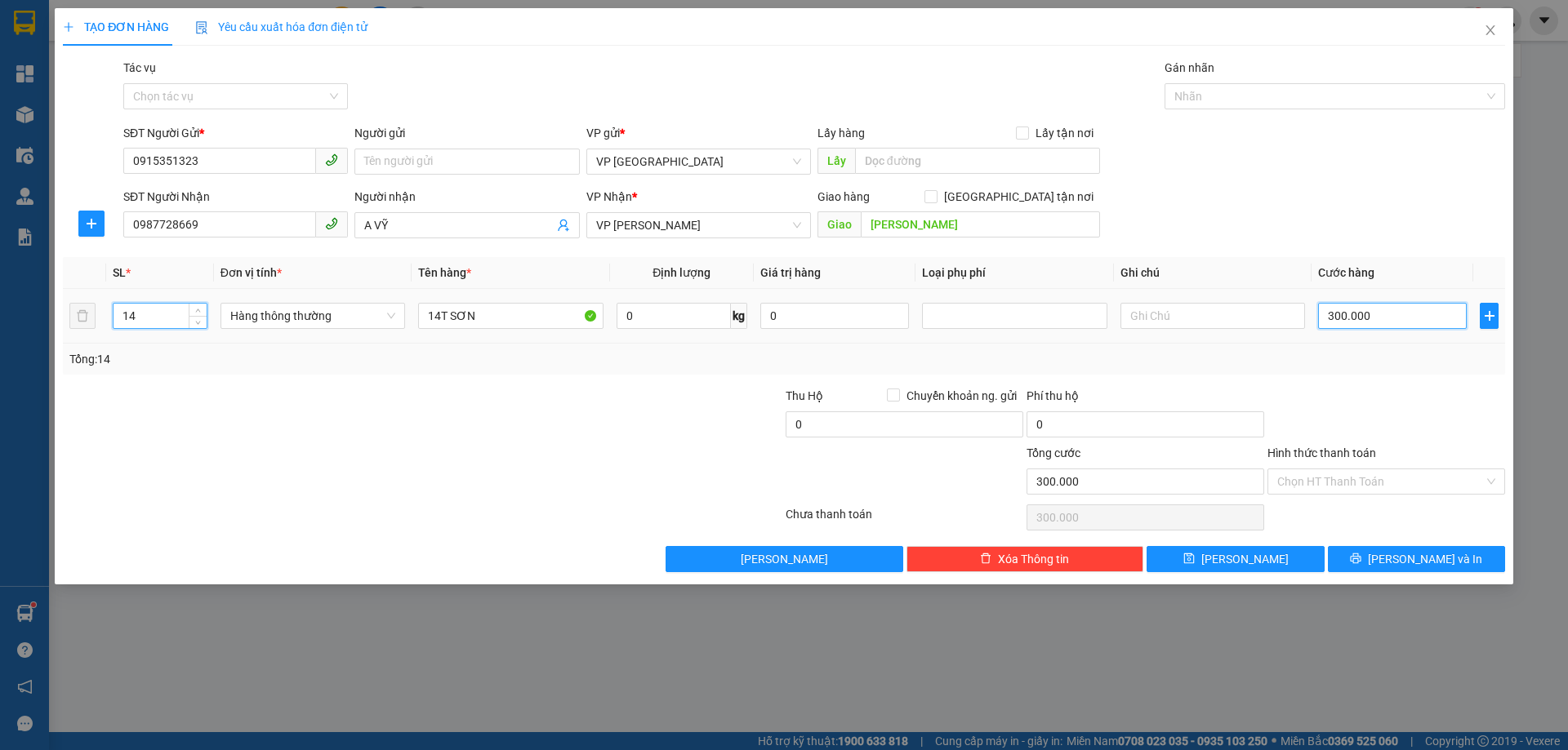
click at [1386, 311] on input "300.000" at bounding box center [1392, 316] width 148 height 26
type input "0"
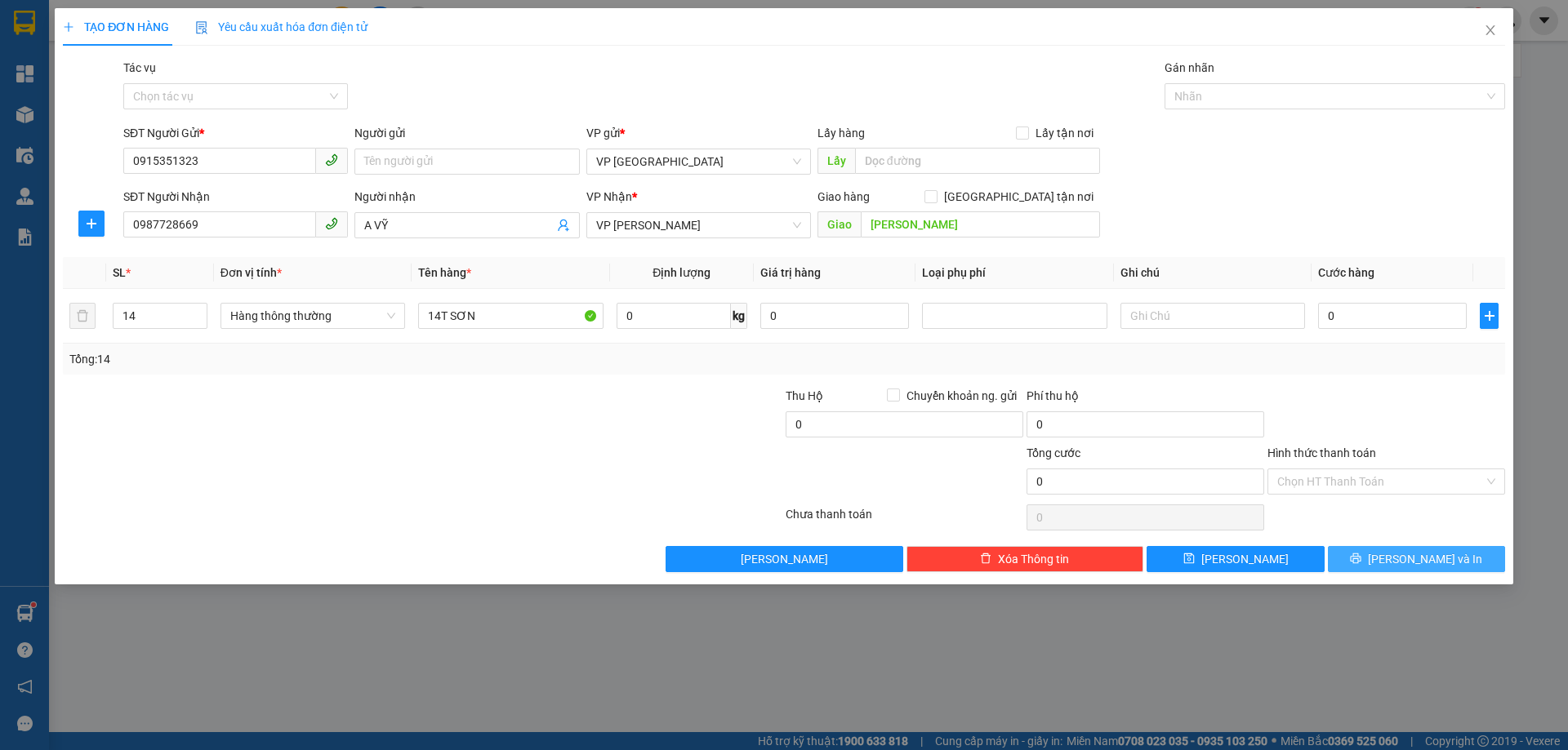
click at [1361, 562] on icon "printer" at bounding box center [1355, 558] width 11 height 11
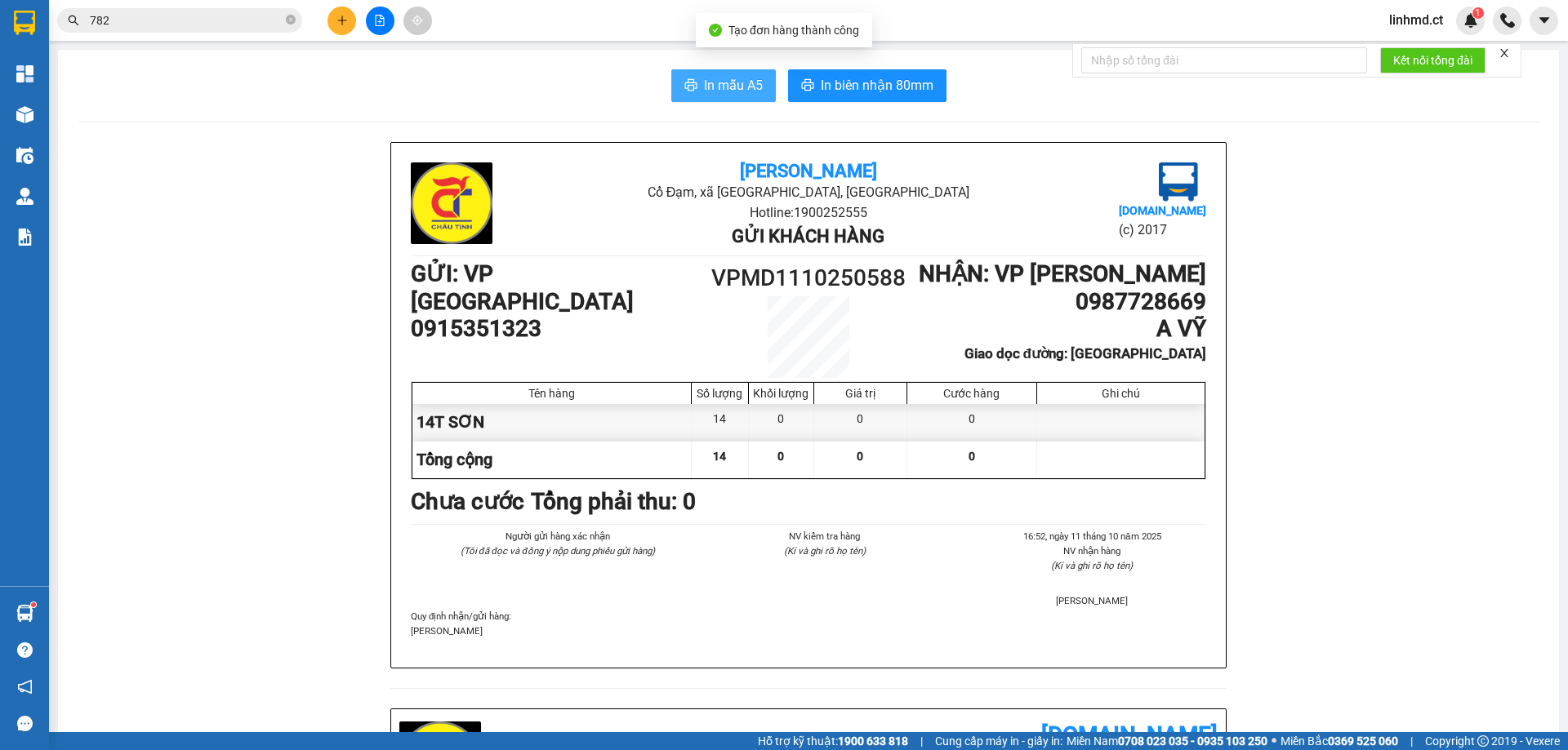
click at [737, 81] on span "In mẫu A5" at bounding box center [733, 85] width 59 height 21
click at [209, 22] on input "782" at bounding box center [185, 20] width 192 height 18
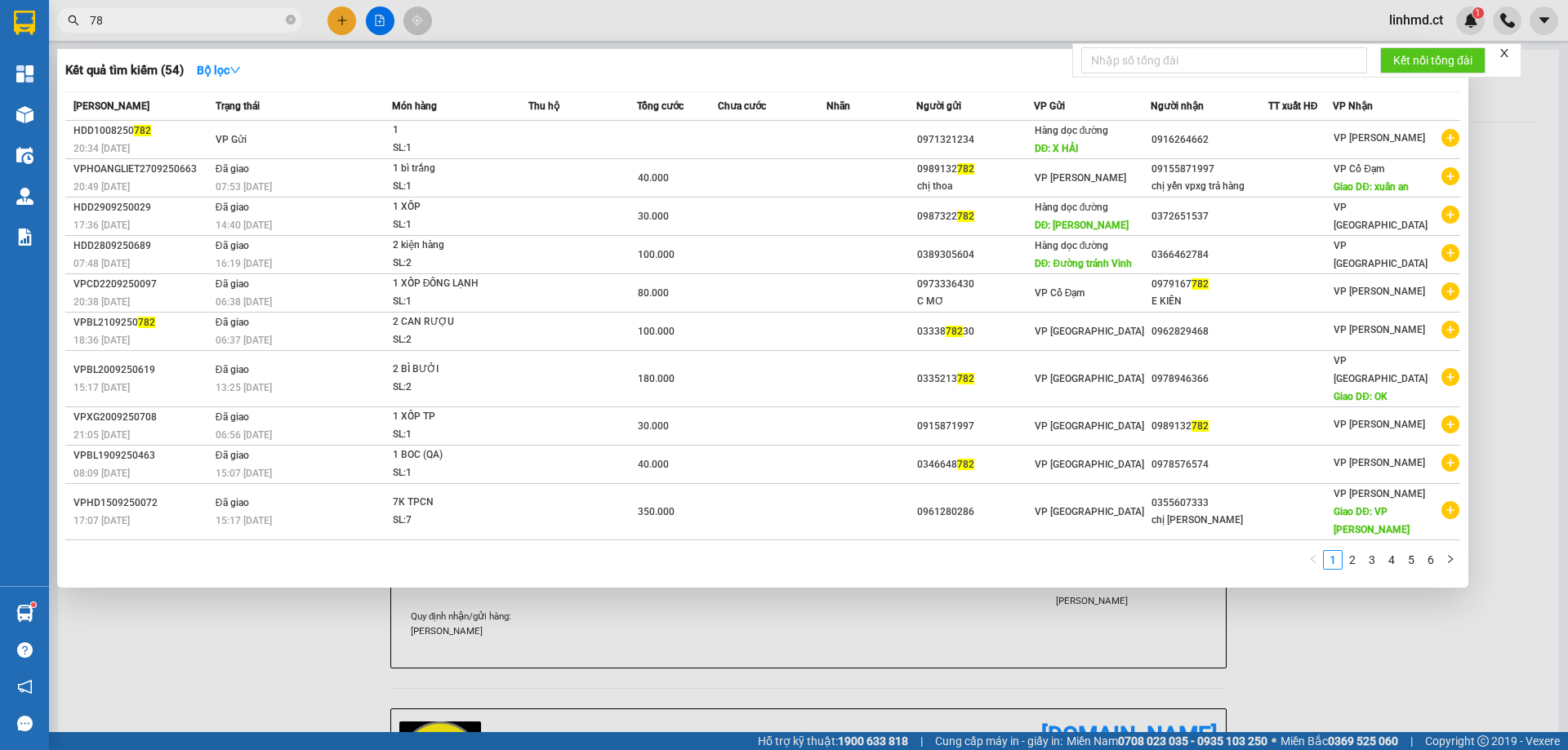
type input "7"
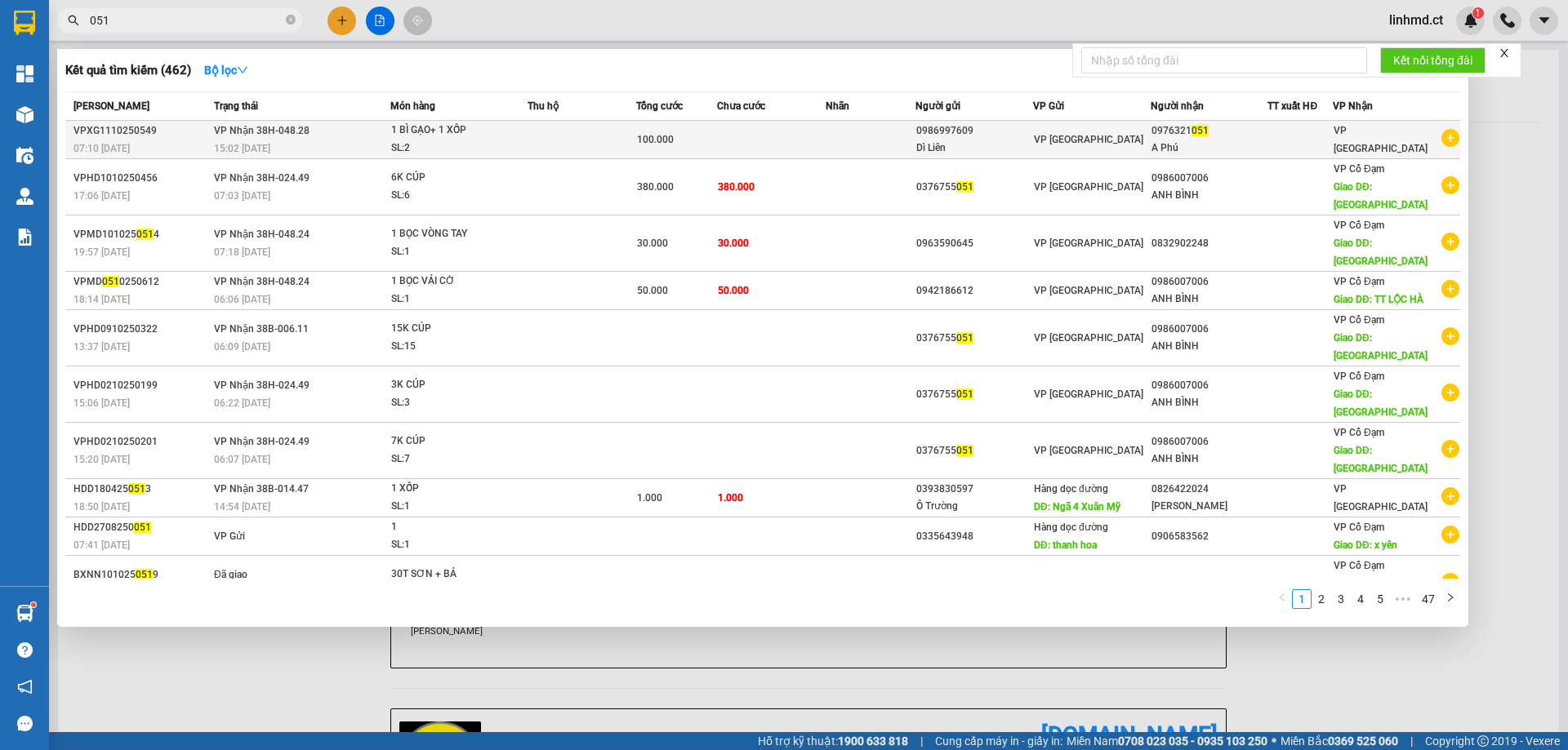
type input "051"
click at [382, 144] on div "15:02 [DATE]" at bounding box center [302, 148] width 176 height 18
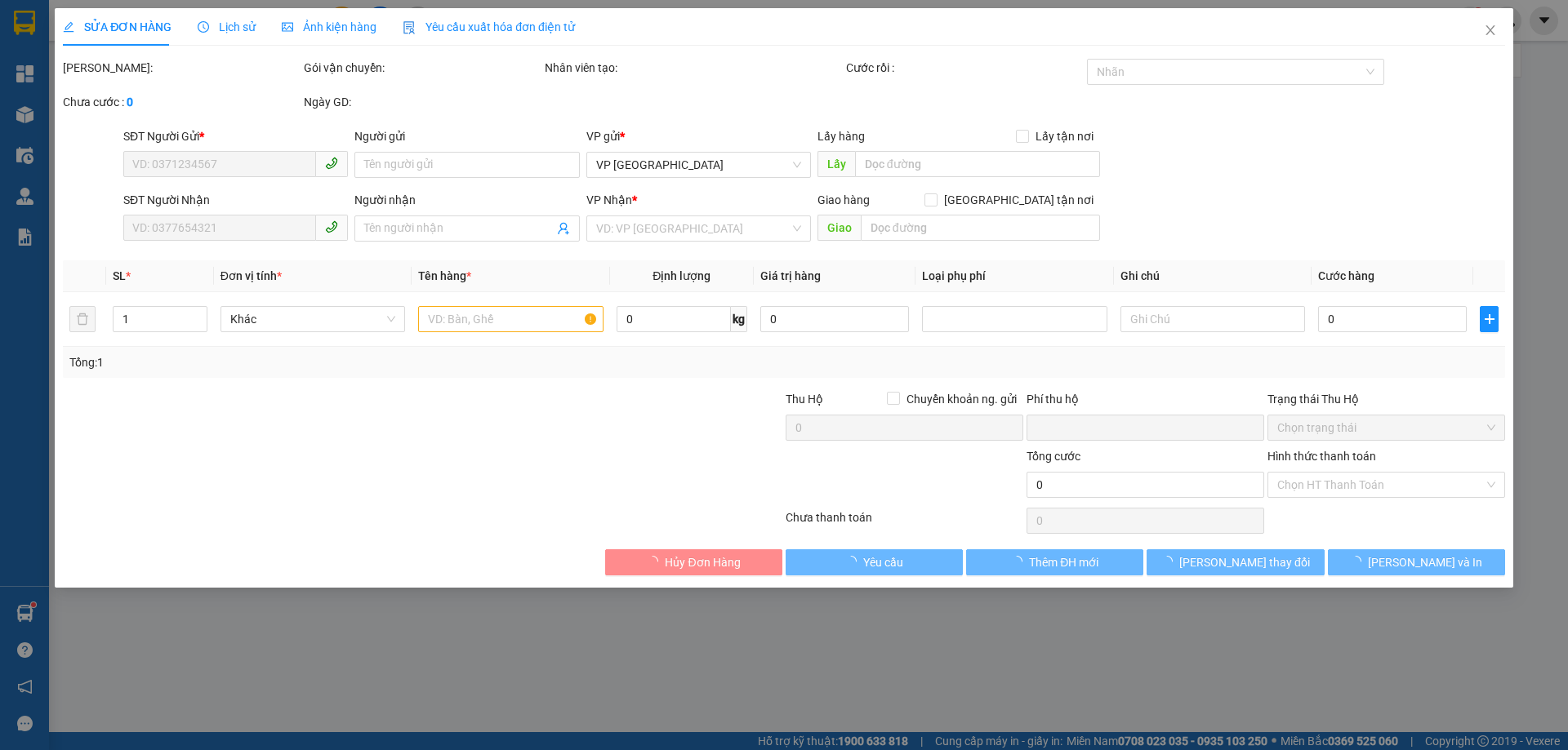
type input "0986997609"
type input "Dì Liên"
type input "0976321051"
type input "A Phú"
type input "0"
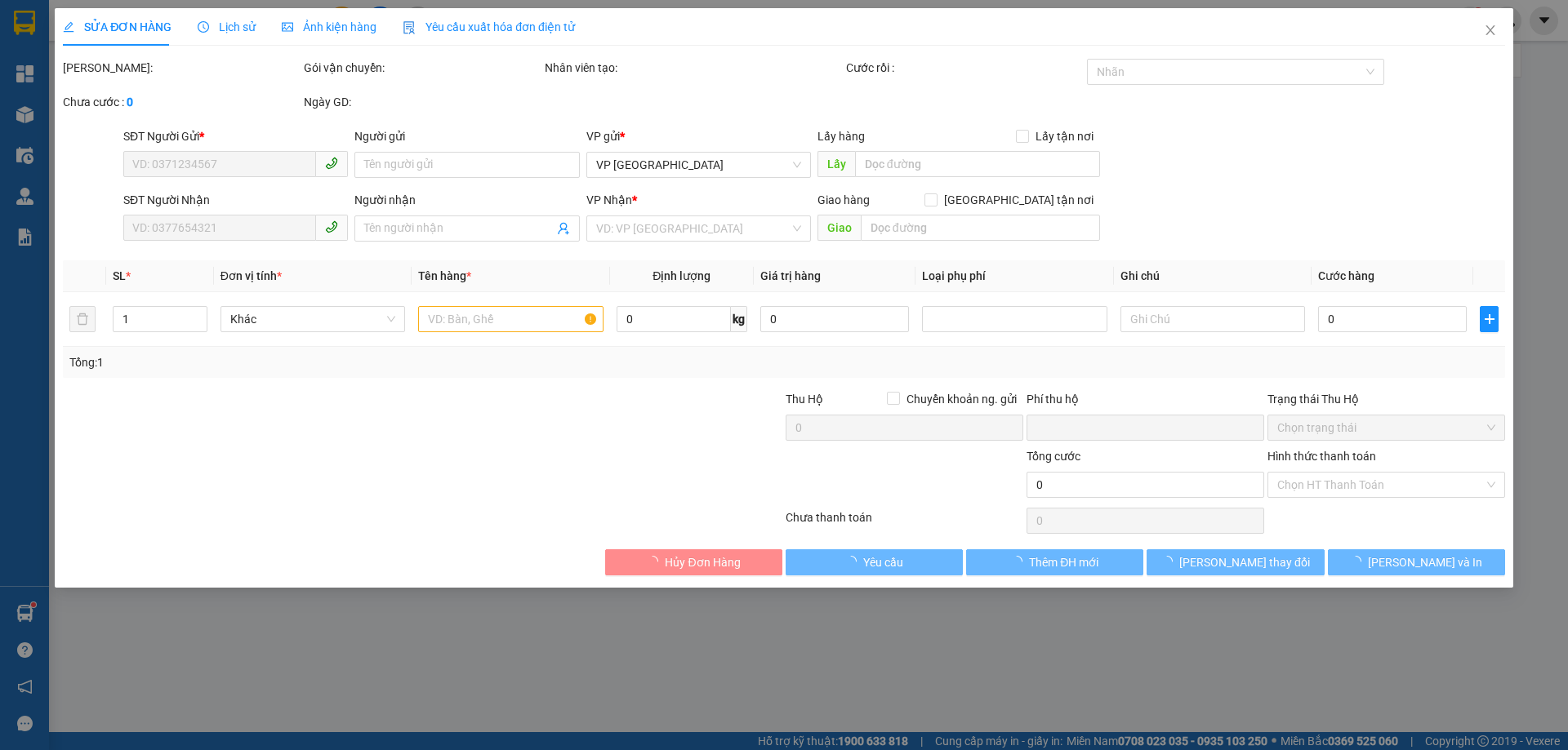
type input "100.000"
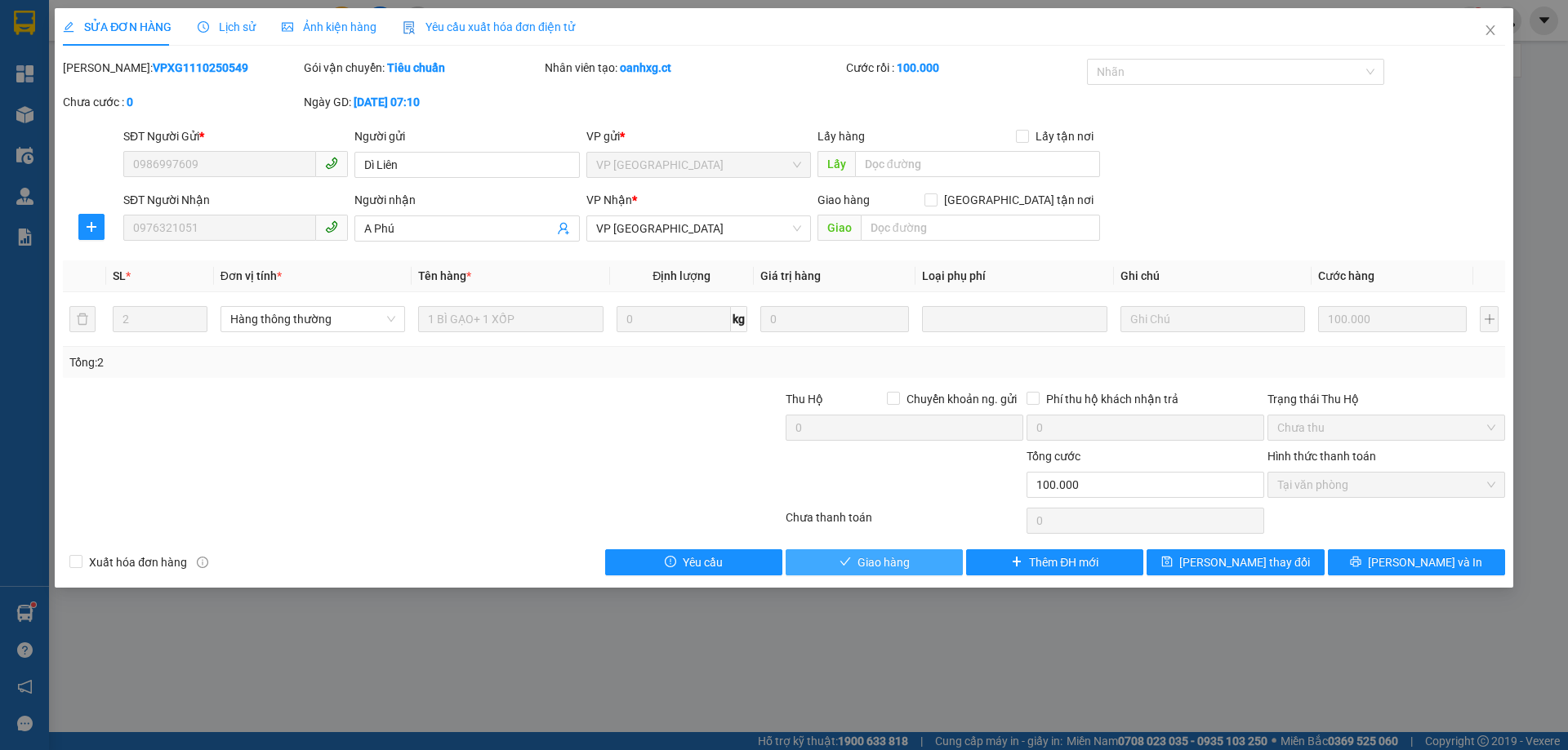
click at [880, 557] on span "Giao hàng" at bounding box center [883, 562] width 53 height 18
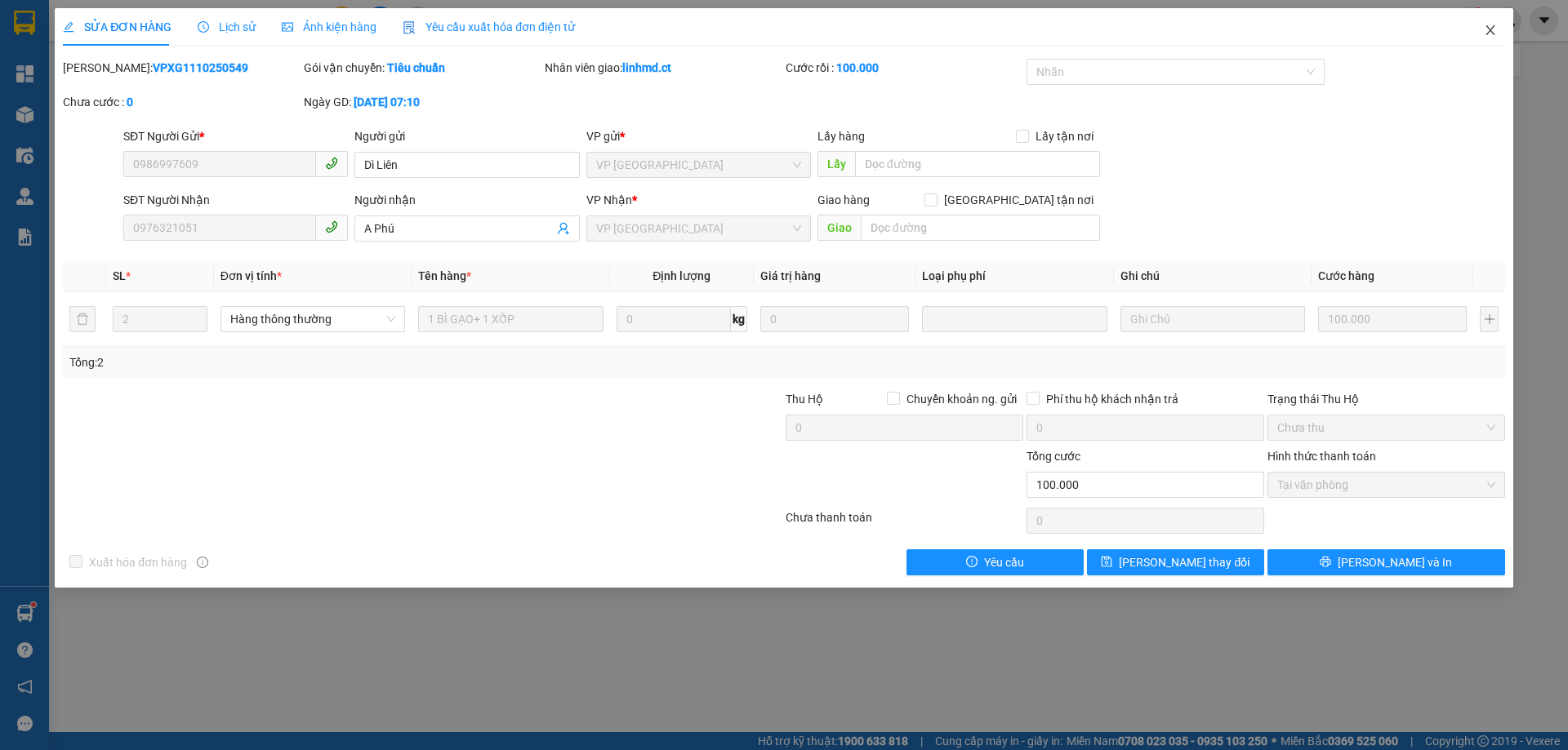
drag, startPoint x: 1496, startPoint y: 34, endPoint x: 1433, endPoint y: 28, distance: 63.3
click at [1496, 34] on icon "close" at bounding box center [1490, 29] width 13 height 13
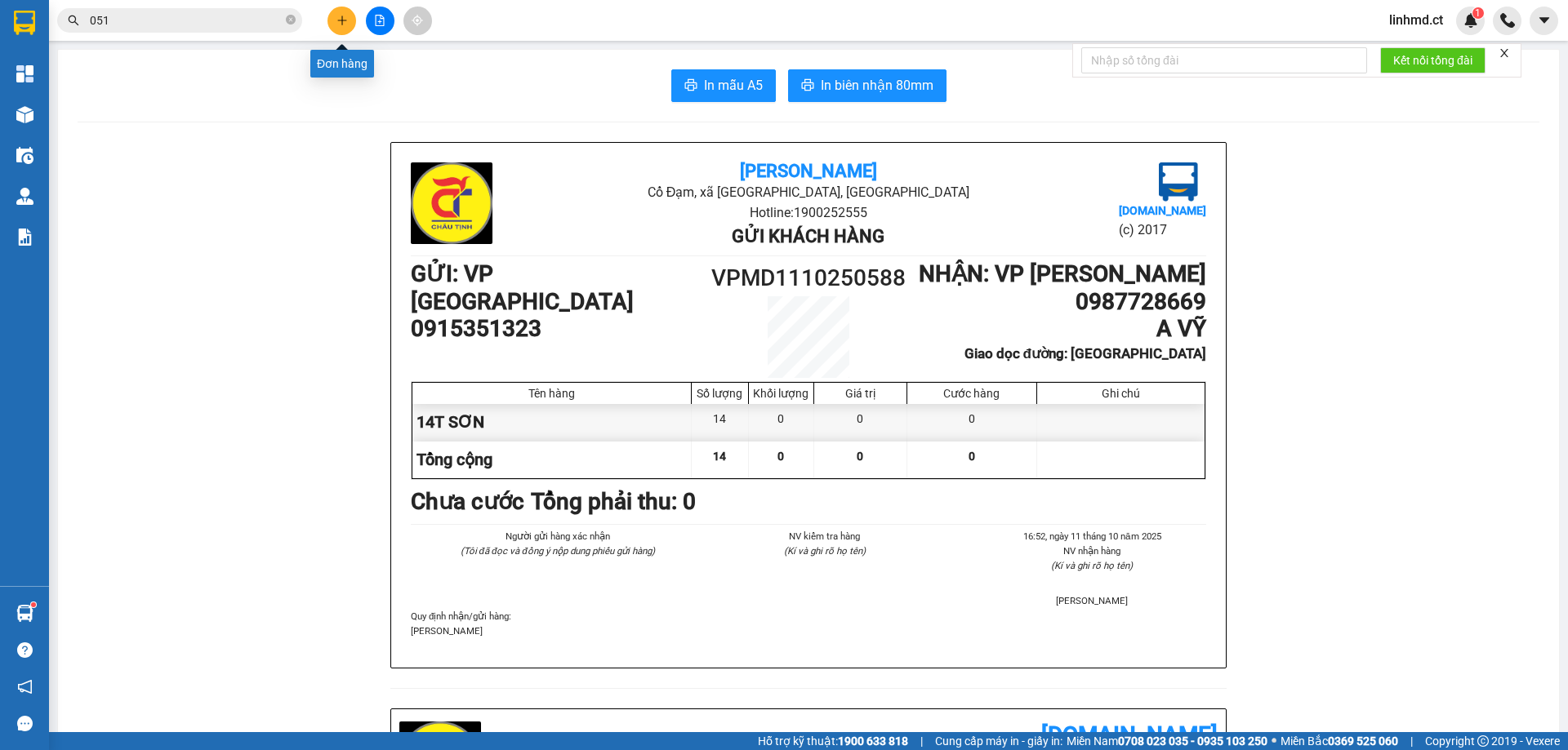
click at [349, 23] on button at bounding box center [342, 21] width 28 height 28
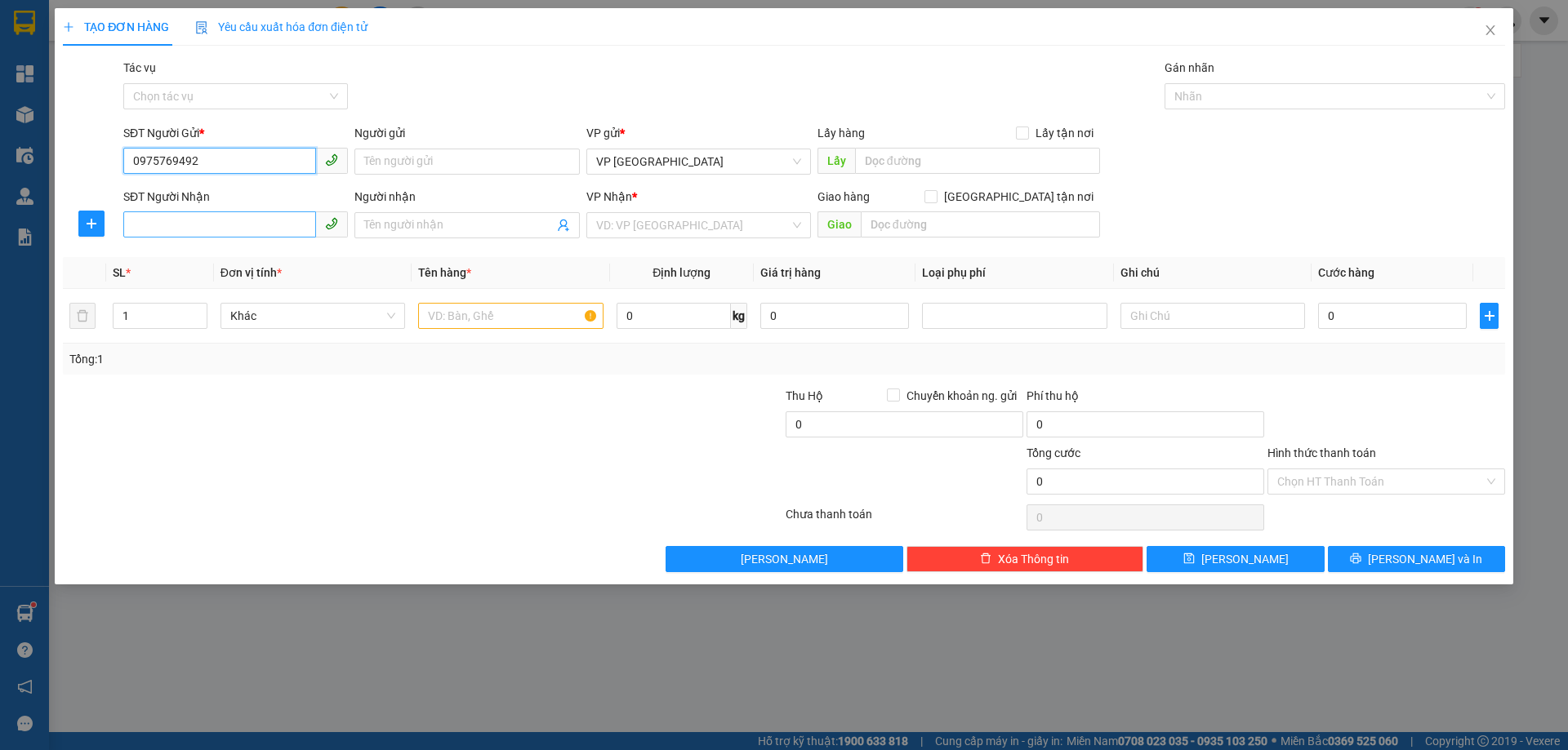
type input "0975769492"
click at [169, 219] on input "SĐT Người Nhận" at bounding box center [219, 224] width 192 height 26
click at [198, 266] on div "0342690795" at bounding box center [235, 258] width 205 height 18
type input "0342690795"
type input "THỊNH LỘC"
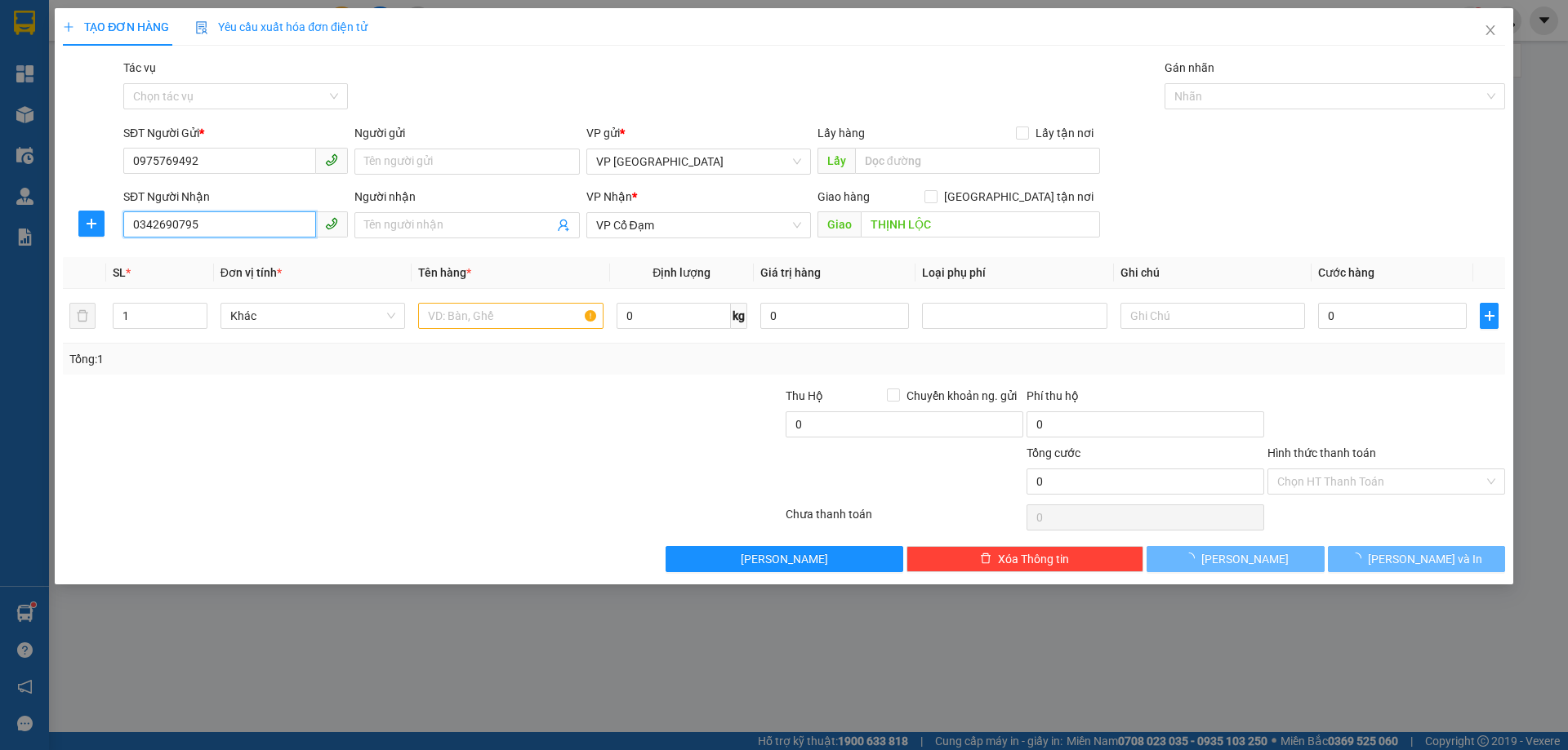
type input "40.000"
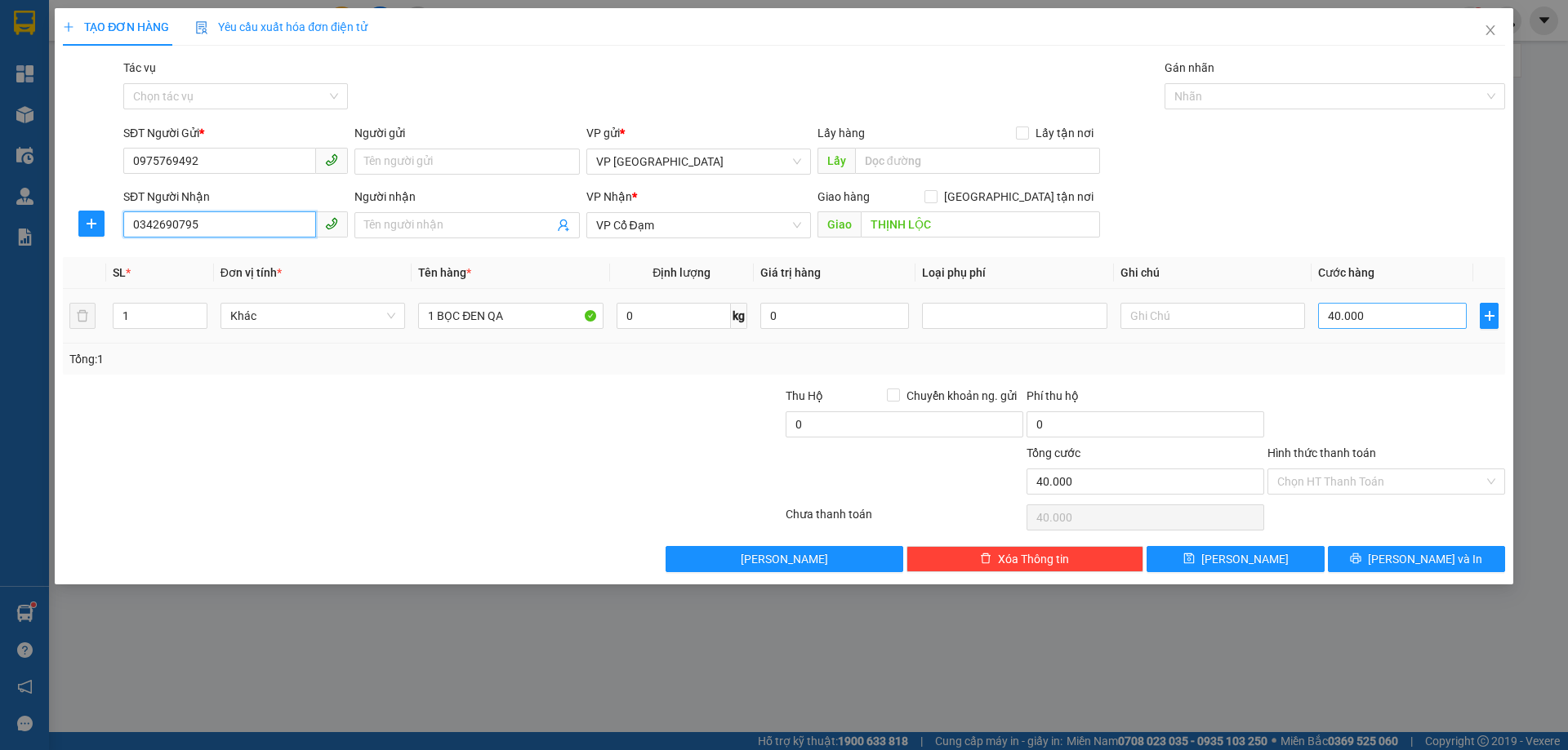
type input "0342690795"
click at [1381, 309] on input "40.000" at bounding box center [1392, 316] width 148 height 26
type input "0"
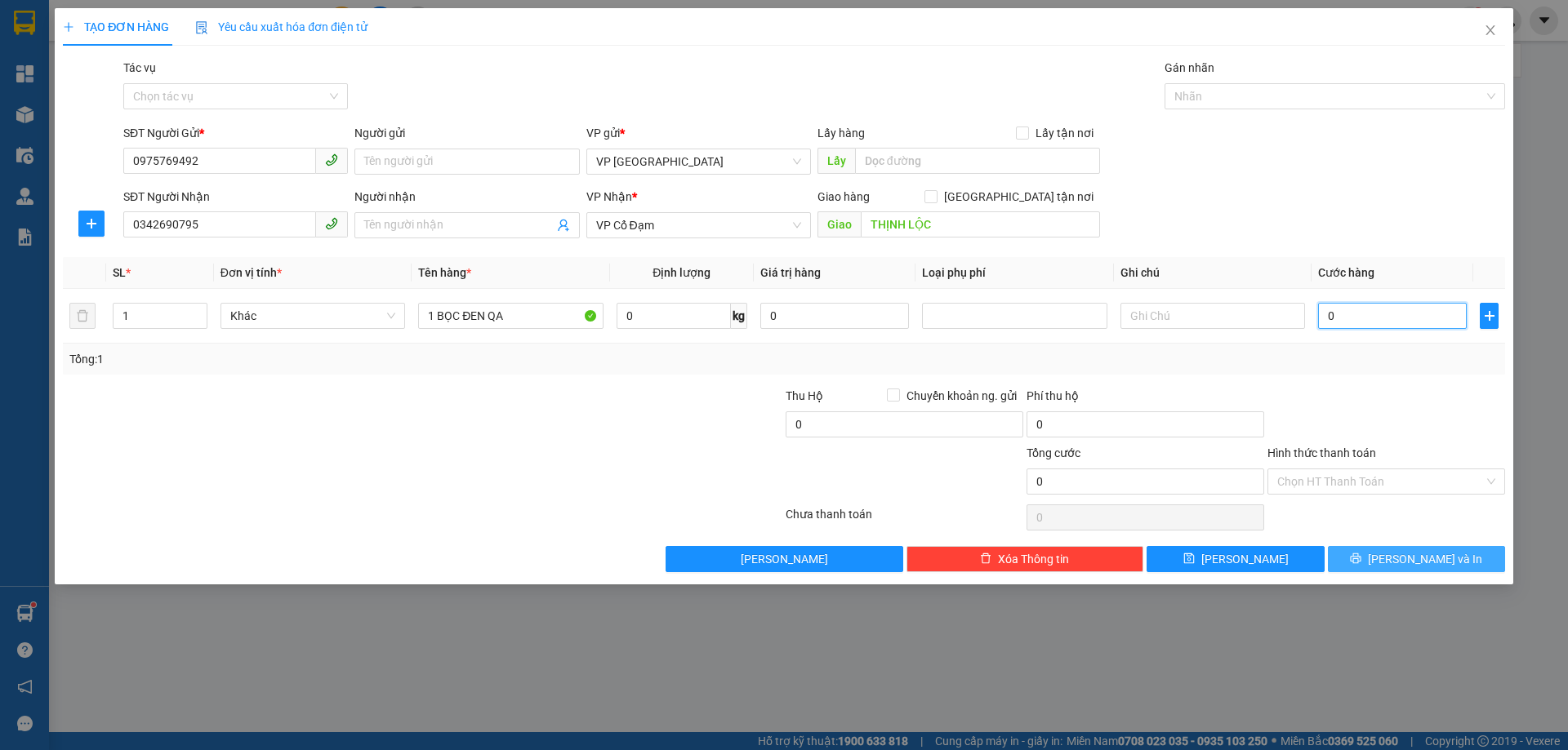
type input "0"
click at [1402, 559] on span "[PERSON_NAME] và In" at bounding box center [1425, 559] width 115 height 18
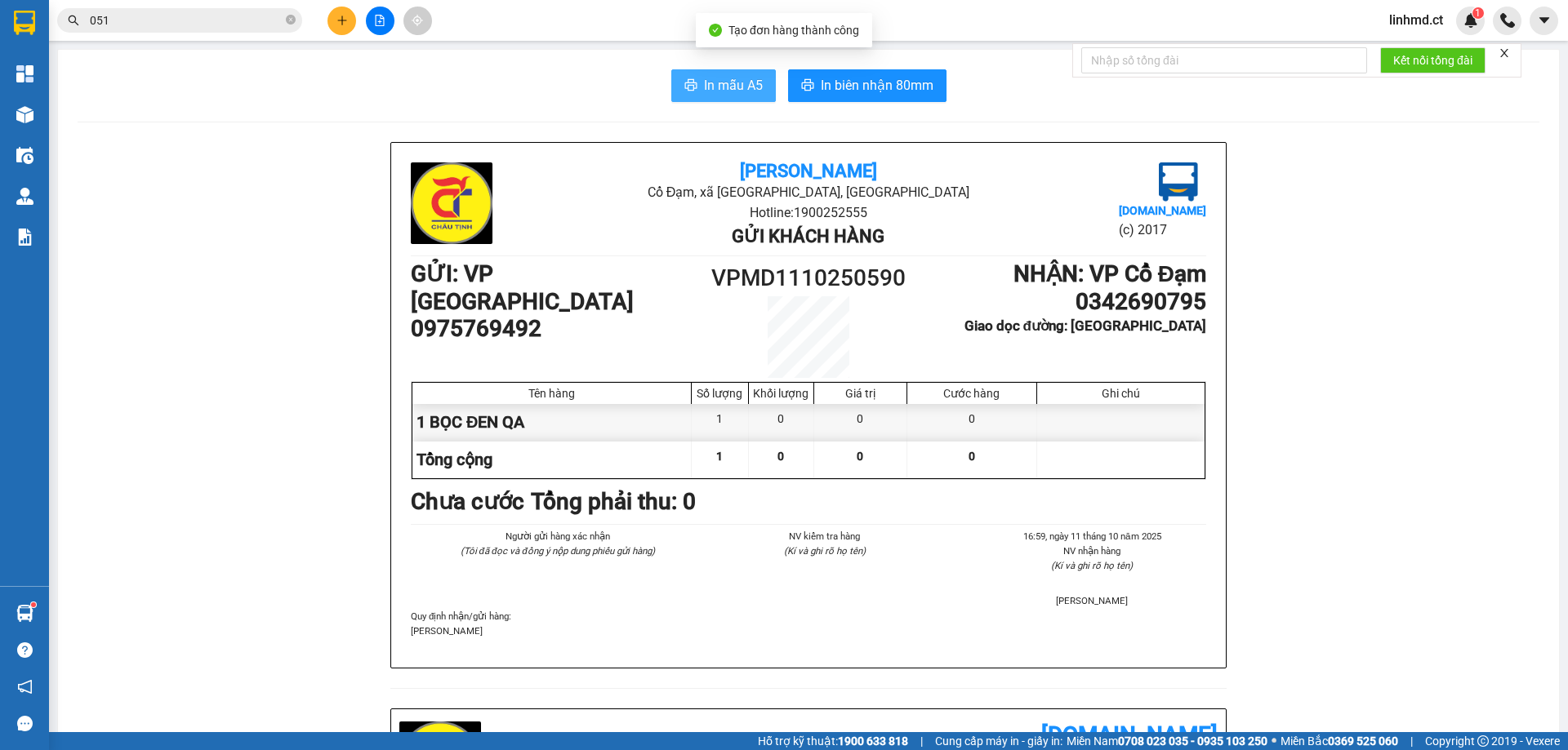
click at [731, 83] on span "In mẫu A5" at bounding box center [733, 85] width 59 height 21
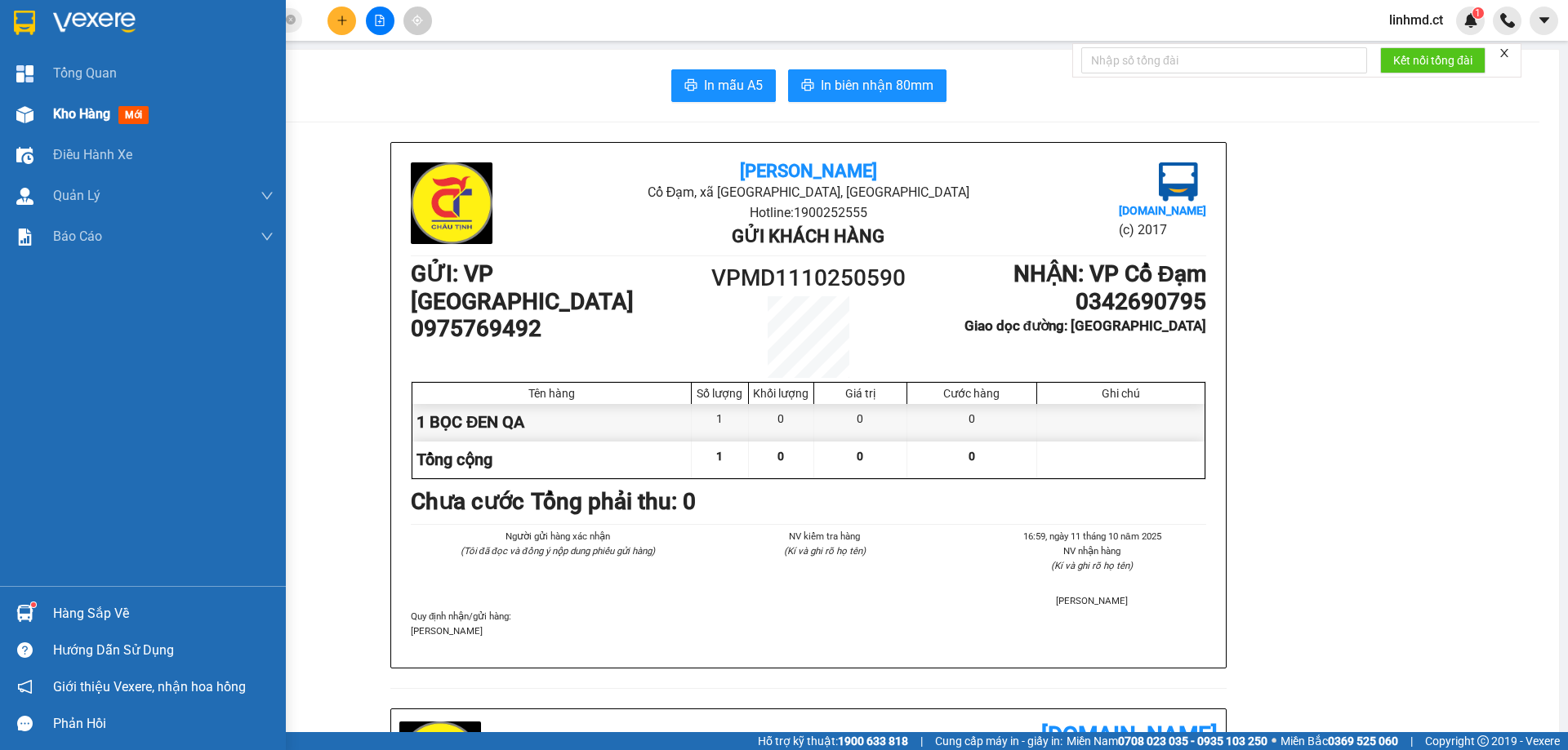
click at [16, 106] on img at bounding box center [25, 115] width 17 height 17
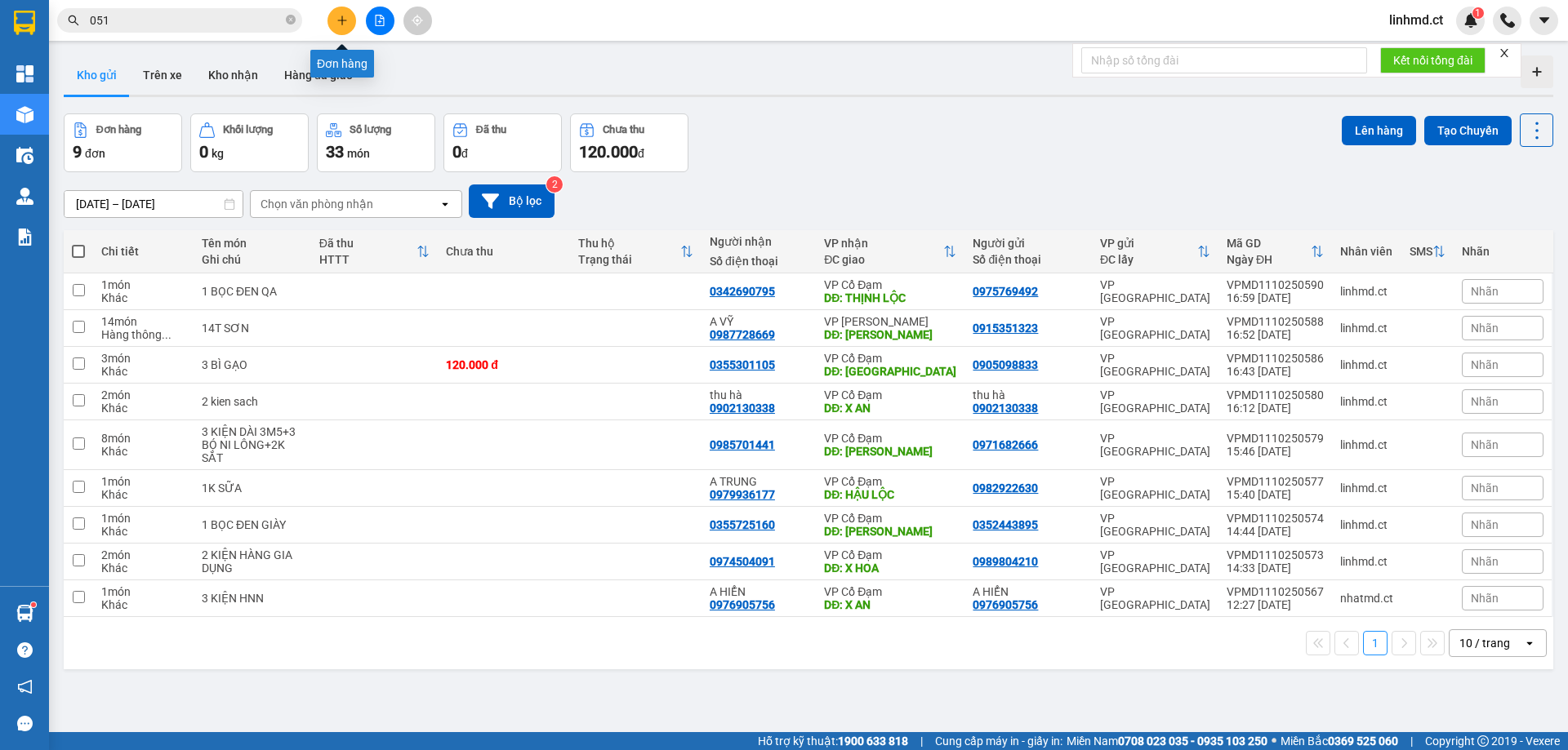
click at [339, 16] on icon "plus" at bounding box center [342, 20] width 11 height 11
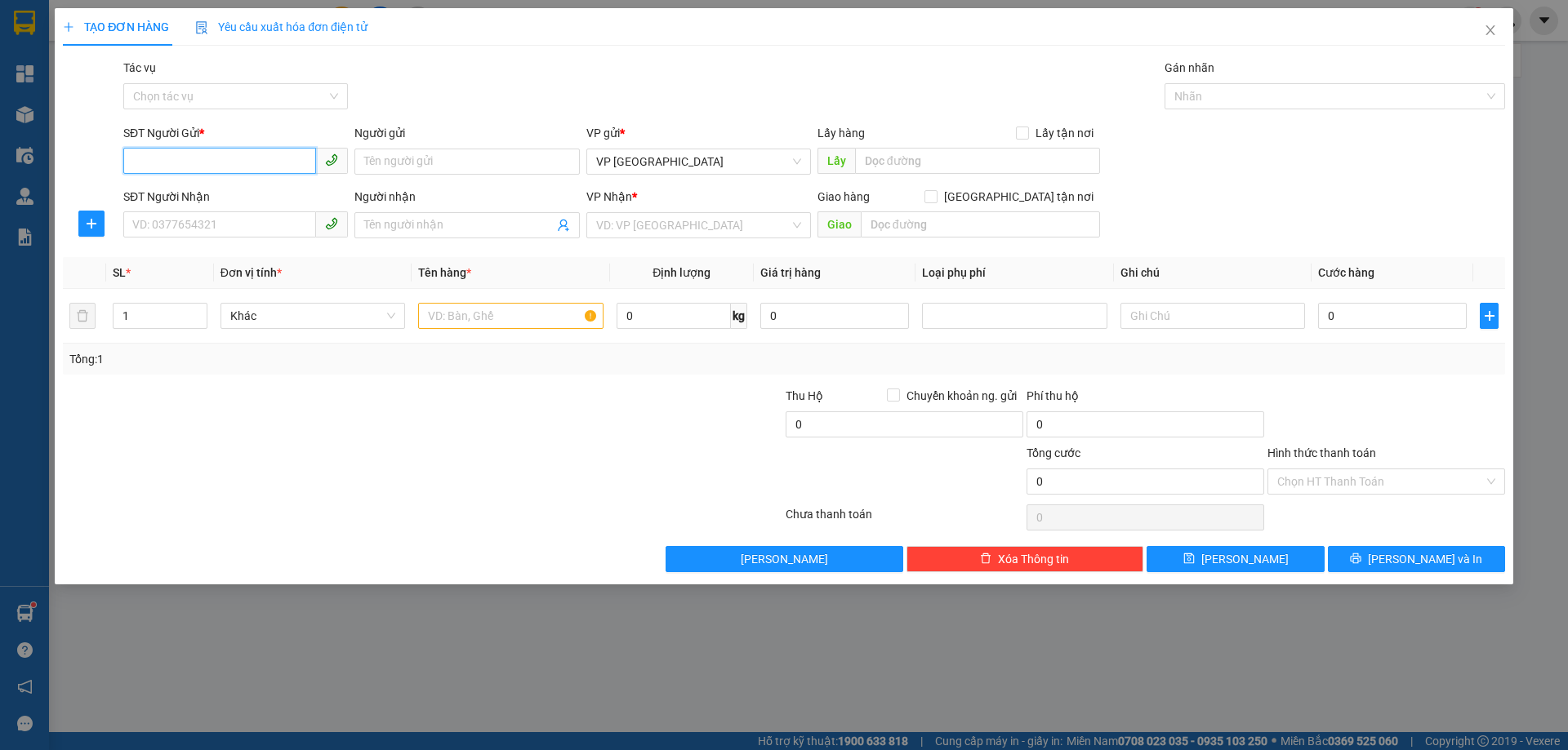
click at [218, 156] on input "SĐT Người Gửi *" at bounding box center [219, 160] width 192 height 26
click at [229, 191] on div "0932377088 - [PERSON_NAME]" at bounding box center [235, 194] width 205 height 18
type input "0932377088"
type input "[PERSON_NAME]"
type input "0979654012"
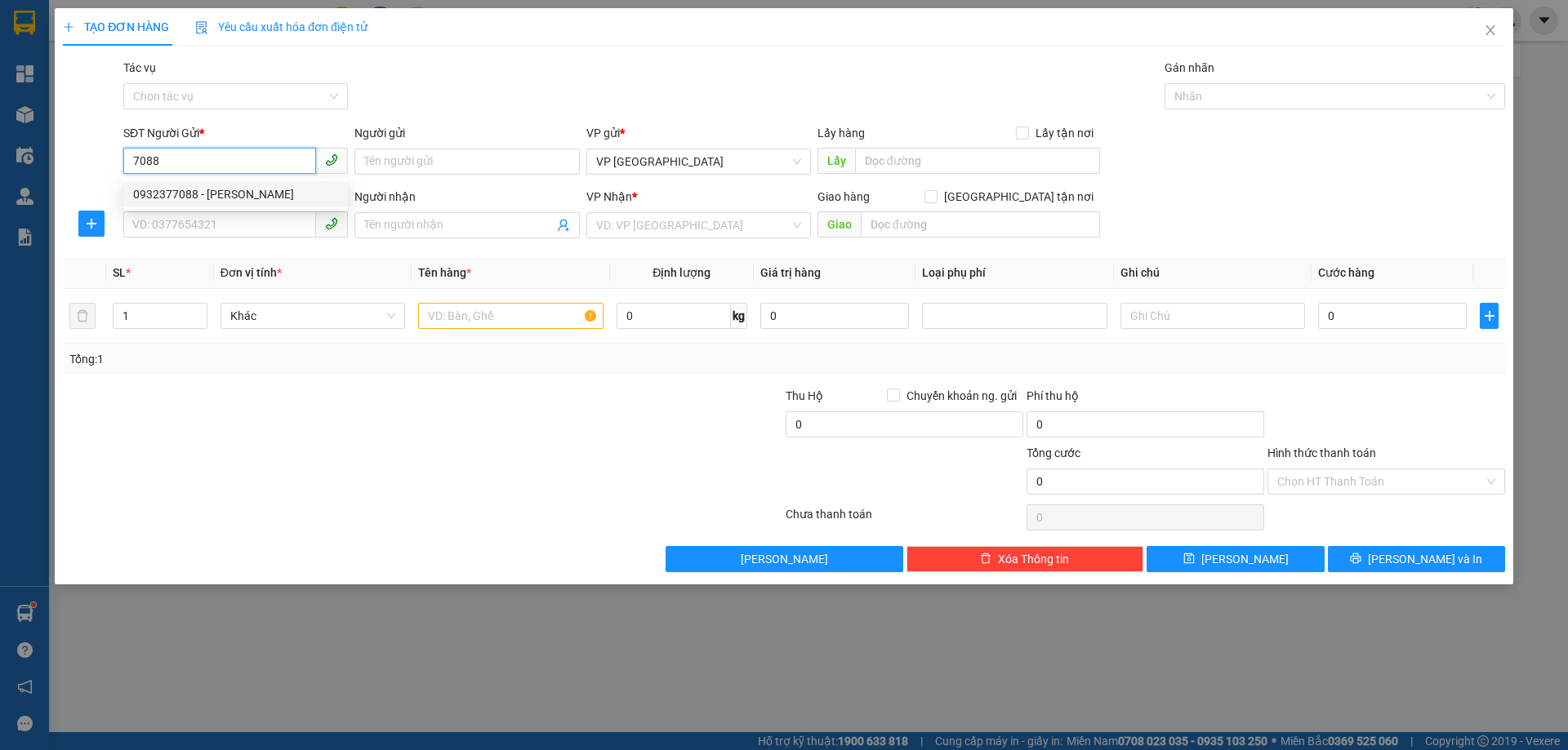
type input "C NGÂN"
type input "X HOA"
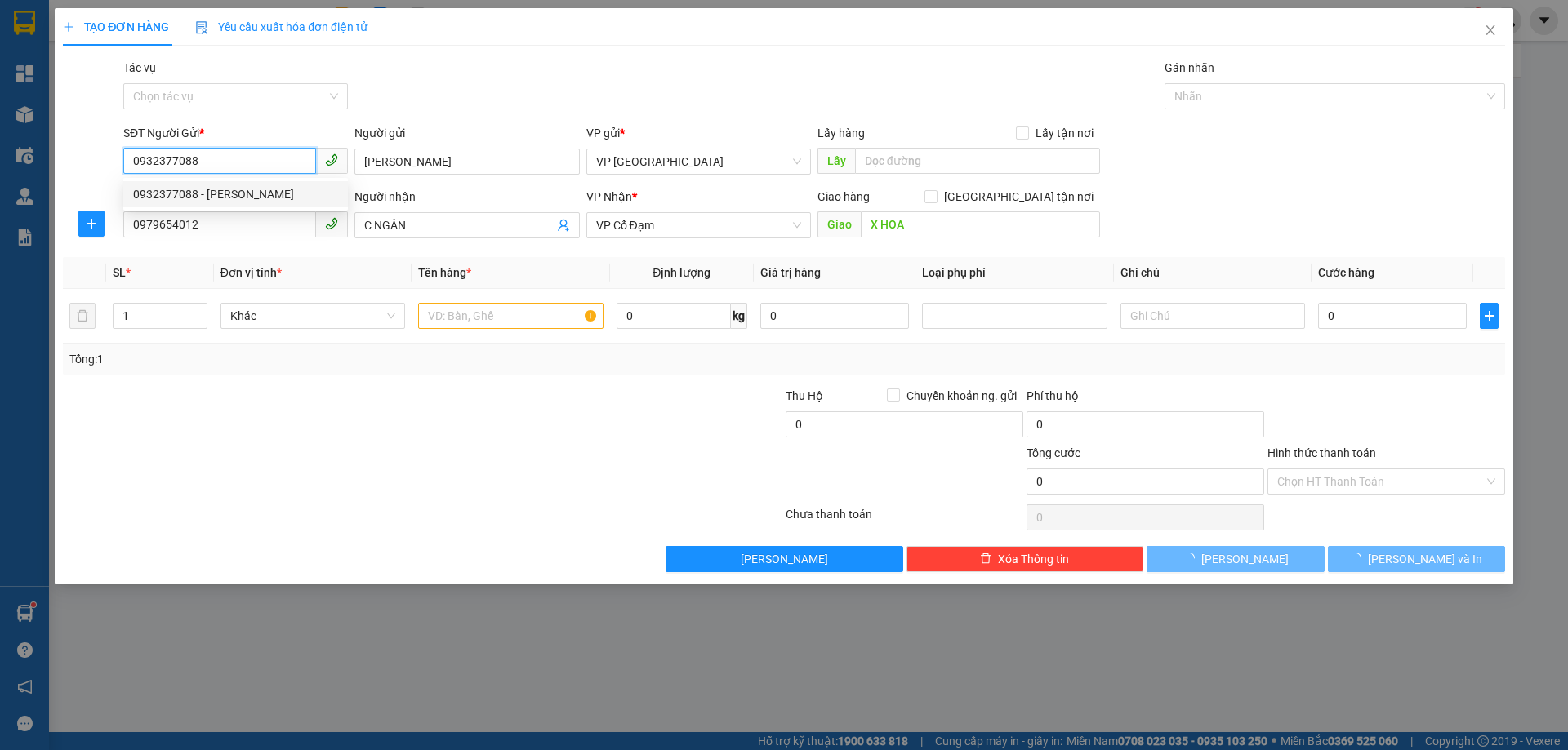
type input "50.000"
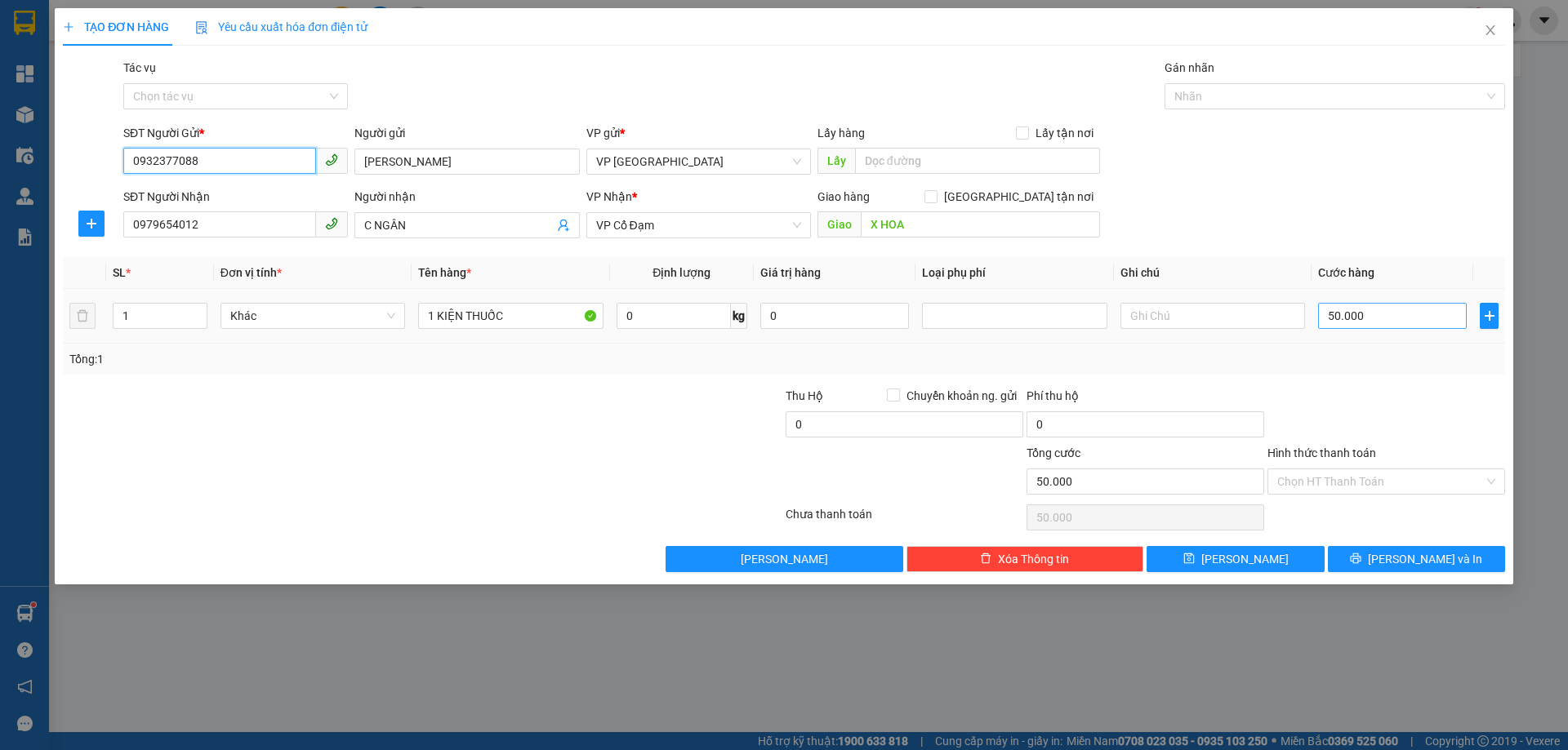
type input "0932377088"
click at [1348, 322] on input "50.000" at bounding box center [1392, 316] width 148 height 26
type input "0"
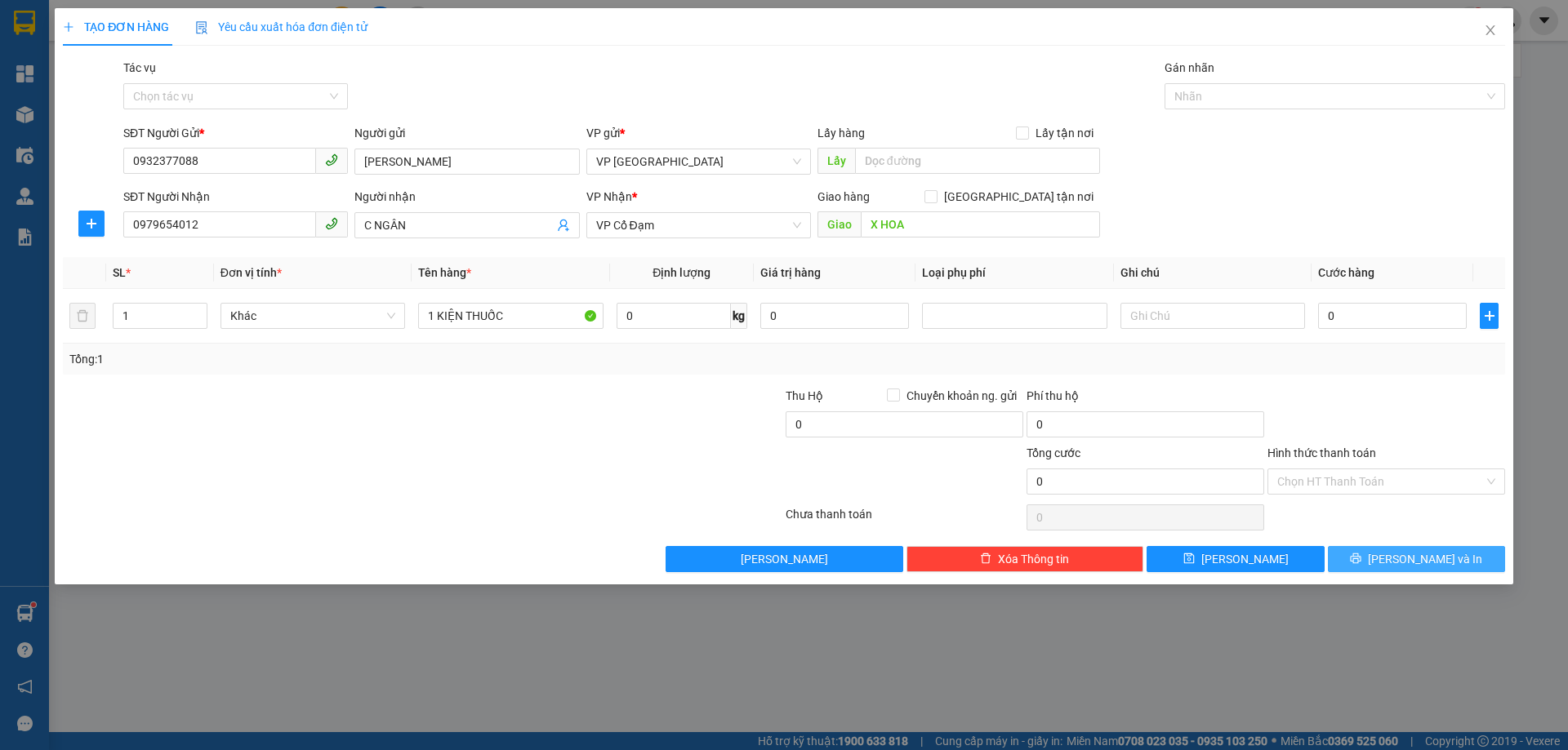
click at [1439, 550] on span "[PERSON_NAME] và In" at bounding box center [1425, 559] width 115 height 18
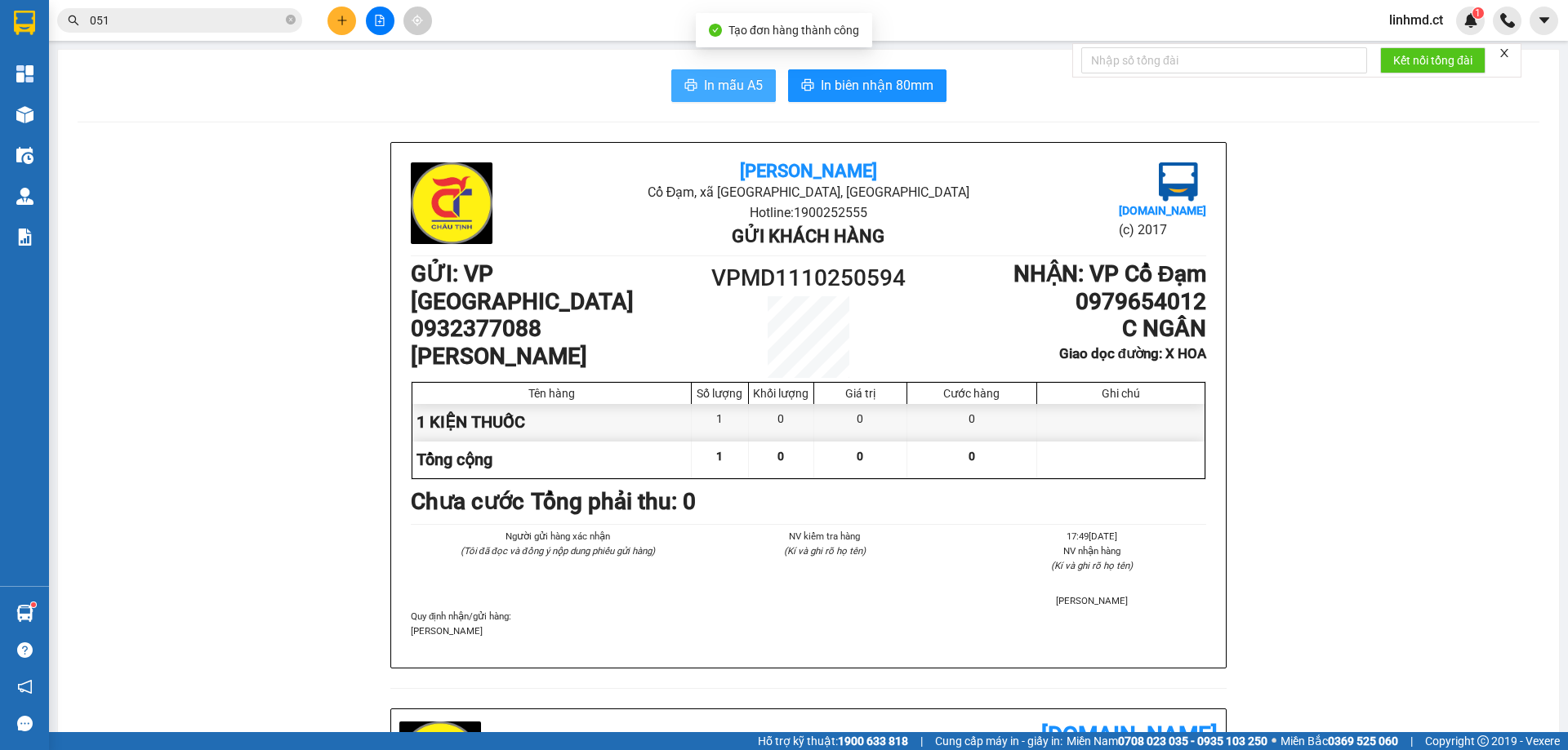
click at [737, 87] on span "In mẫu A5" at bounding box center [733, 85] width 59 height 21
click at [224, 8] on div "Kết quả tìm kiếm ( 462 ) Bộ lọc Mã ĐH Trạng thái Món hàng Thu hộ Tổng cước Chưa…" at bounding box center [159, 21] width 318 height 28
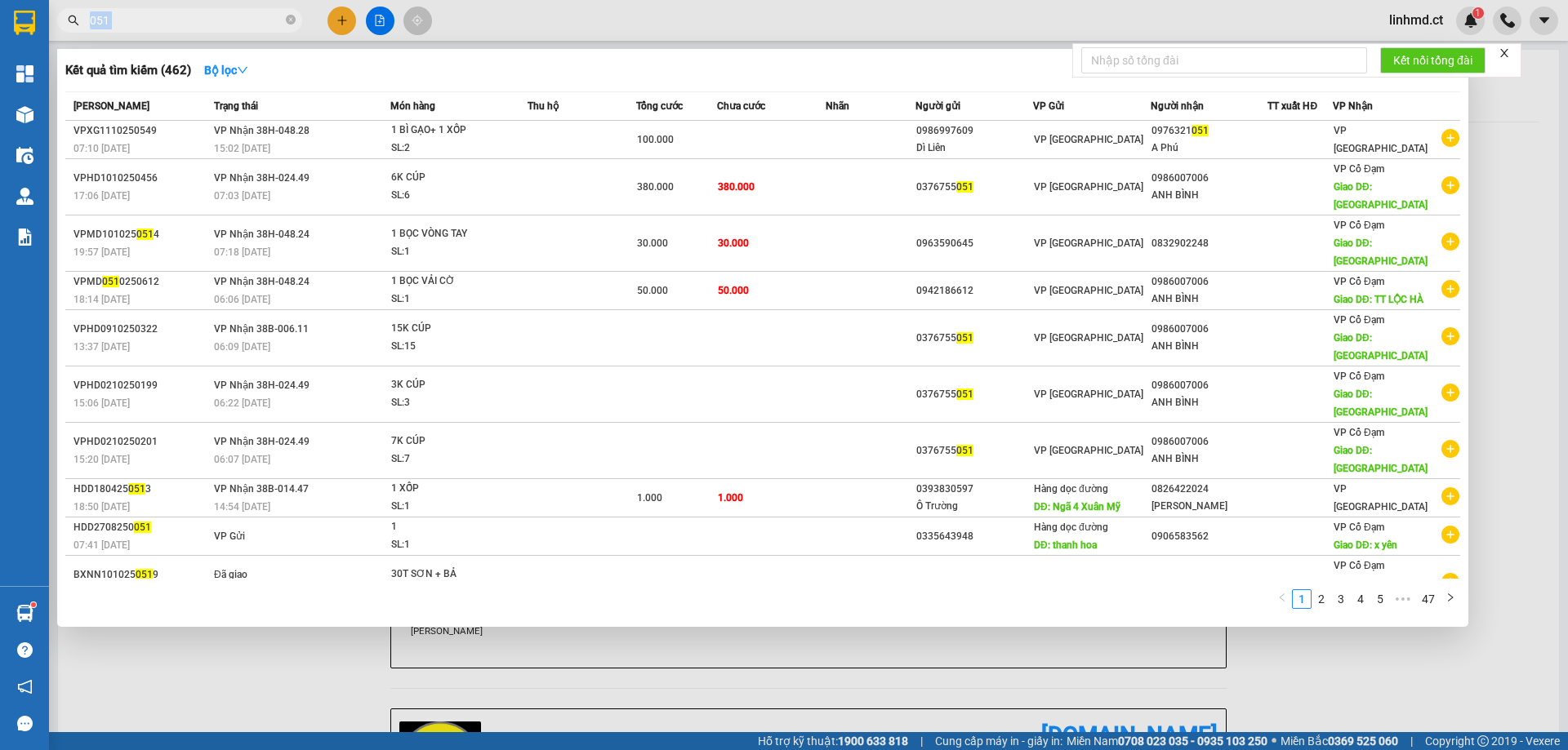
click at [224, 8] on span "051" at bounding box center [179, 20] width 245 height 24
click at [232, 17] on input "051" at bounding box center [185, 20] width 192 height 18
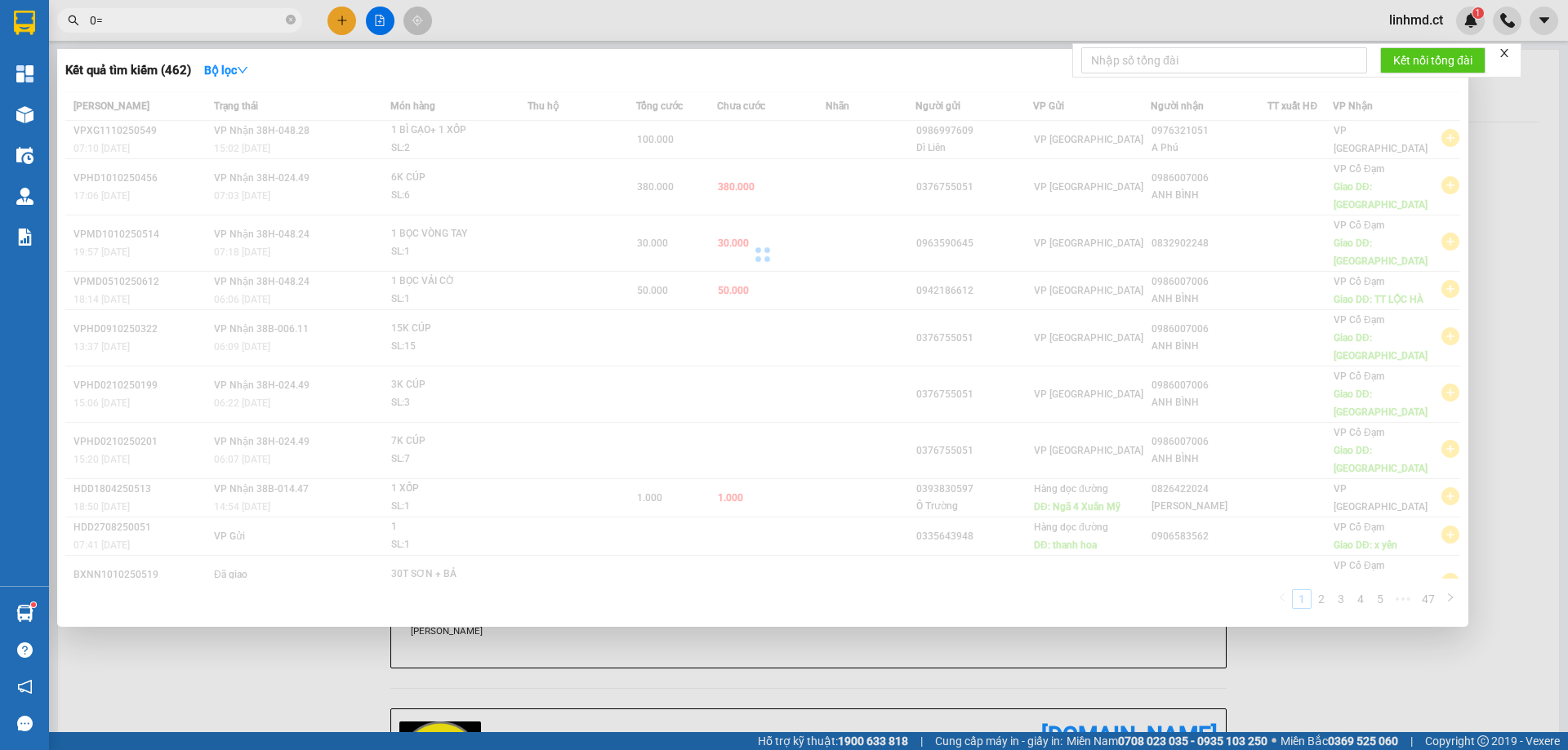
type input "0"
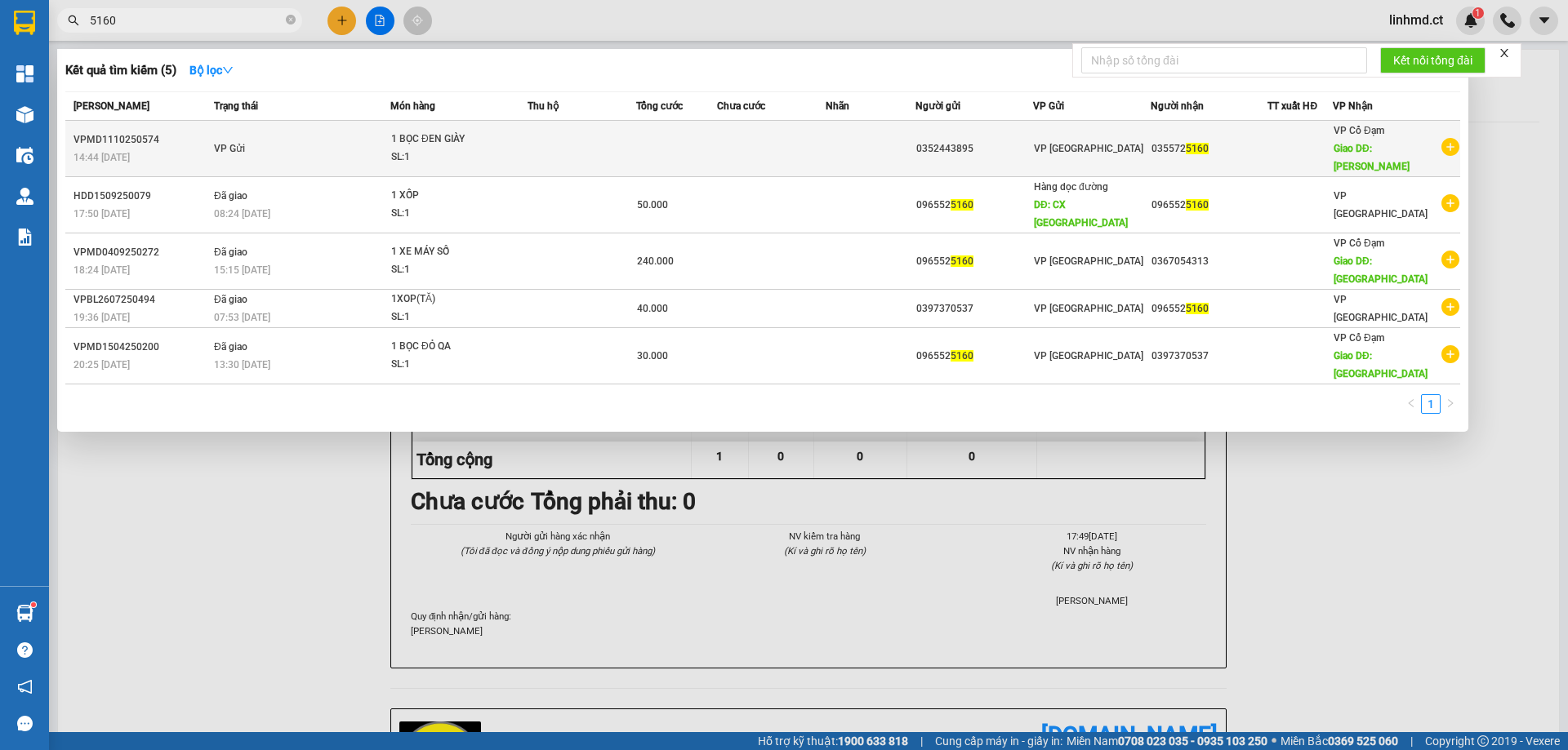
type input "5160"
click at [588, 130] on td at bounding box center [582, 148] width 109 height 56
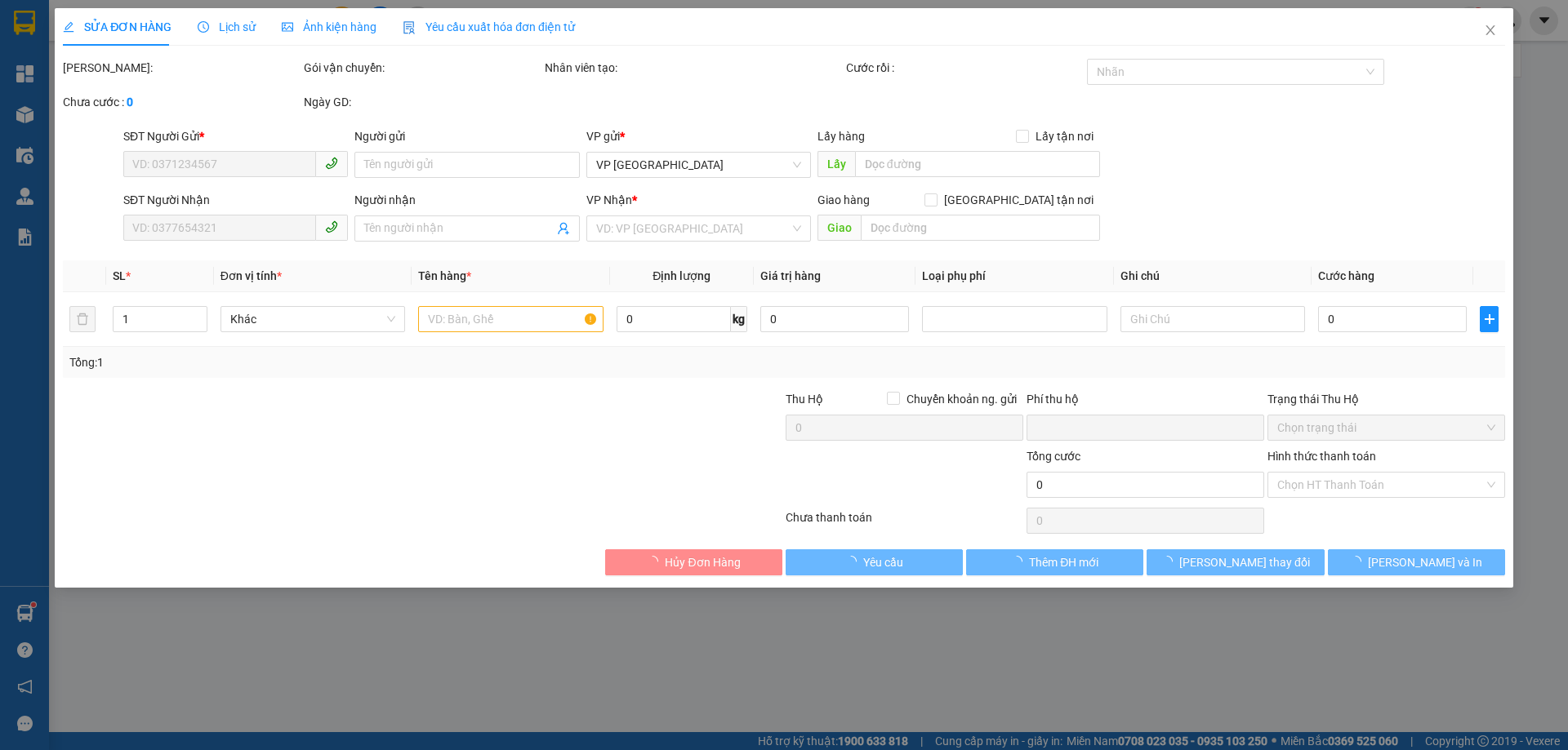
type input "0352443895"
type input "0355725160"
type input "[PERSON_NAME]"
type input "0"
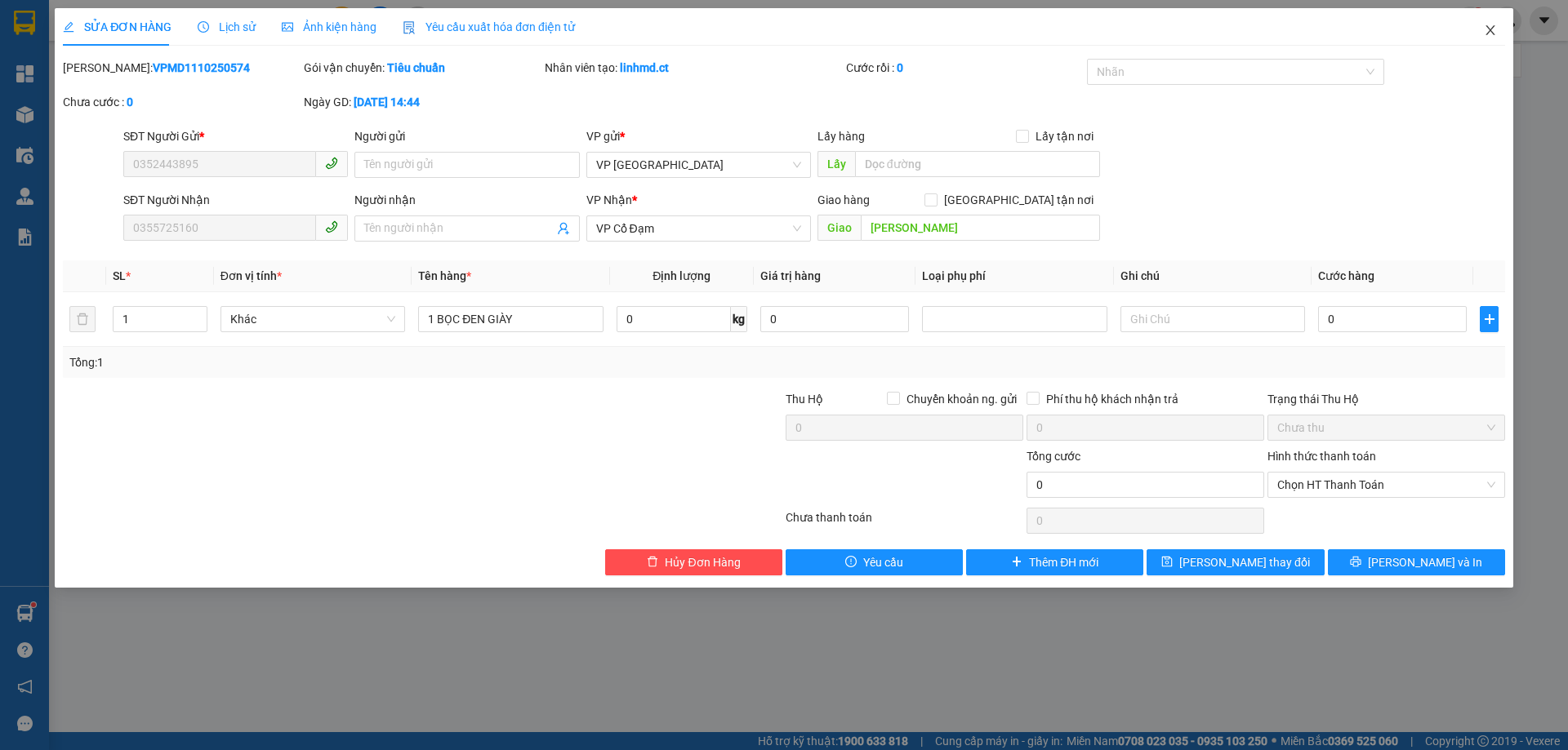
click at [1488, 28] on icon "close" at bounding box center [1490, 29] width 9 height 9
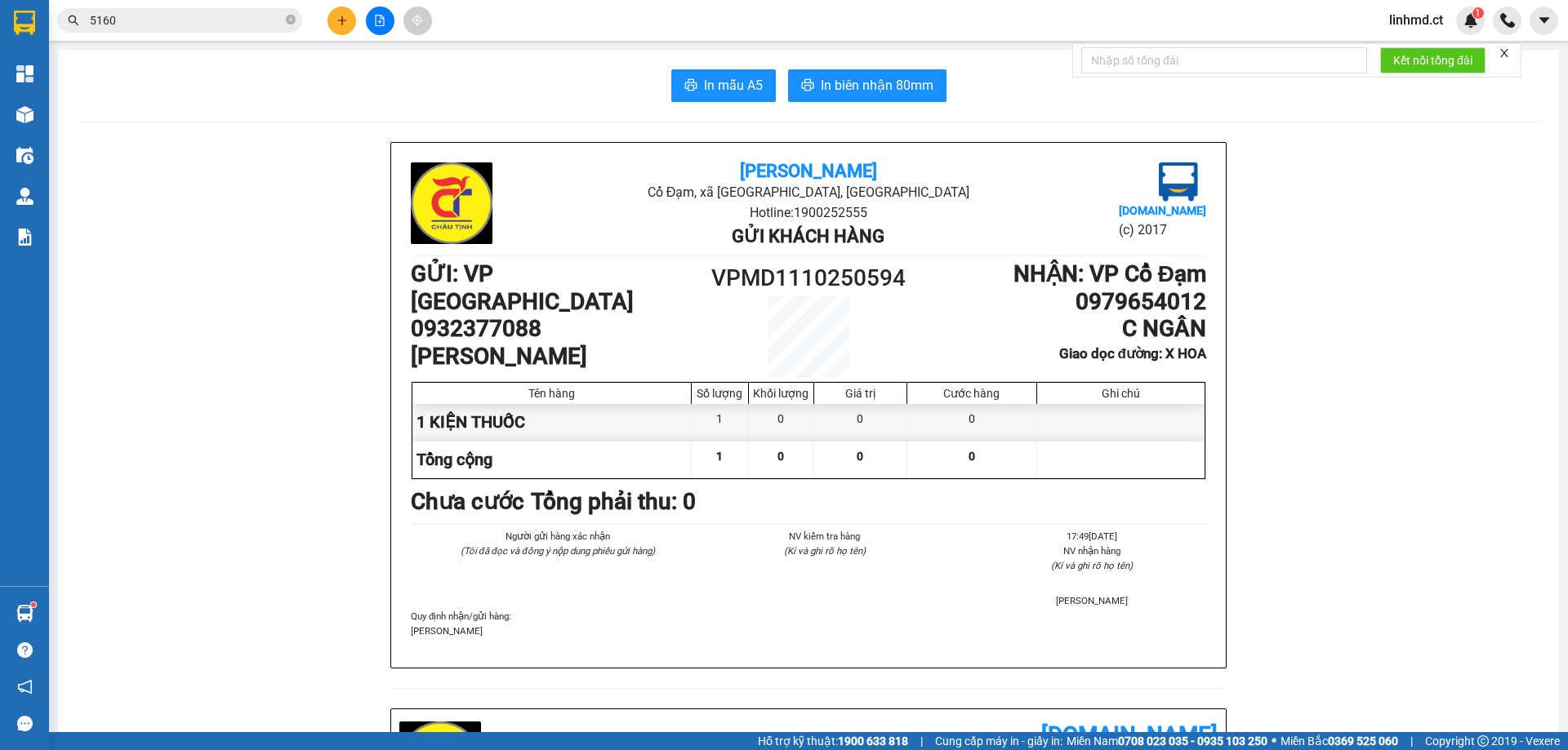
click at [336, 22] on icon "plus" at bounding box center [342, 20] width 11 height 11
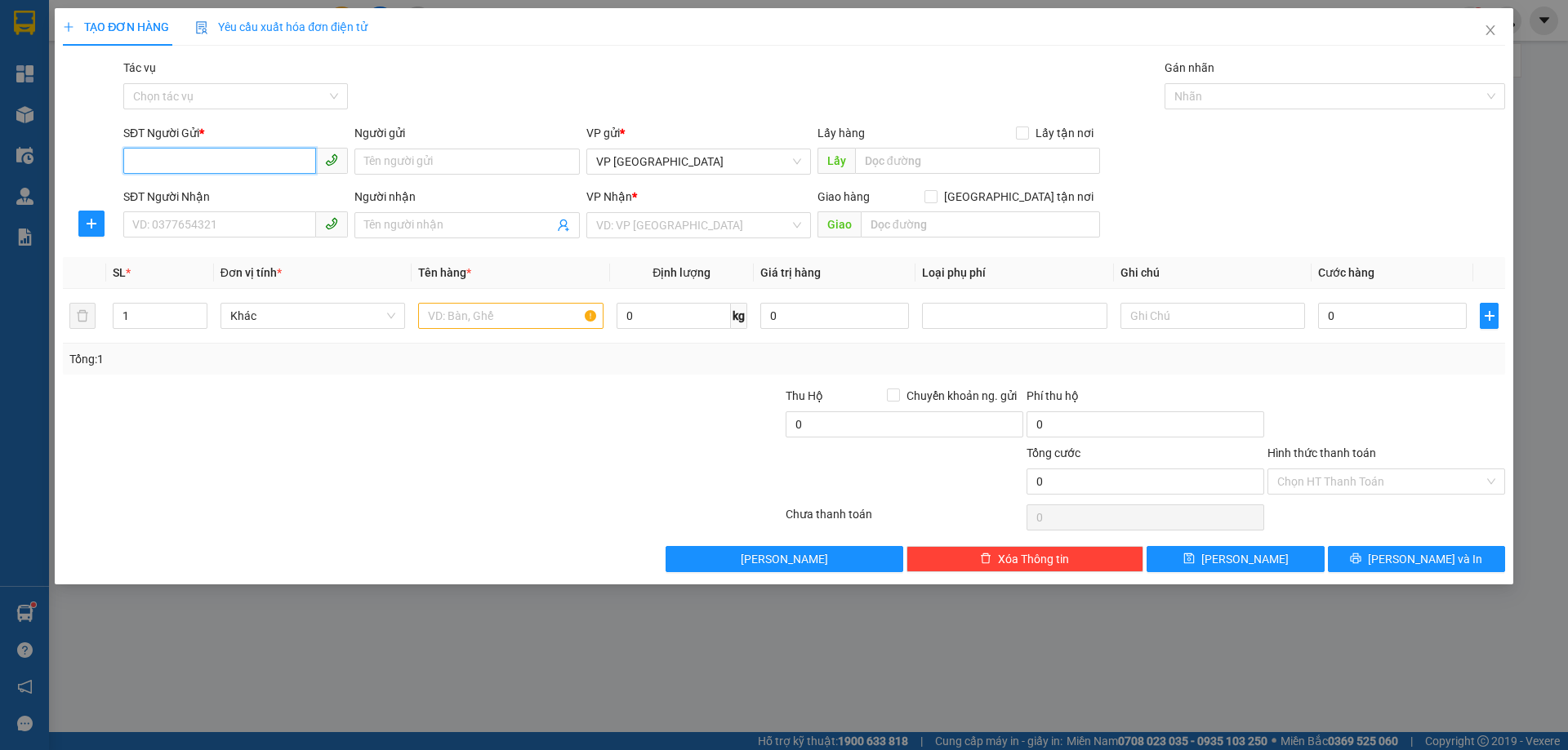
click at [243, 163] on input "SĐT Người Gửi *" at bounding box center [219, 160] width 192 height 26
type input "0963125468"
click at [268, 227] on input "SĐT Người Nhận" at bounding box center [219, 224] width 192 height 26
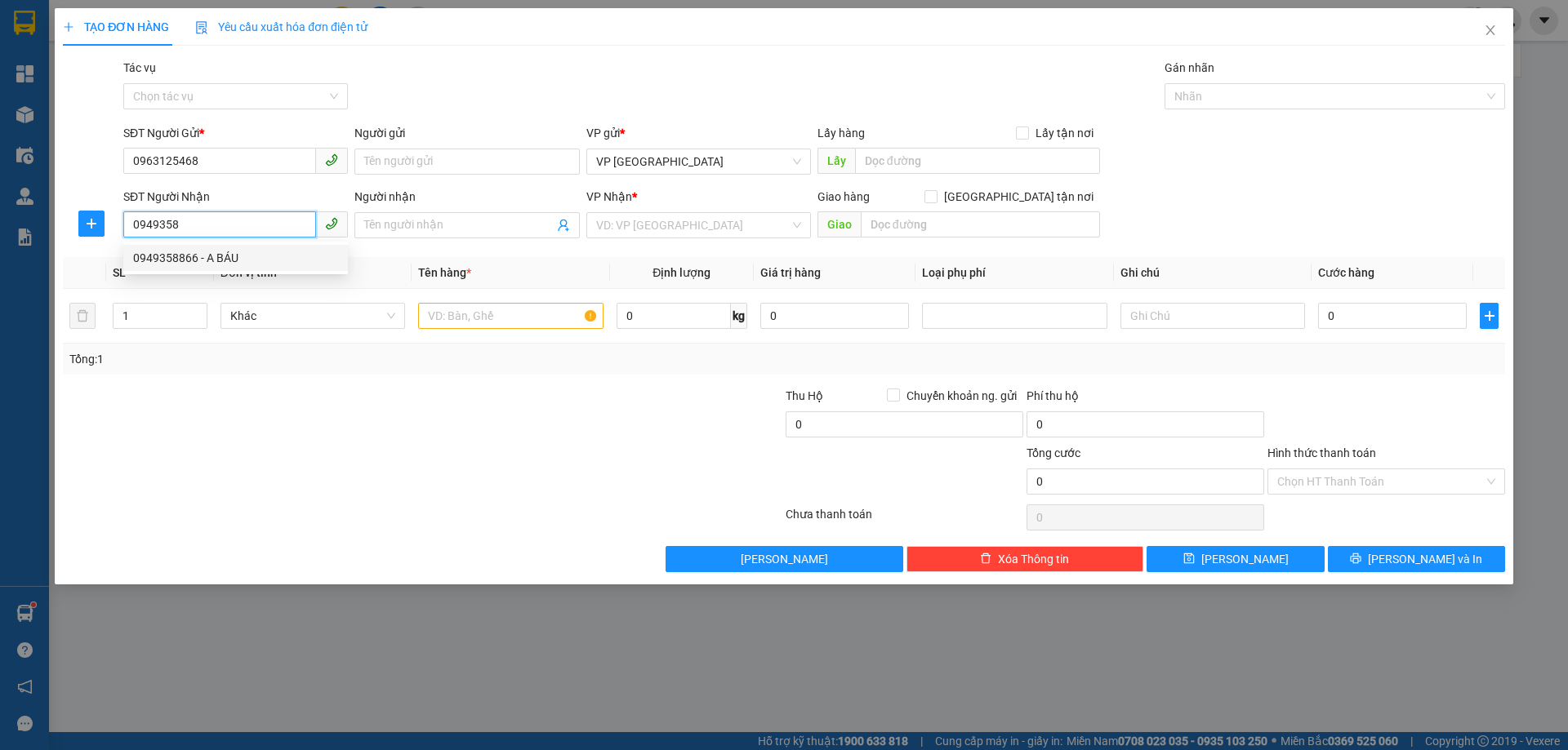
click at [283, 266] on div "0949358866 - A BÁU" at bounding box center [235, 258] width 205 height 18
type input "0949358866"
type input "A BÁU"
type input "X GIANG"
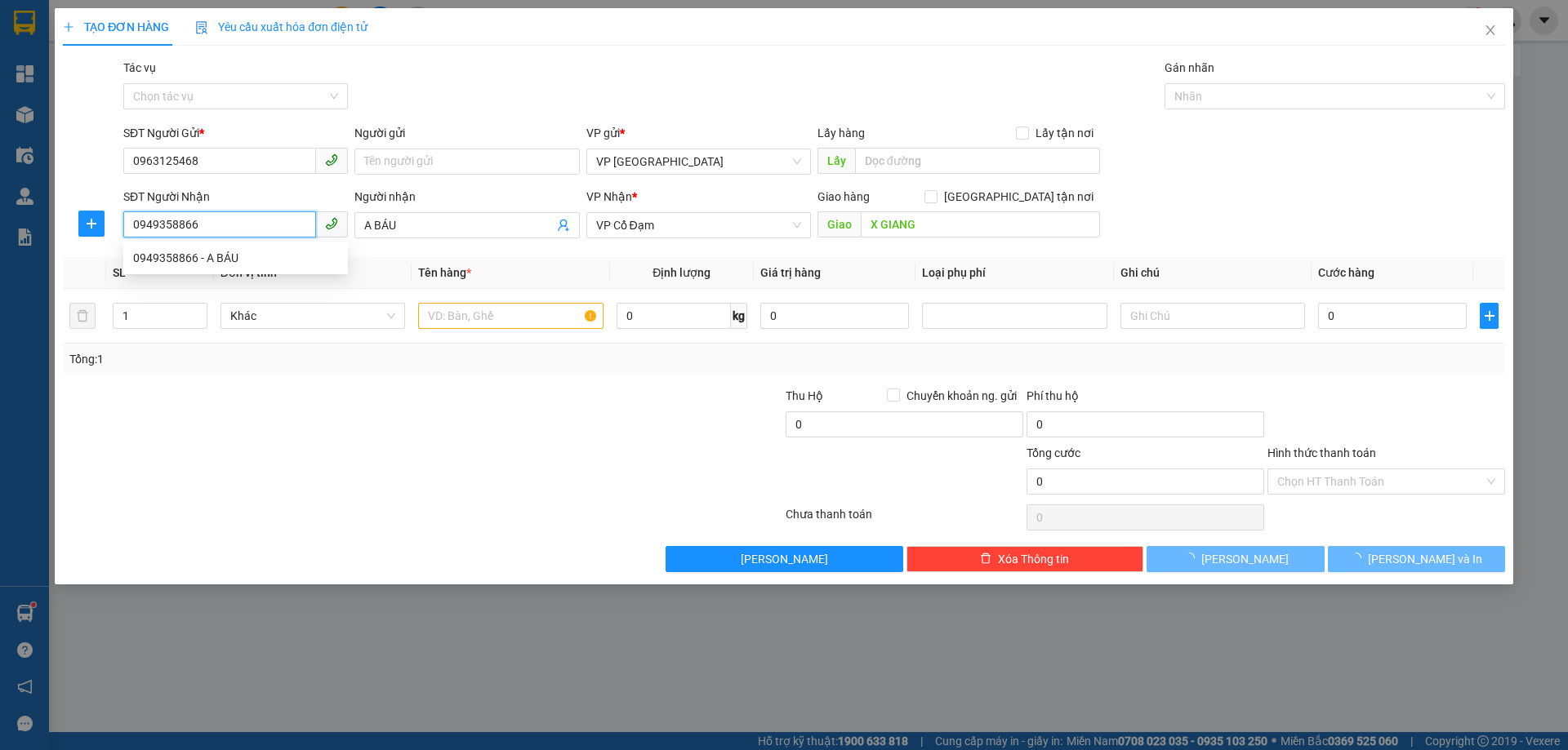
type input "30.000"
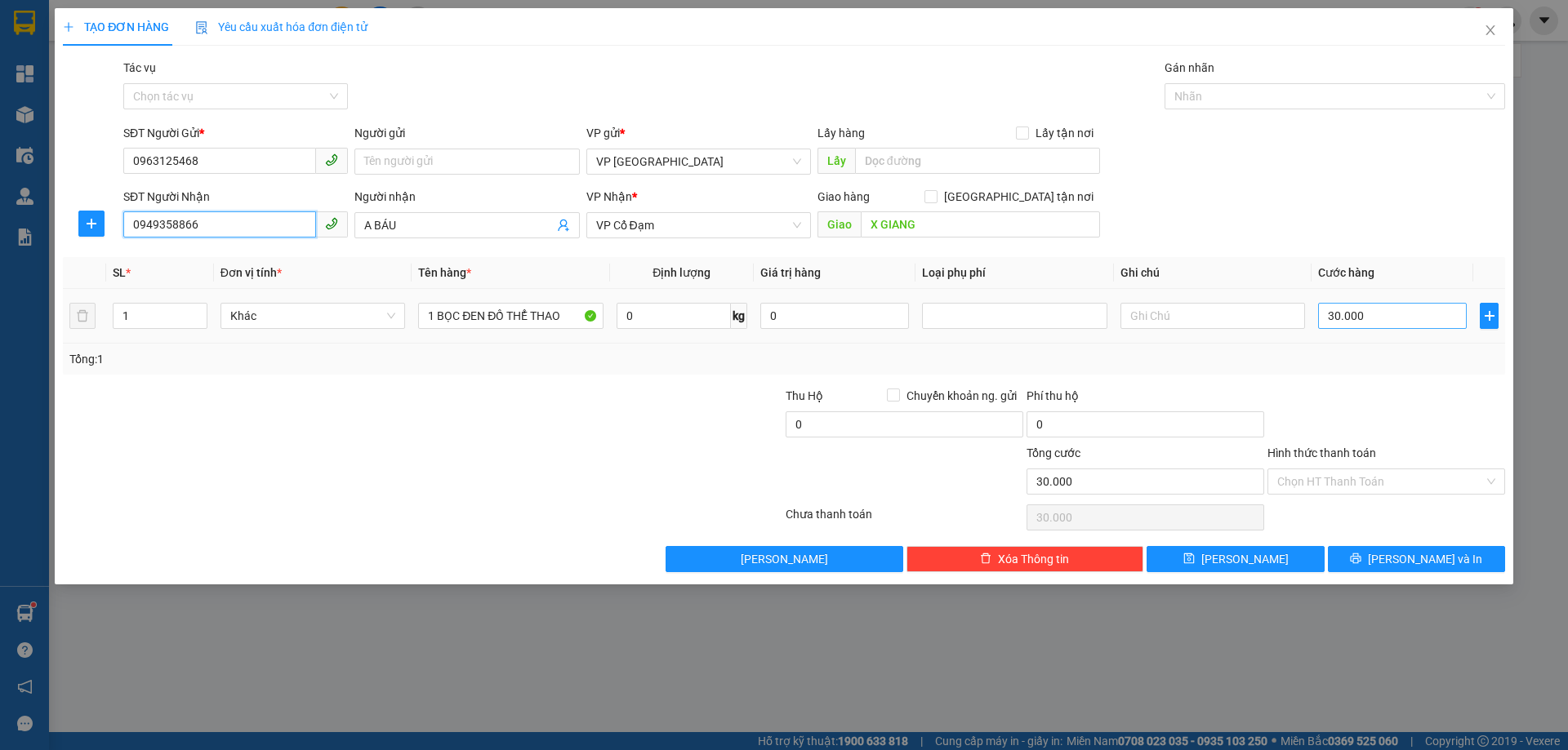
type input "0949358866"
click at [1324, 315] on input "30.000" at bounding box center [1392, 316] width 148 height 26
type input "0"
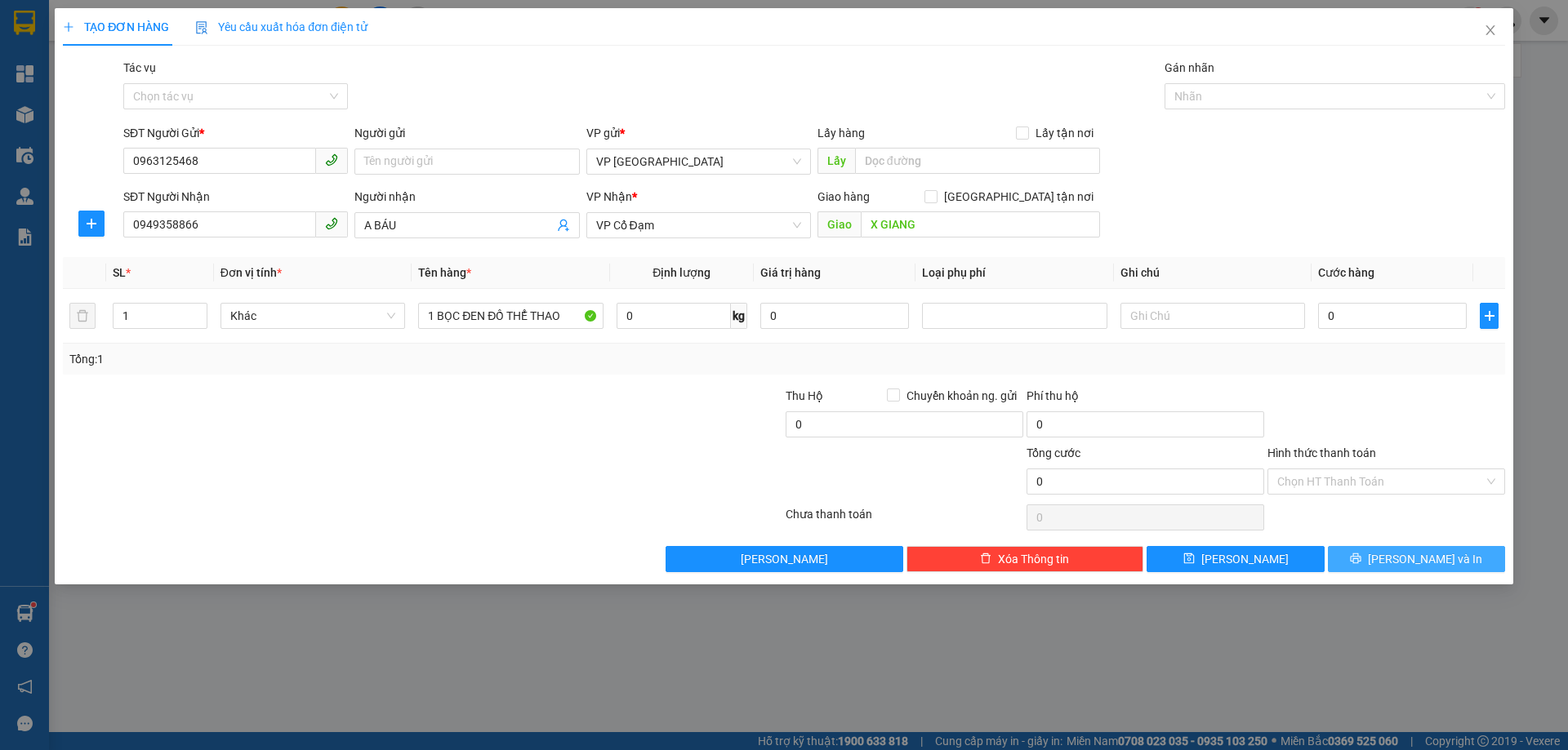
click at [1416, 559] on span "[PERSON_NAME] và In" at bounding box center [1425, 559] width 115 height 18
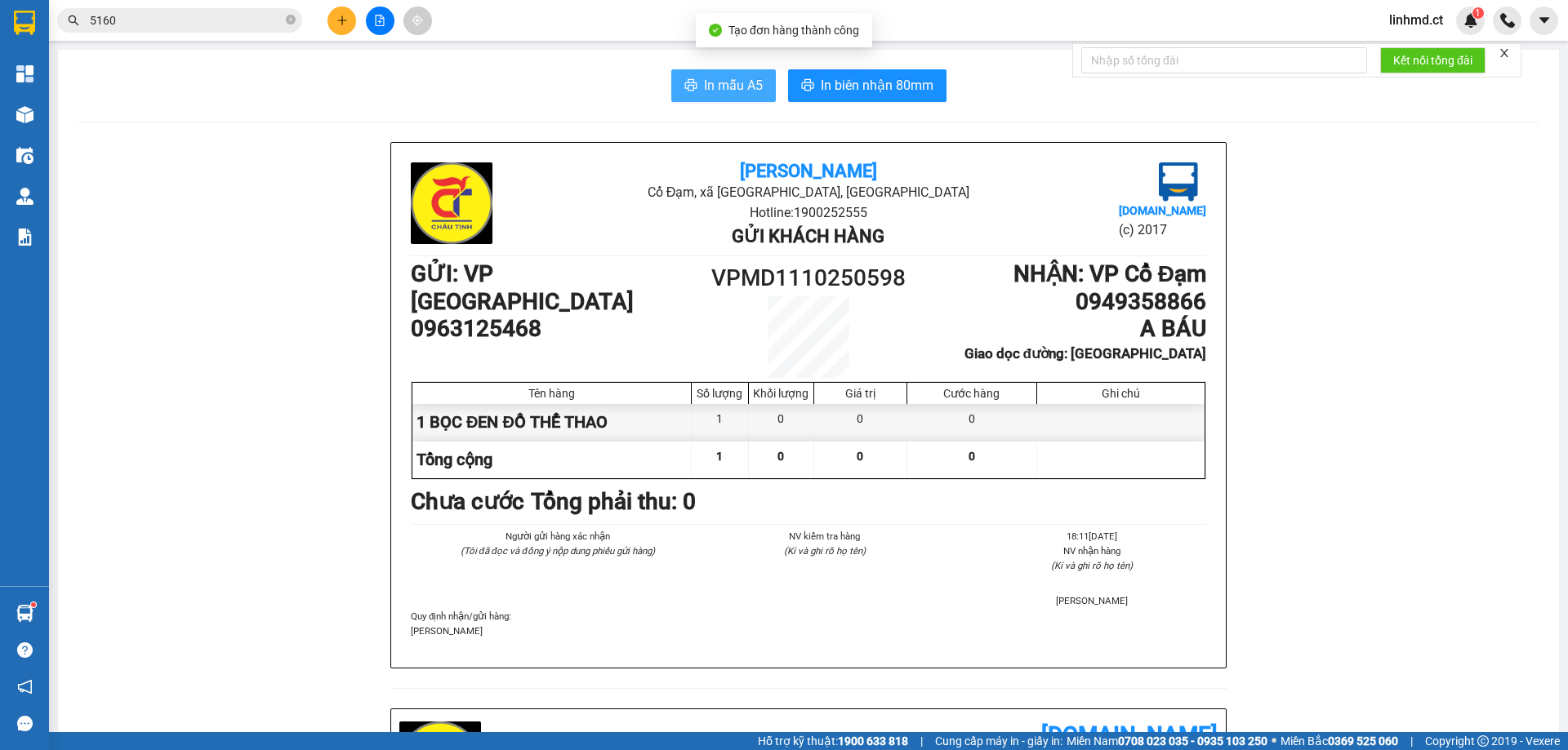
click at [714, 78] on span "In mẫu A5" at bounding box center [733, 85] width 59 height 21
click at [237, 12] on input "5160" at bounding box center [185, 20] width 192 height 18
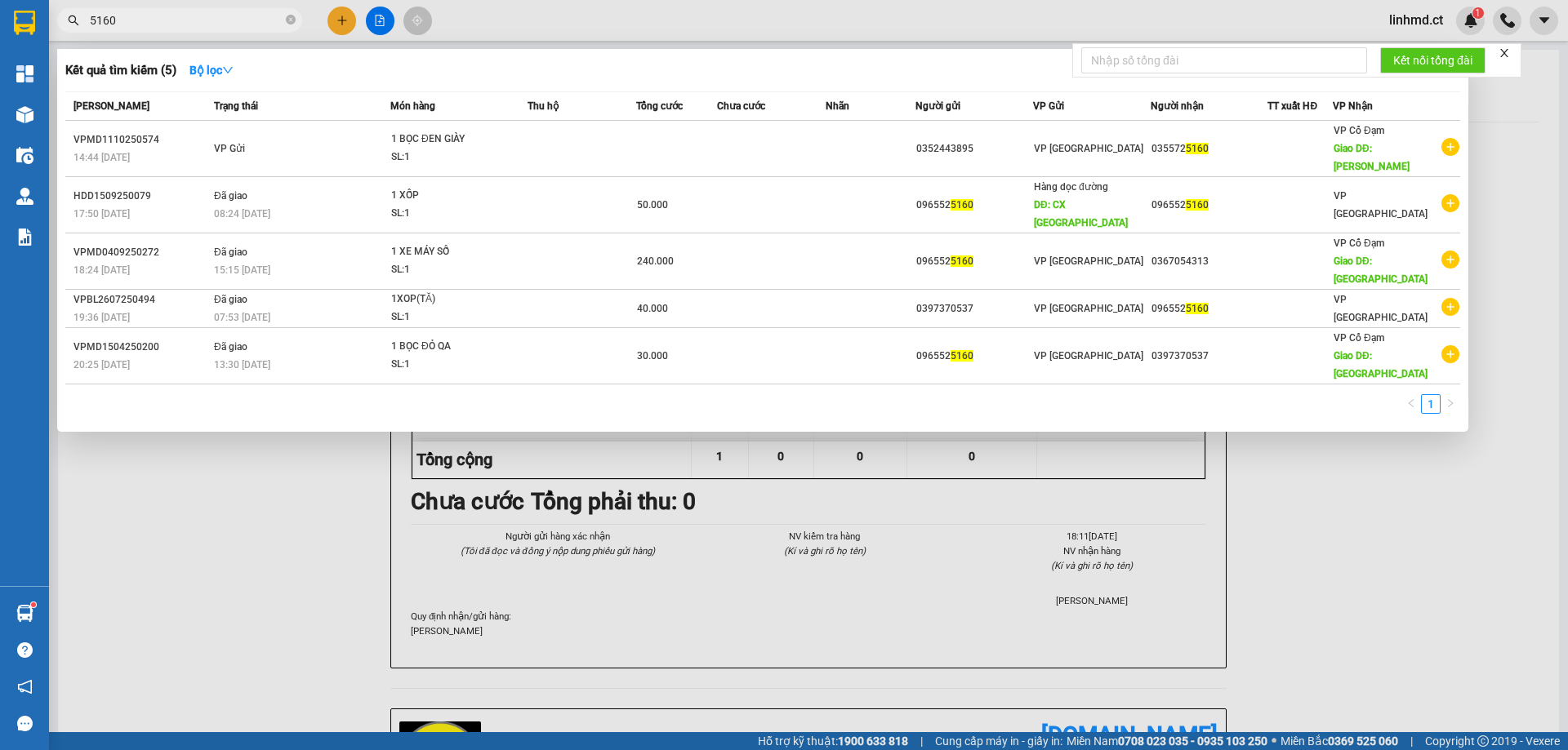
click at [237, 12] on input "5160" at bounding box center [185, 20] width 192 height 18
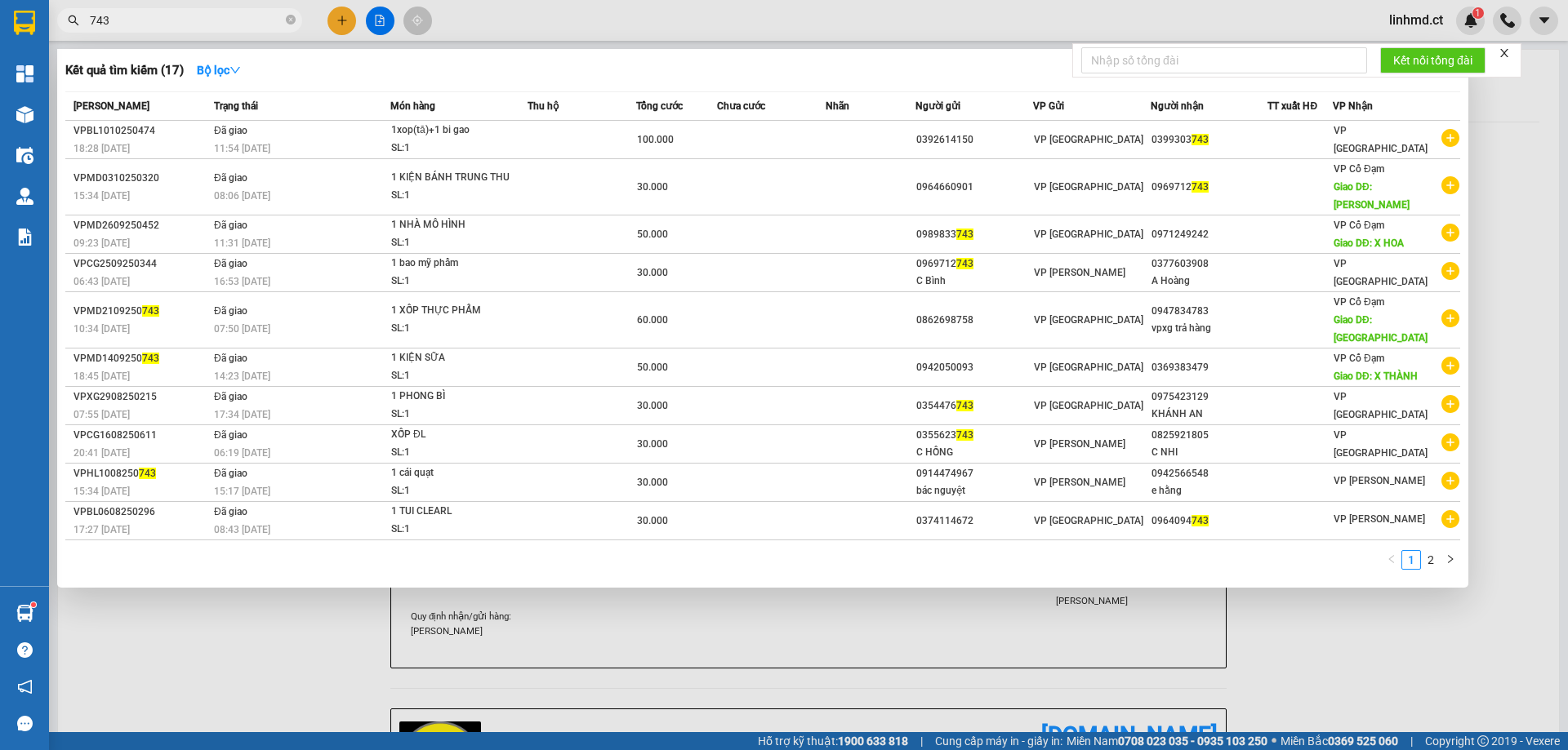
type input "743"
drag, startPoint x: 116, startPoint y: 23, endPoint x: 69, endPoint y: 23, distance: 47.0
click at [69, 23] on div "743" at bounding box center [159, 20] width 318 height 24
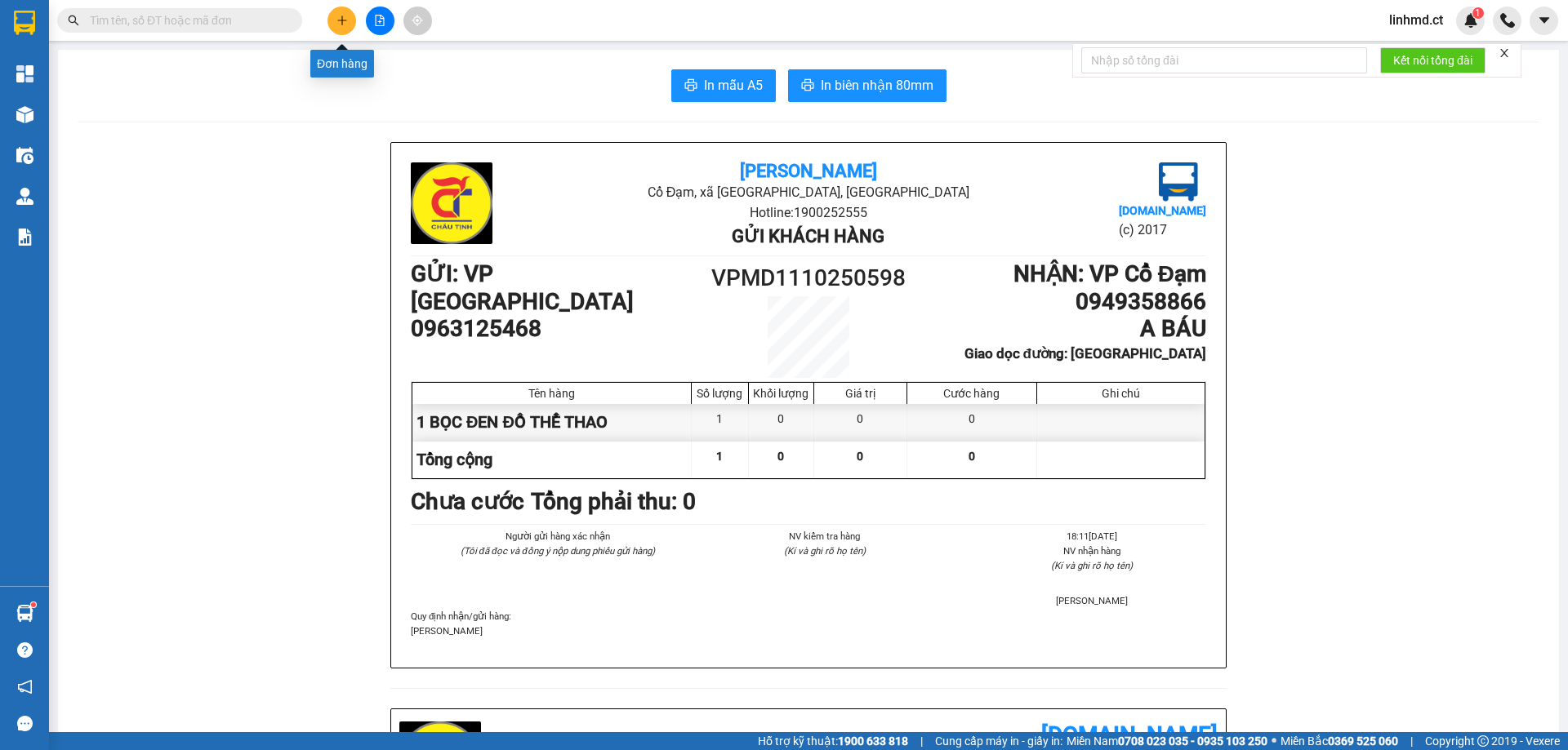
click at [340, 20] on icon "plus" at bounding box center [342, 20] width 11 height 11
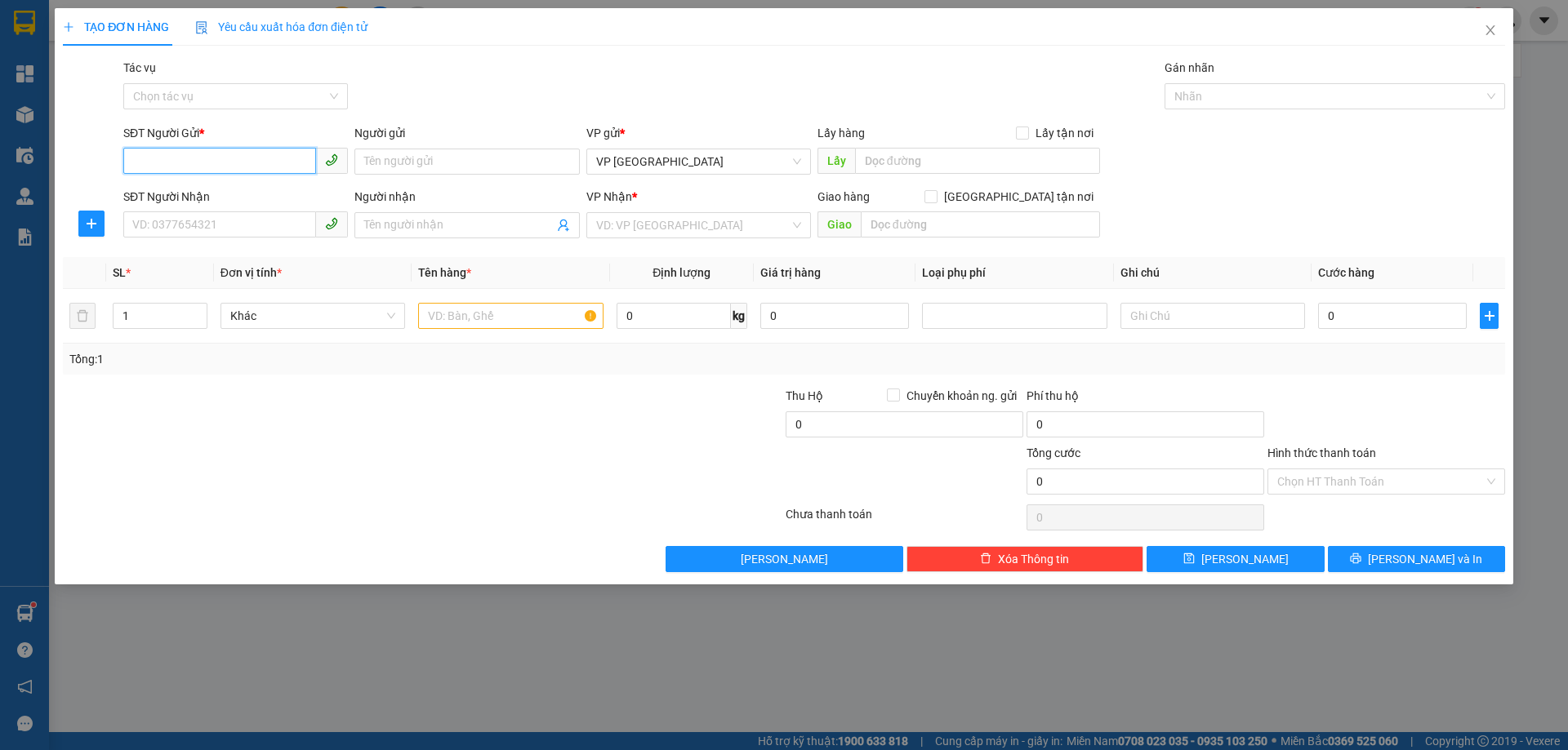
click at [273, 159] on input "SĐT Người Gửi *" at bounding box center [219, 160] width 192 height 26
type input "0976293586"
click at [183, 186] on div "0976293586" at bounding box center [235, 194] width 205 height 18
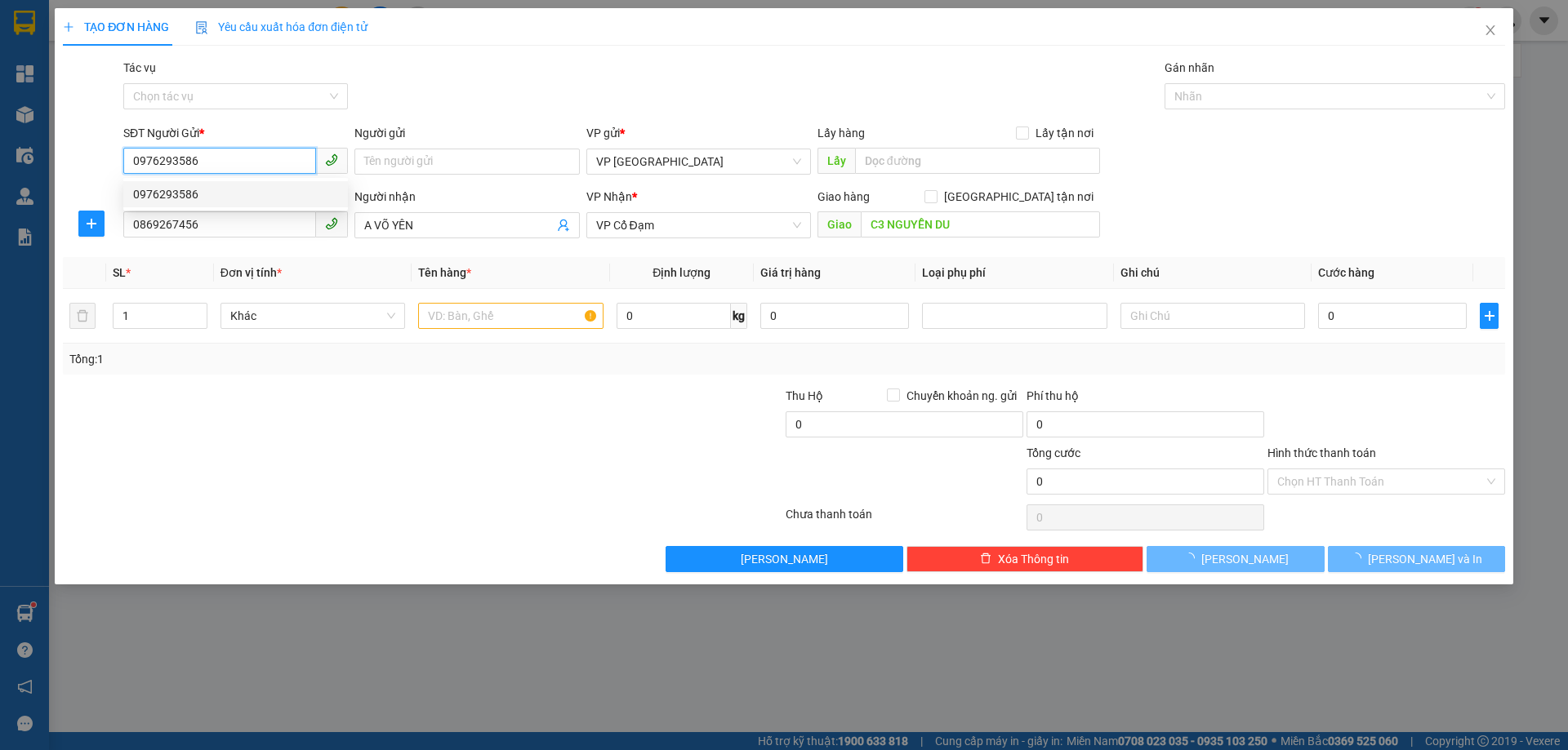
type input "0869267456"
type input "A VÕ YÊN"
type input "C3 NGUYỄN DU"
type input "40.000"
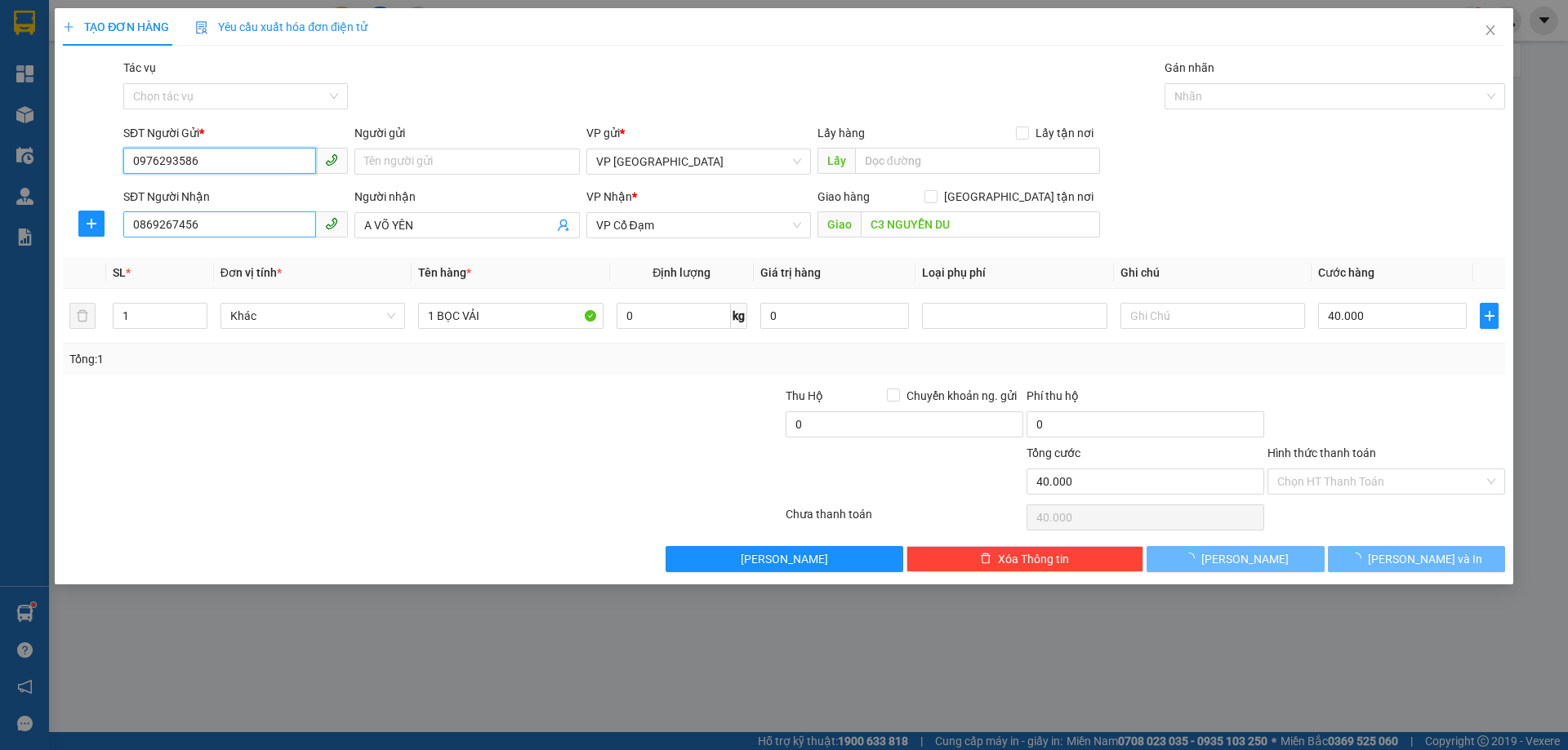
type input "0976293586"
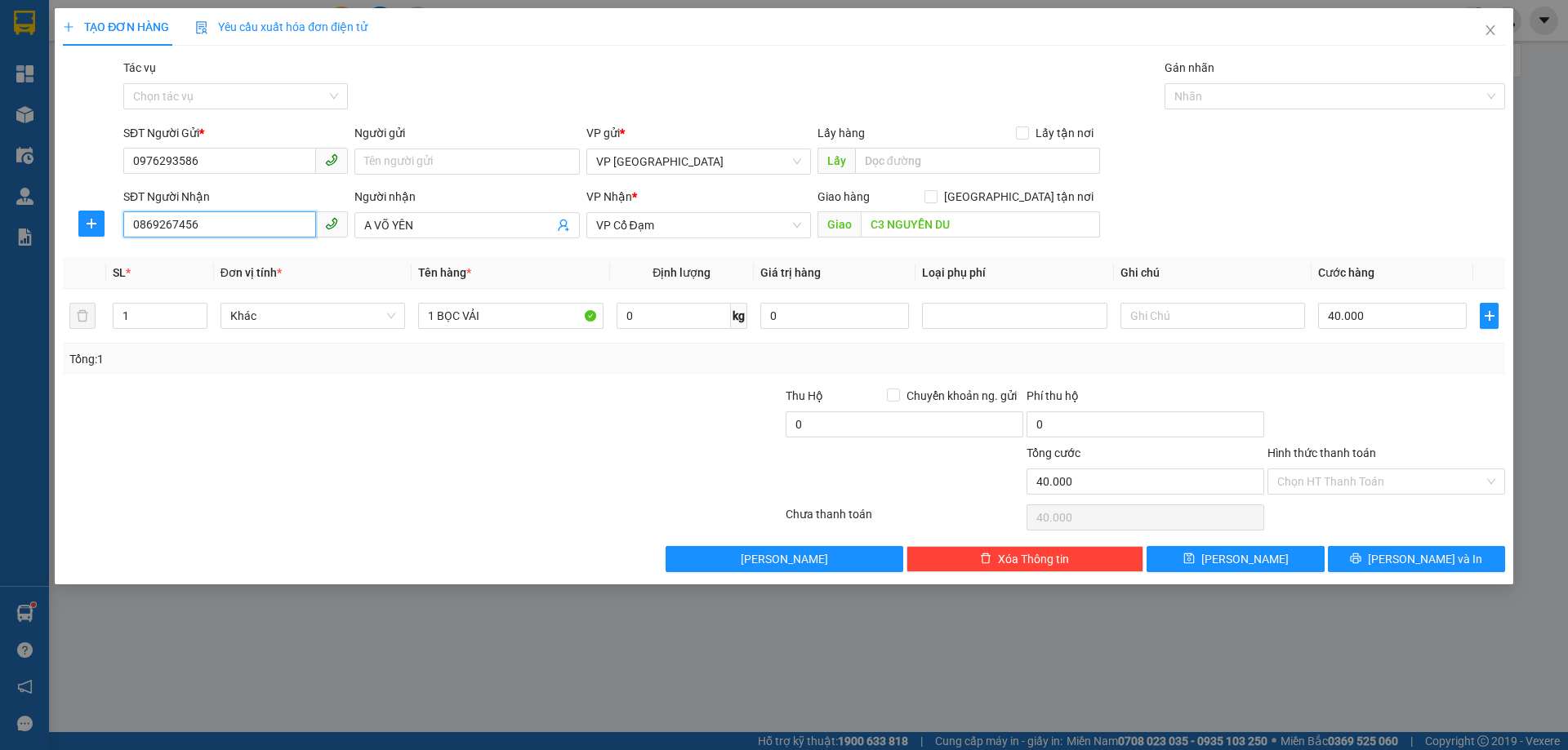
click at [210, 229] on input "0869267456" at bounding box center [219, 224] width 192 height 26
click at [216, 259] on div "0375186586 - kh" at bounding box center [235, 258] width 205 height 18
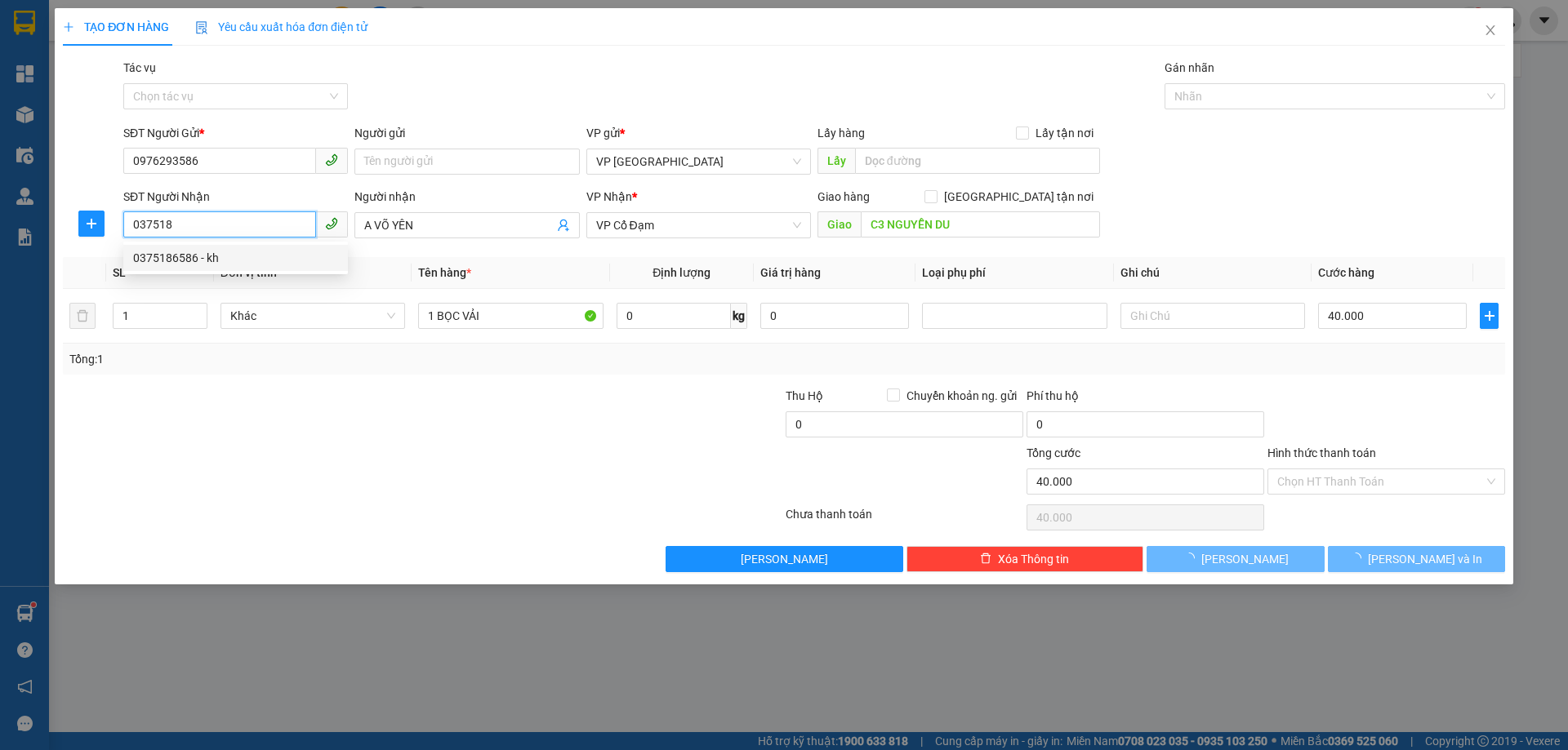
type input "0375186586"
type input "kh"
type input "NGÃ 3 THỤ LỘC"
type input "30.000"
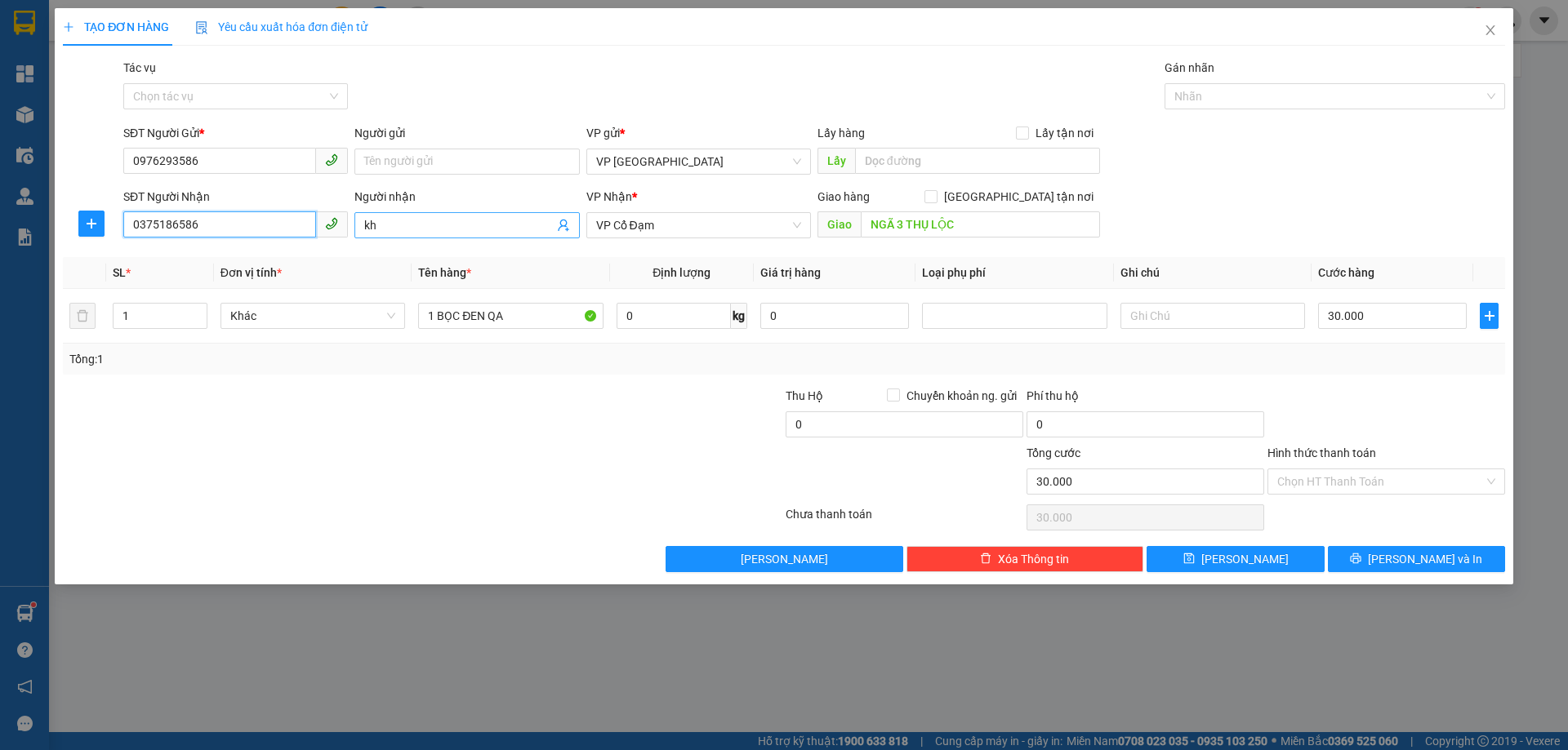
type input "0375186586"
drag, startPoint x: 405, startPoint y: 221, endPoint x: 346, endPoint y: 205, distance: 61.1
click at [346, 205] on div "SĐT Người Nhận 0375186586 Người nhận kh kh VP Nhận * VP Cổ Đạm Giao hàng Giao t…" at bounding box center [813, 216] width 1388 height 57
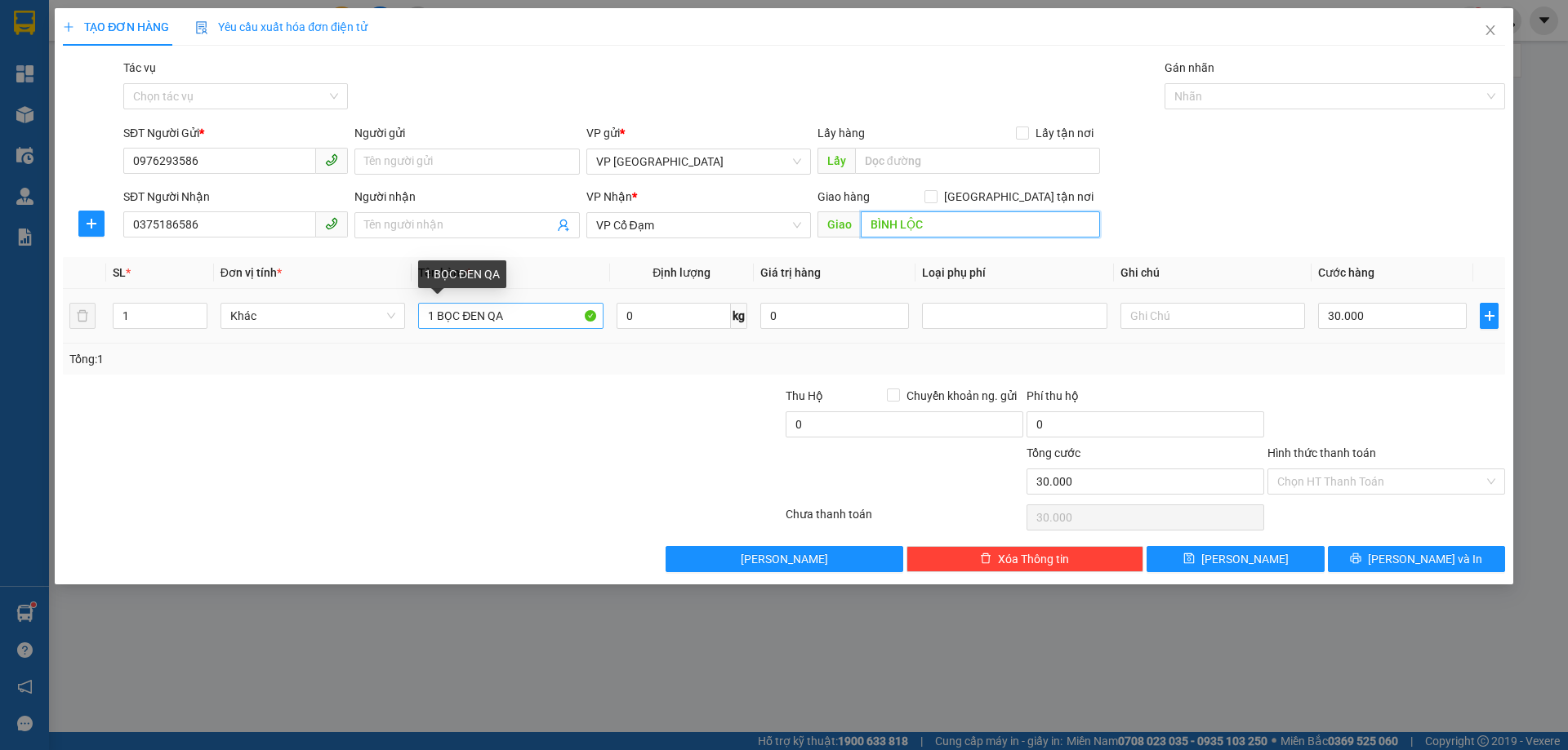
type input "BÌNH LỘC"
drag, startPoint x: 483, startPoint y: 316, endPoint x: 459, endPoint y: 316, distance: 24.0
click at [459, 316] on input "1 BỌC ĐEN QA" at bounding box center [511, 316] width 185 height 26
type input "1 BỌC QA"
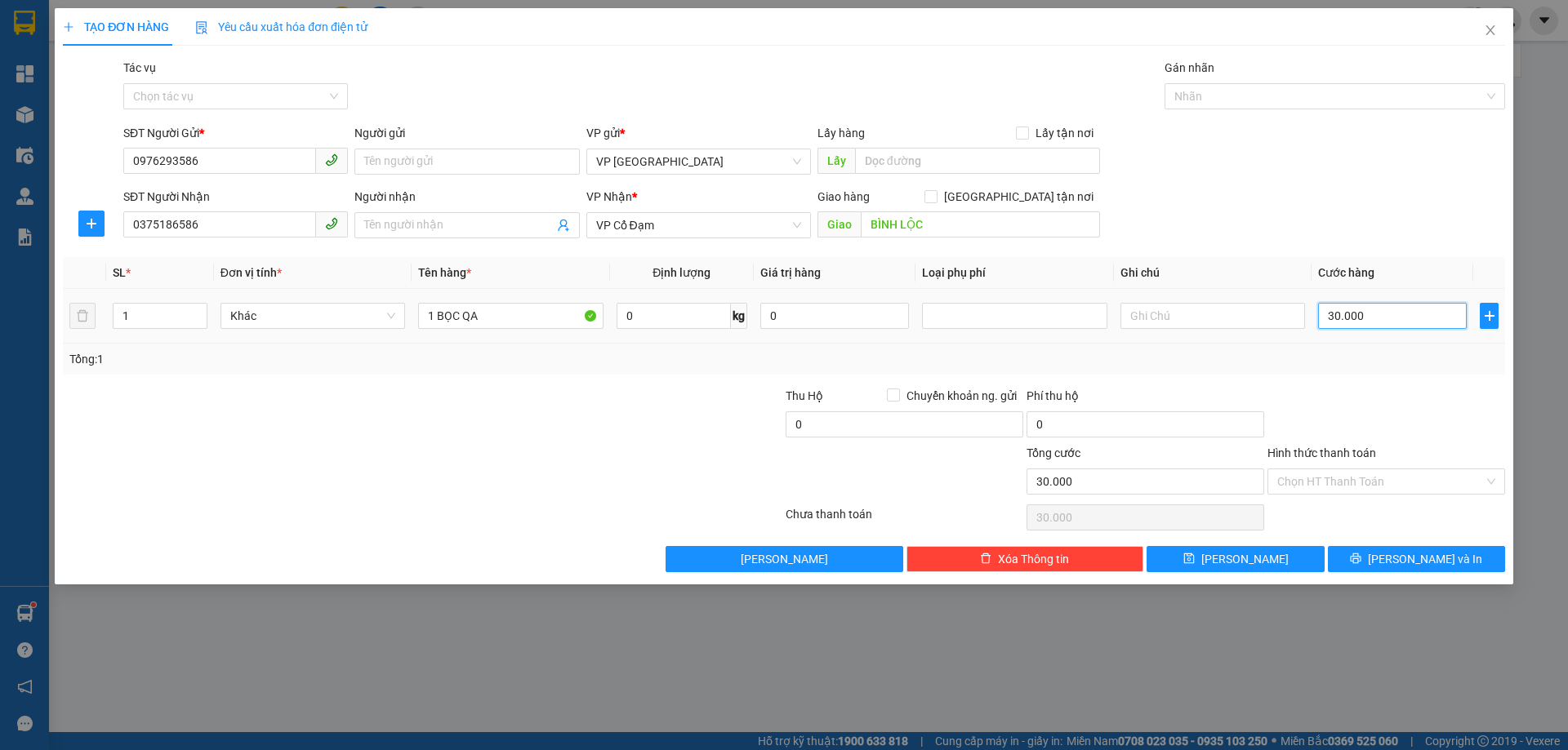
click at [1372, 307] on input "30.000" at bounding box center [1392, 316] width 148 height 26
type input "0"
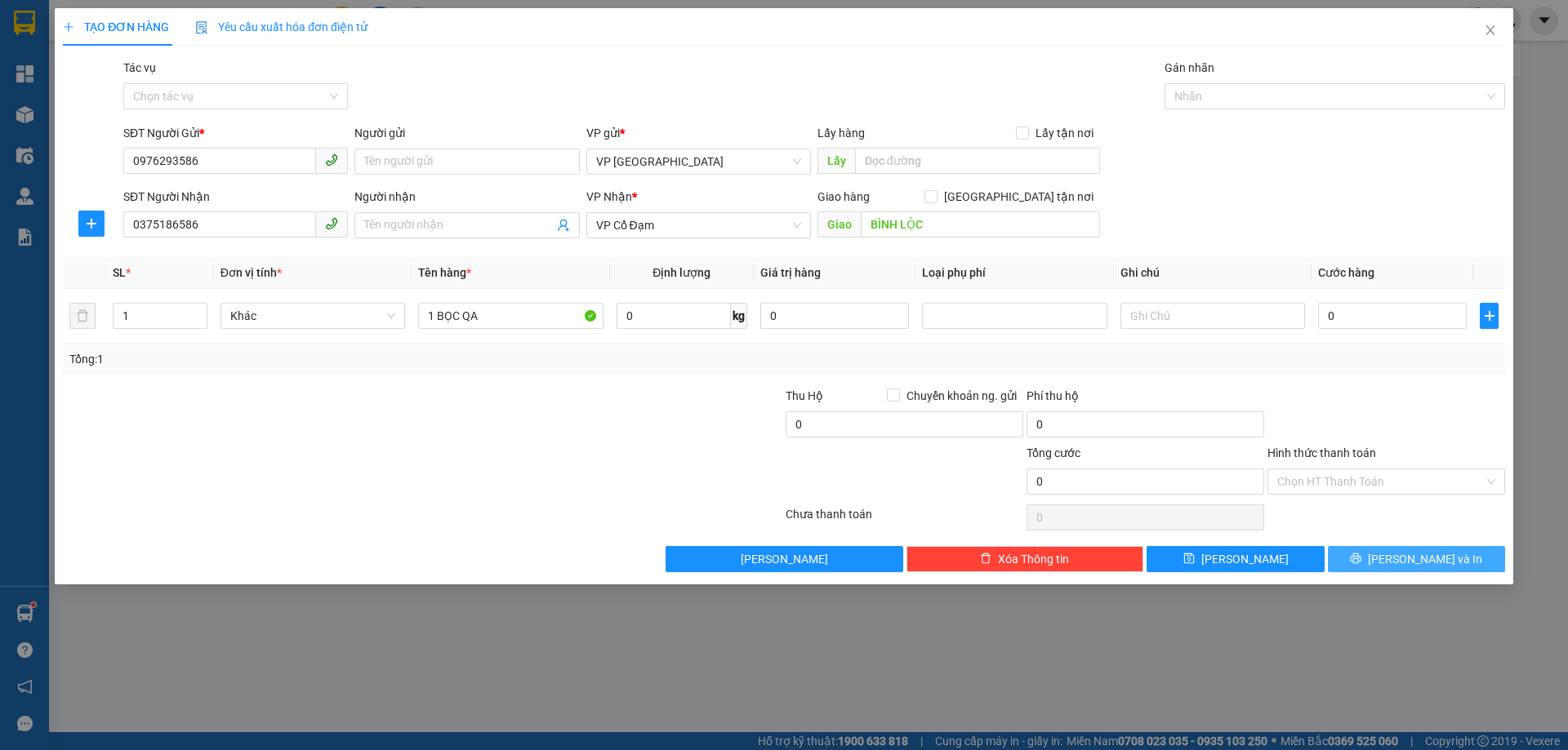
click at [1418, 550] on span "[PERSON_NAME] và In" at bounding box center [1425, 559] width 115 height 18
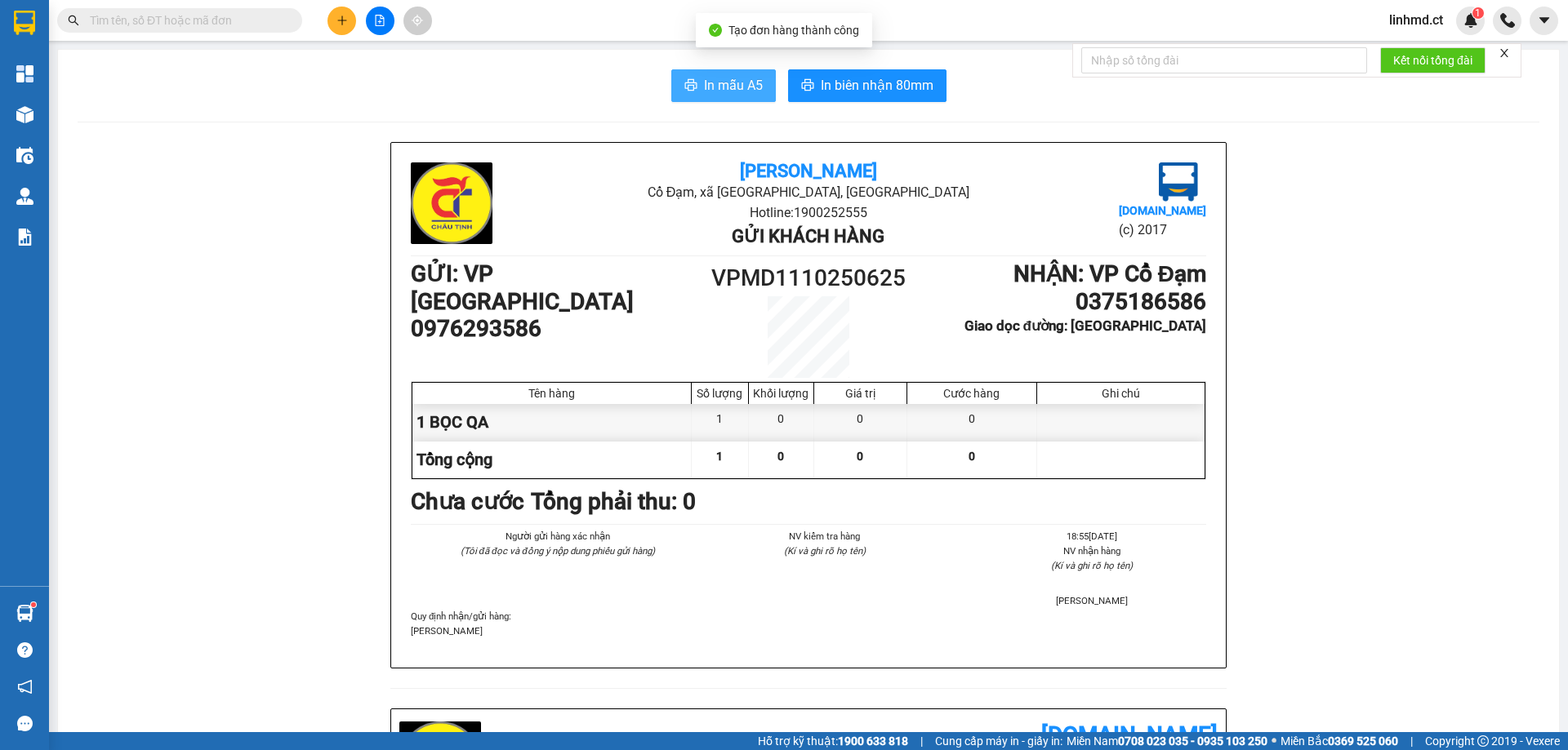
click at [686, 93] on span "printer" at bounding box center [690, 86] width 13 height 16
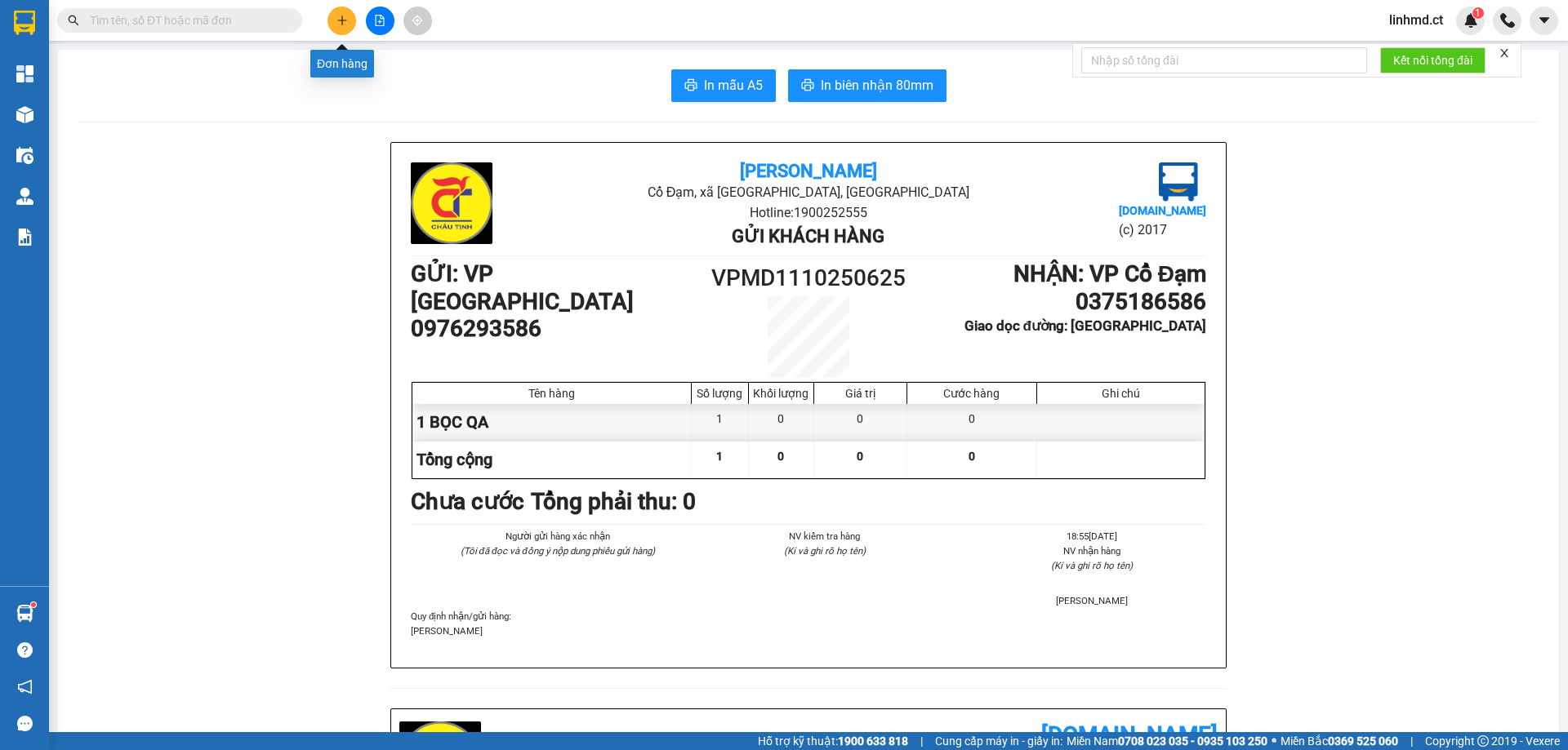
click at [334, 20] on button at bounding box center [342, 21] width 28 height 28
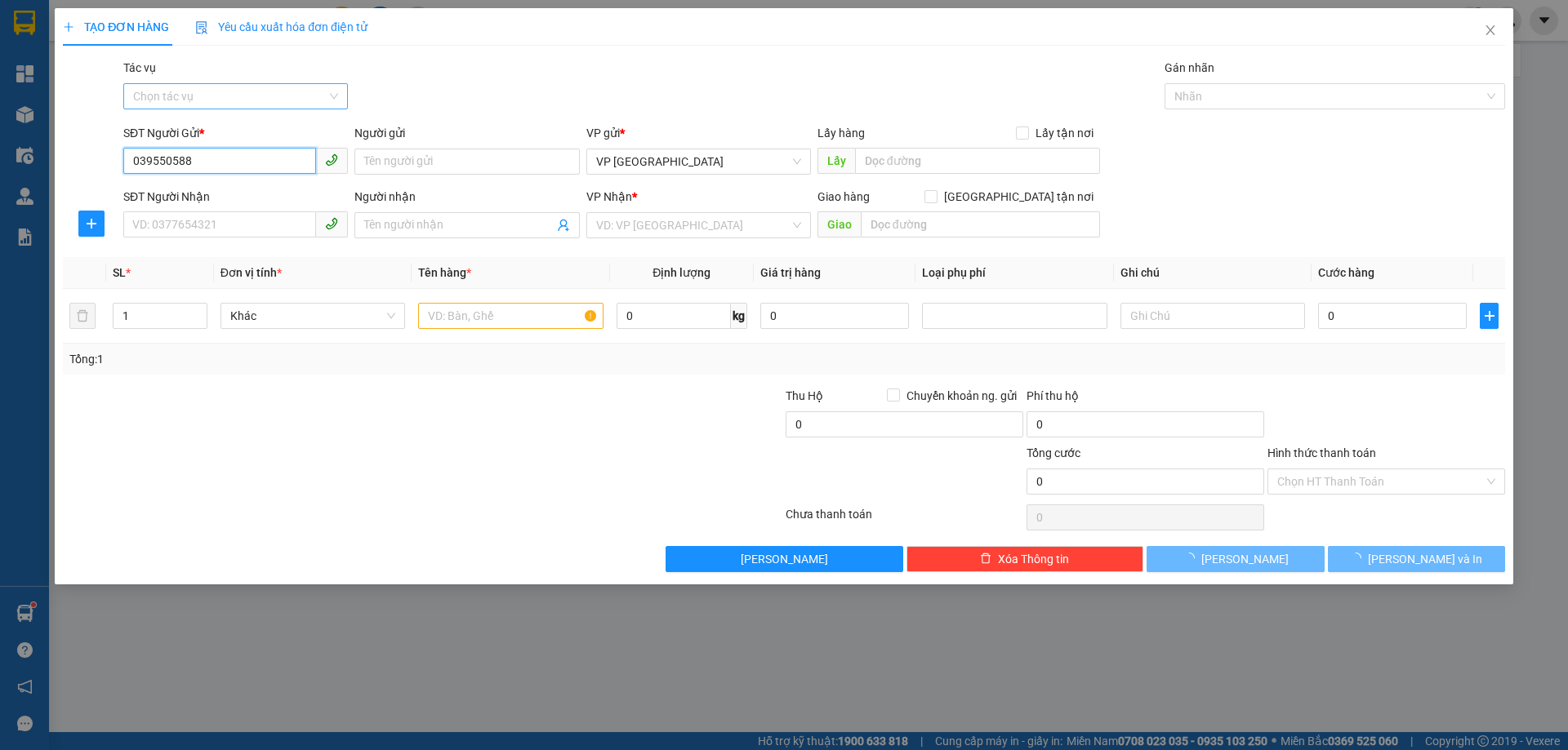
type input "0395505884"
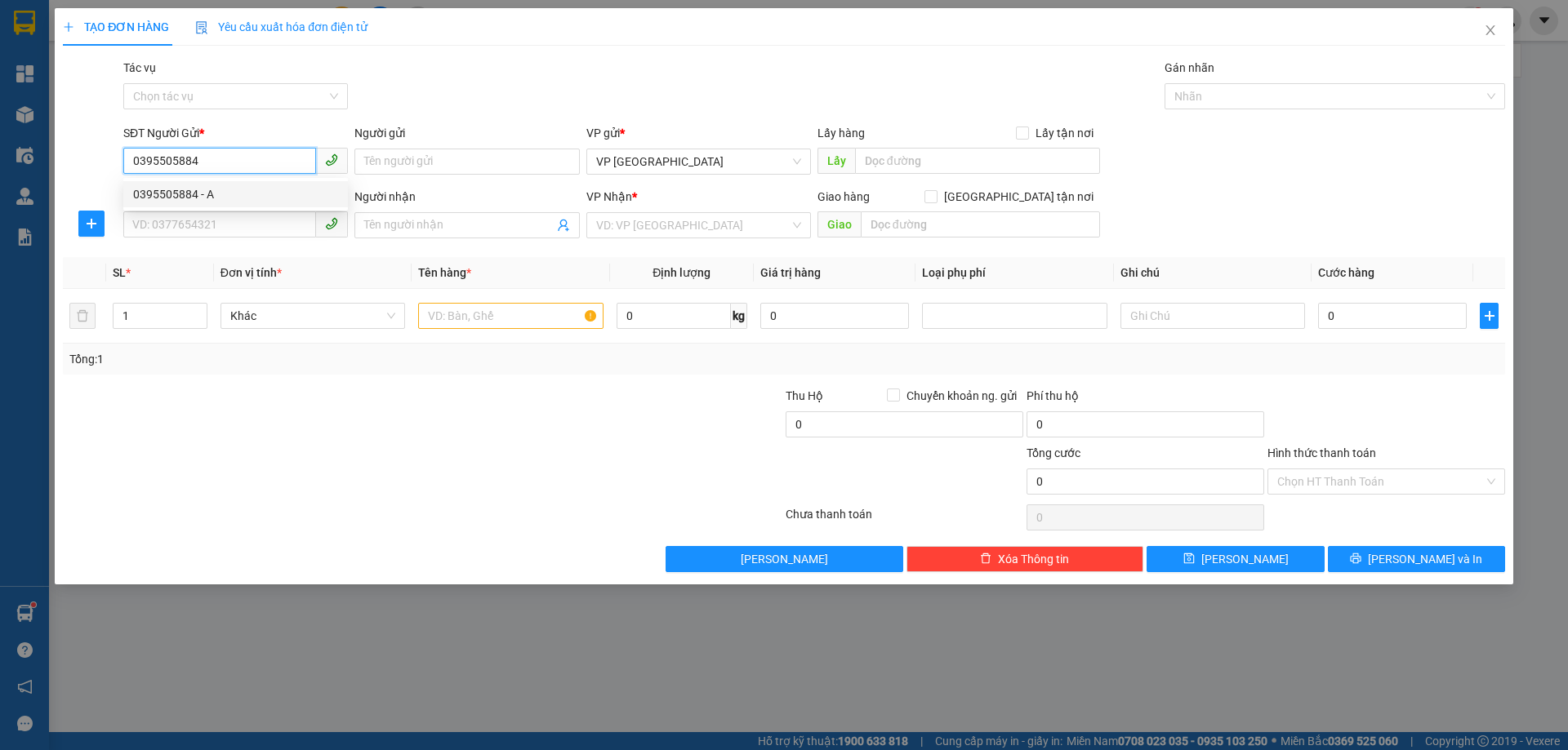
click at [236, 184] on div "0395505884 - A" at bounding box center [235, 194] width 224 height 26
type input "A"
type input "0964037361"
type input "lj"
type input "[PERSON_NAME]"
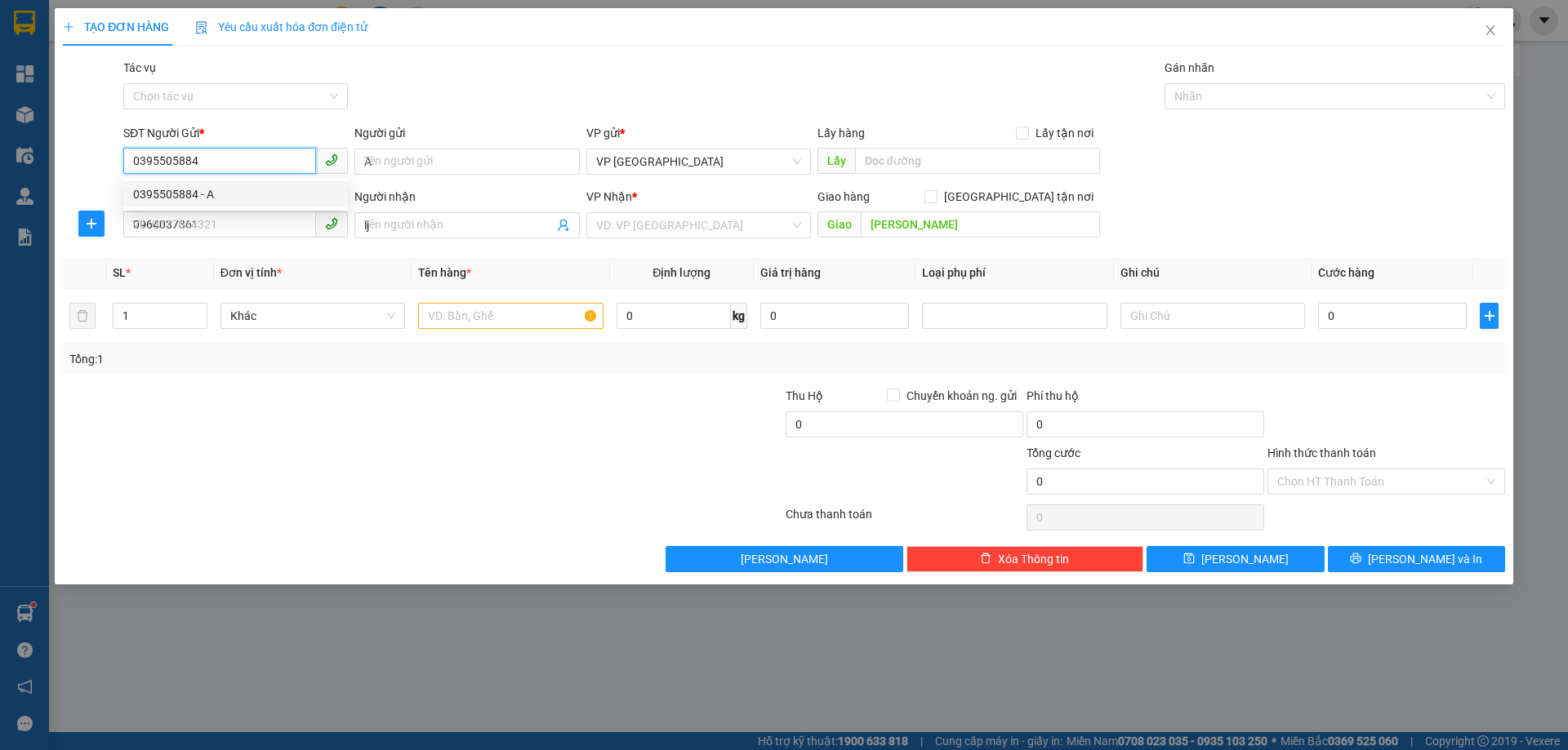
type input "50.000"
type input "0395505884"
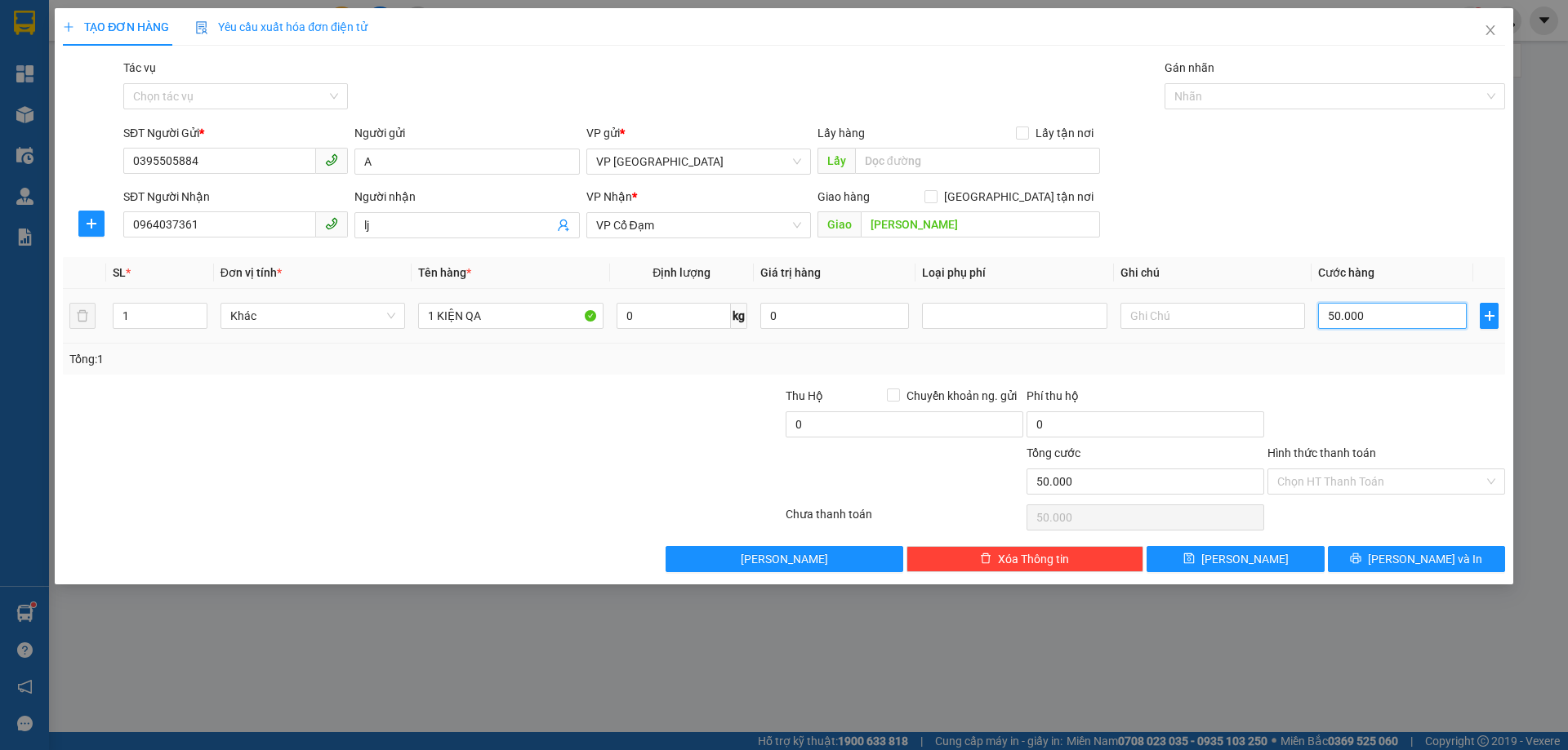
click at [1332, 325] on input "50.000" at bounding box center [1392, 316] width 148 height 26
type input "0"
click at [1406, 559] on span "[PERSON_NAME] và In" at bounding box center [1425, 559] width 115 height 18
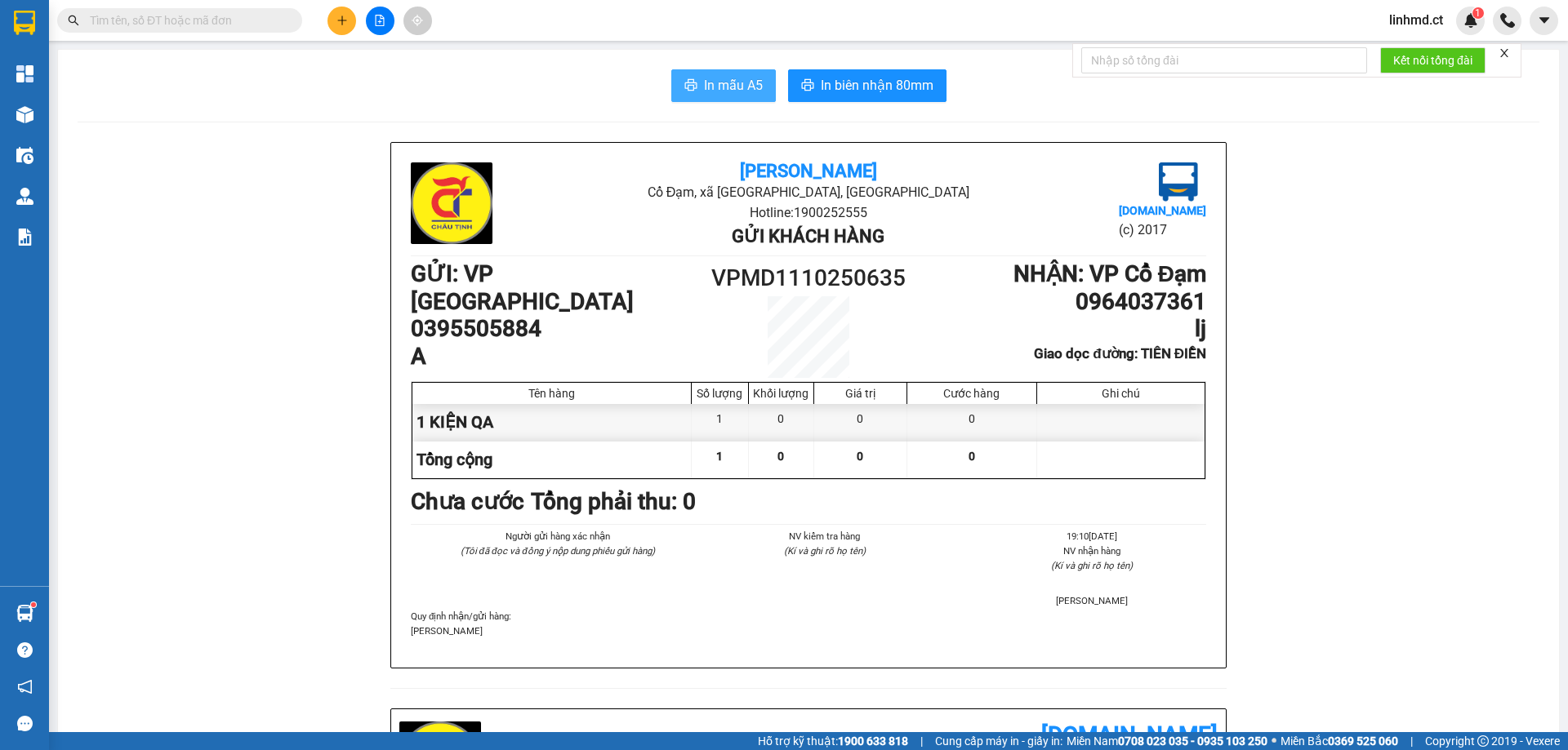
drag, startPoint x: 713, startPoint y: 81, endPoint x: 719, endPoint y: 97, distance: 17.1
click at [718, 97] on button "In mẫu A5" at bounding box center [723, 85] width 104 height 33
